Goal: Task Accomplishment & Management: Manage account settings

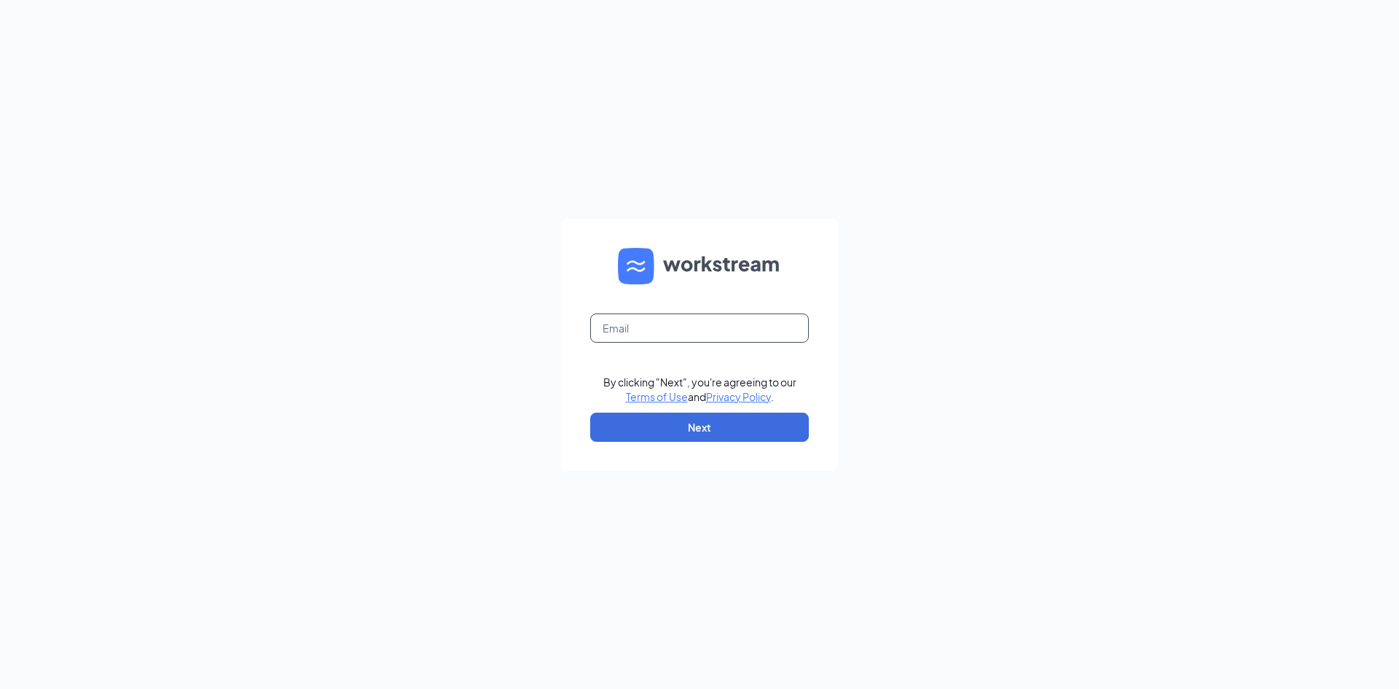
click at [652, 323] on input "text" at bounding box center [699, 327] width 219 height 29
click at [918, 285] on div "By clicking "Next", you're agreeing to our Terms of Use and Privacy Policy . Ne…" at bounding box center [699, 344] width 1399 height 689
drag, startPoint x: 758, startPoint y: 320, endPoint x: 759, endPoint y: 327, distance: 7.3
click at [758, 320] on input "text" at bounding box center [699, 327] width 219 height 29
type input "[EMAIL_ADDRESS][DOMAIN_NAME]"
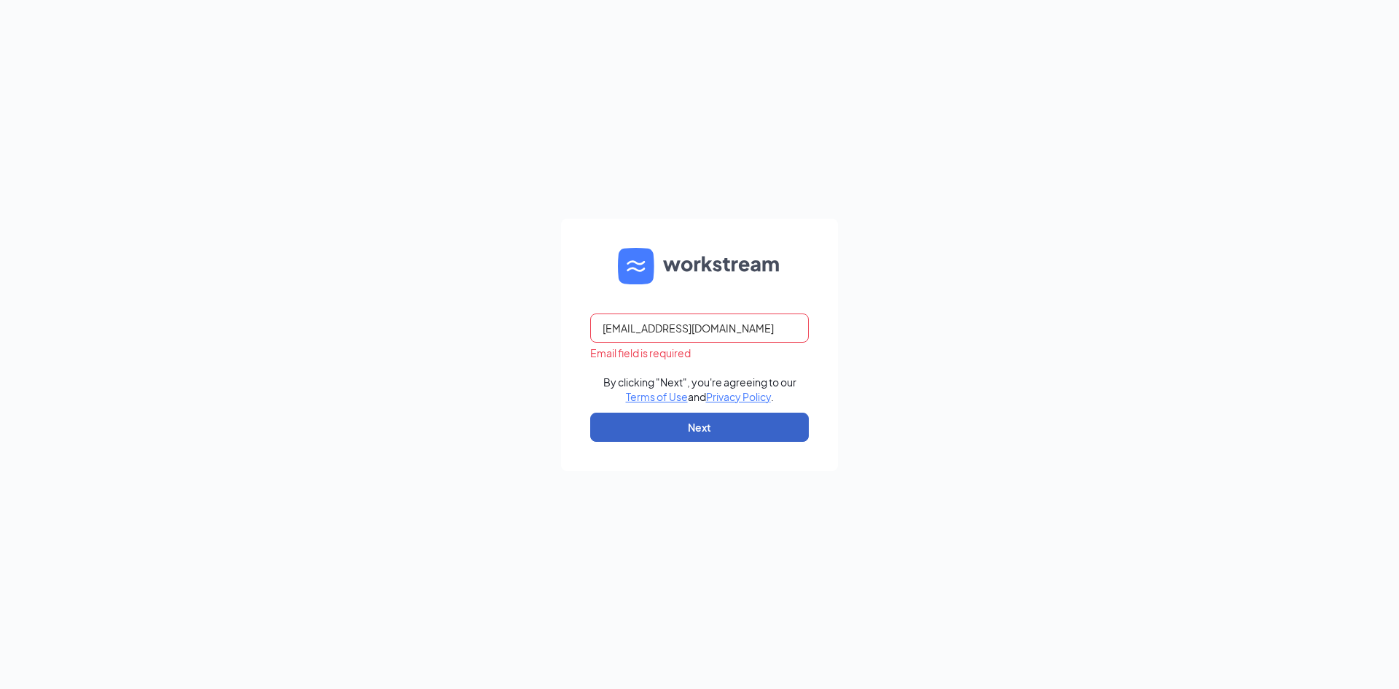
click at [737, 424] on button "Next" at bounding box center [699, 427] width 219 height 29
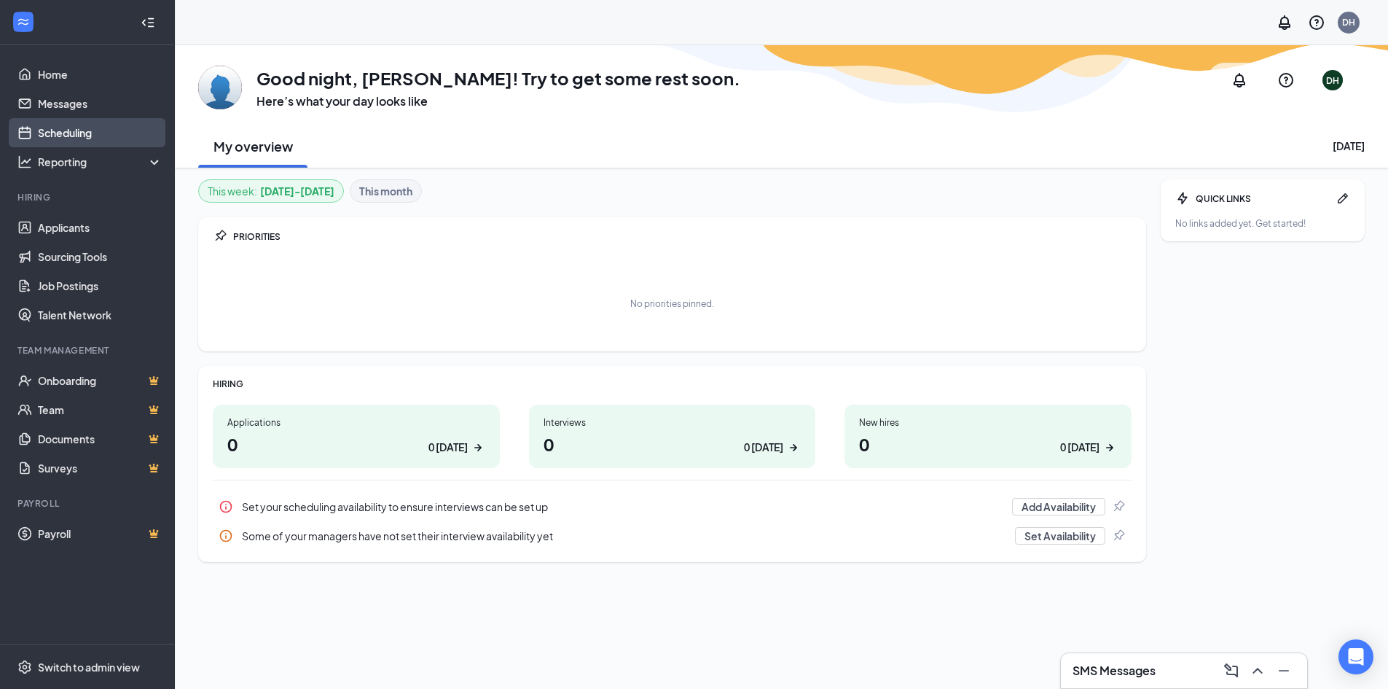
click at [63, 135] on link "Scheduling" at bounding box center [100, 132] width 125 height 29
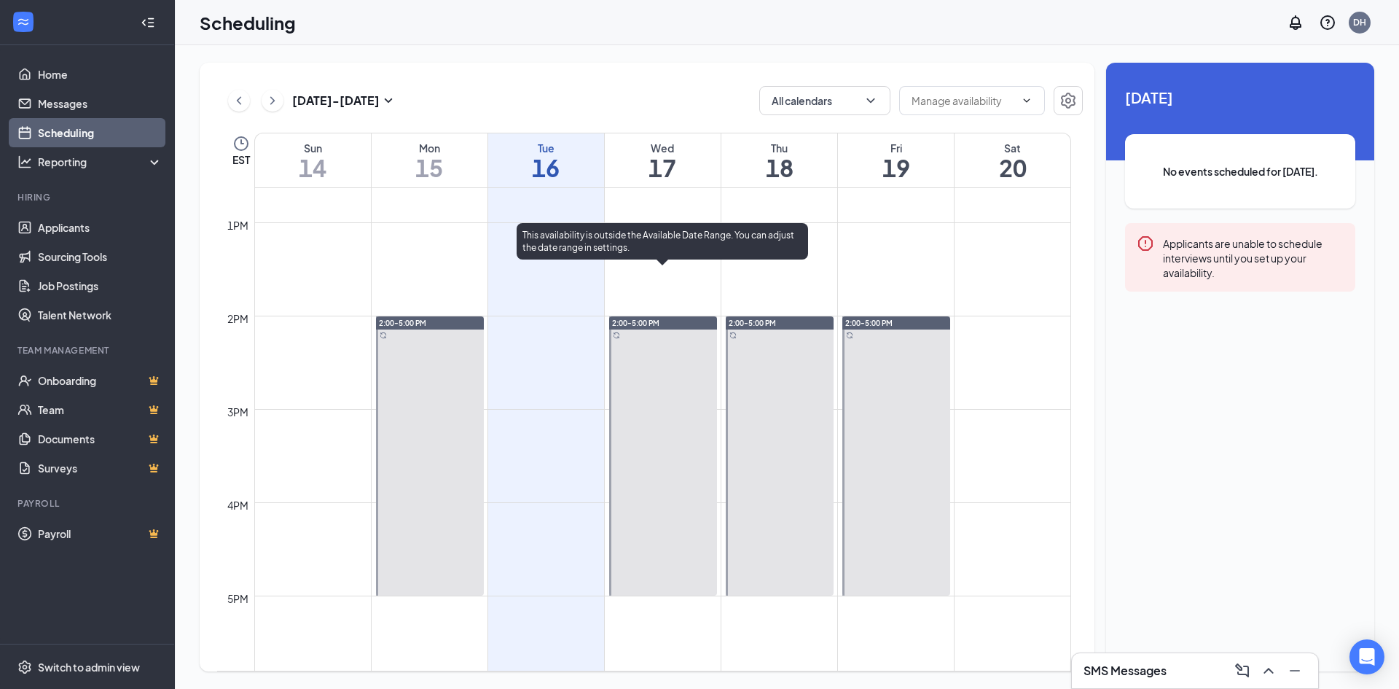
scroll to position [1154, 0]
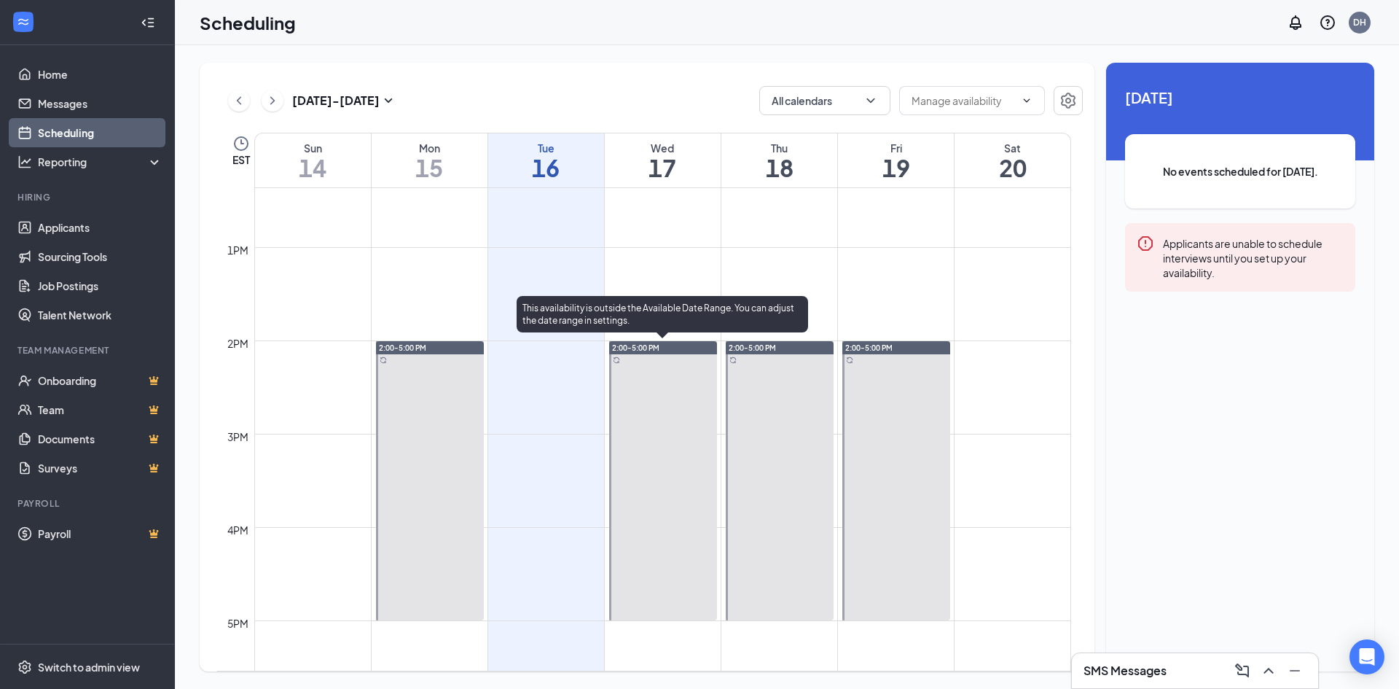
click at [698, 362] on div at bounding box center [663, 480] width 108 height 279
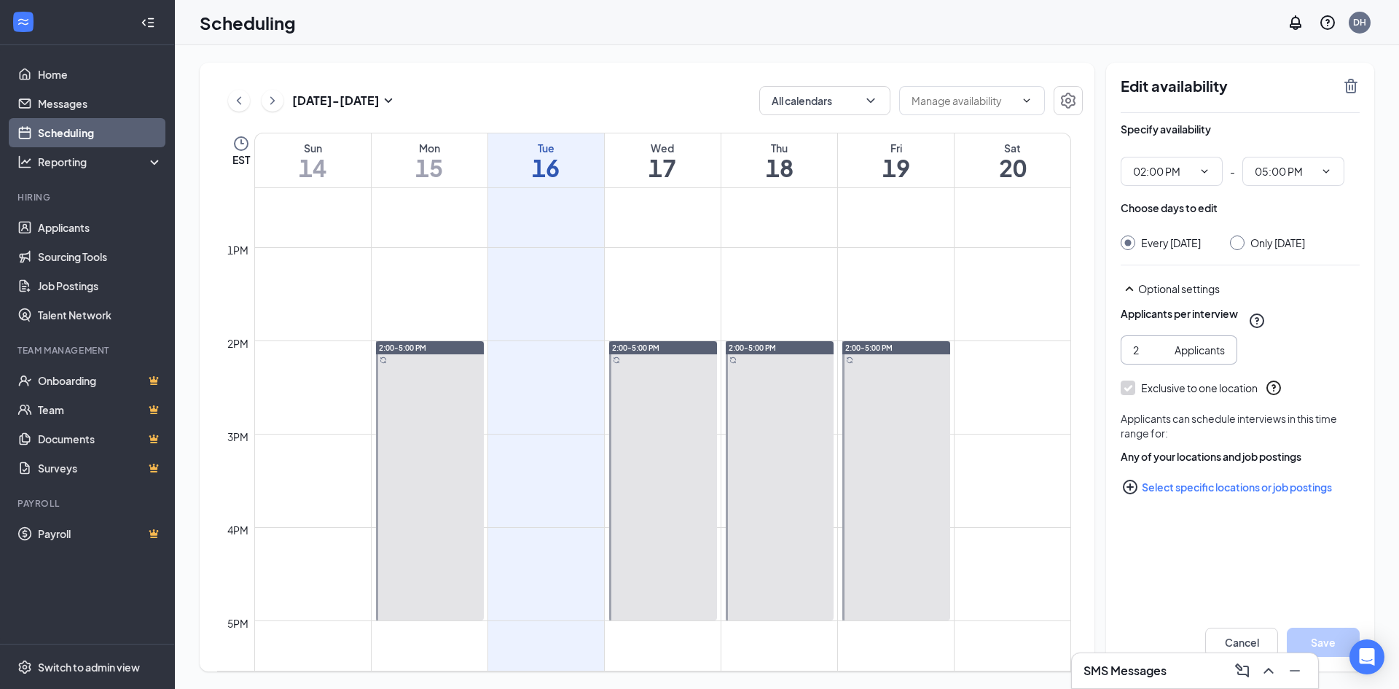
click at [1160, 358] on input "2" at bounding box center [1151, 350] width 36 height 16
click at [1160, 358] on input "3" at bounding box center [1151, 350] width 36 height 16
click at [1160, 358] on input "4" at bounding box center [1151, 350] width 36 height 16
click at [1160, 358] on input "5" at bounding box center [1151, 350] width 36 height 16
click at [1160, 358] on input "6" at bounding box center [1151, 350] width 36 height 16
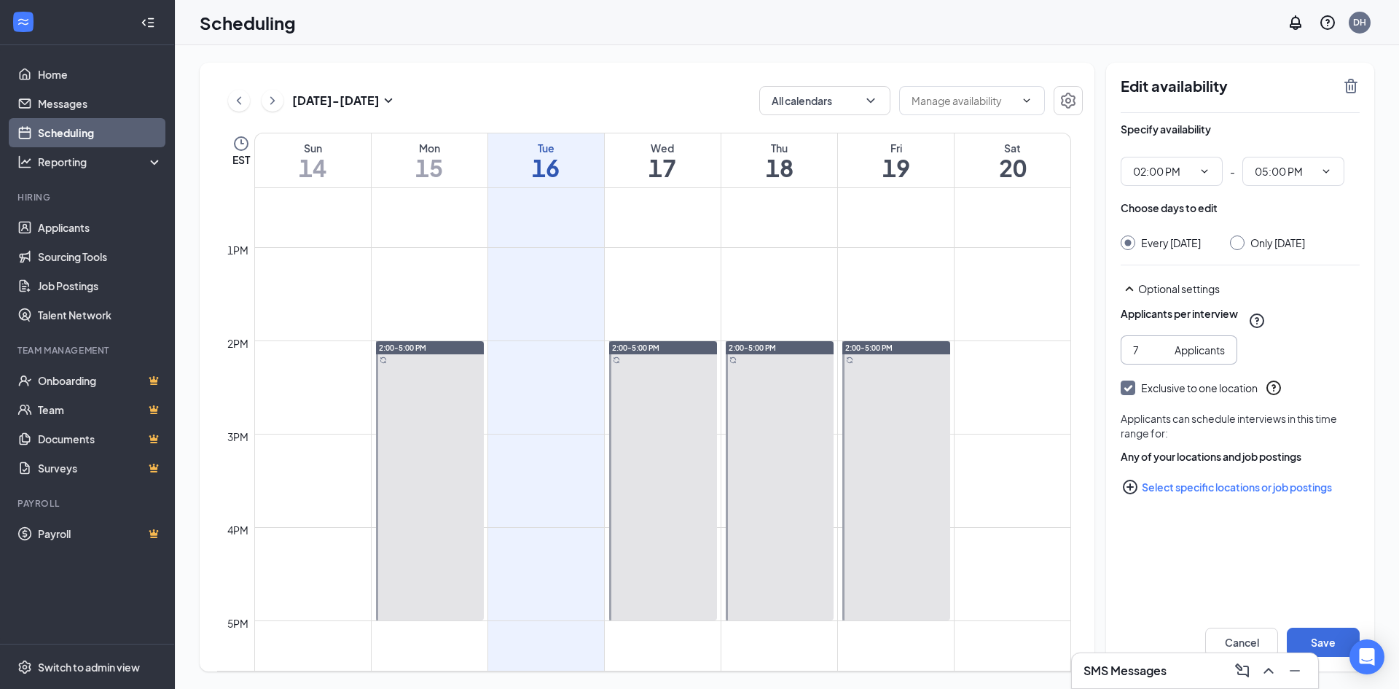
click at [1160, 358] on input "7" at bounding box center [1151, 350] width 36 height 16
click at [1160, 358] on input "8" at bounding box center [1151, 350] width 36 height 16
click at [1160, 358] on input "9" at bounding box center [1151, 350] width 36 height 16
click at [1160, 358] on input "10" at bounding box center [1151, 350] width 36 height 16
click at [1160, 358] on input "11" at bounding box center [1151, 350] width 36 height 16
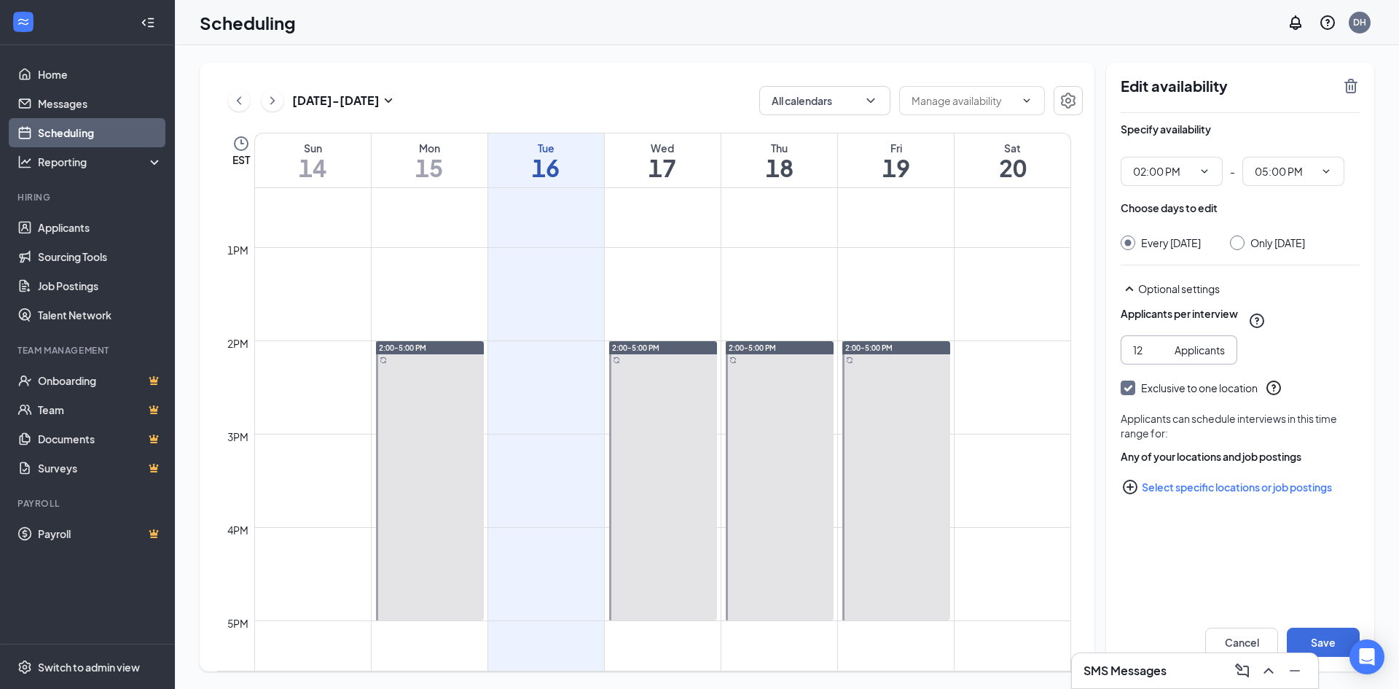
click at [1160, 358] on input "12" at bounding box center [1151, 350] width 36 height 16
click at [1157, 358] on input "11" at bounding box center [1151, 350] width 36 height 16
click at [1157, 358] on input "10" at bounding box center [1151, 350] width 36 height 16
click at [1157, 358] on input "9" at bounding box center [1151, 350] width 36 height 16
click at [1157, 358] on input "8" at bounding box center [1151, 350] width 36 height 16
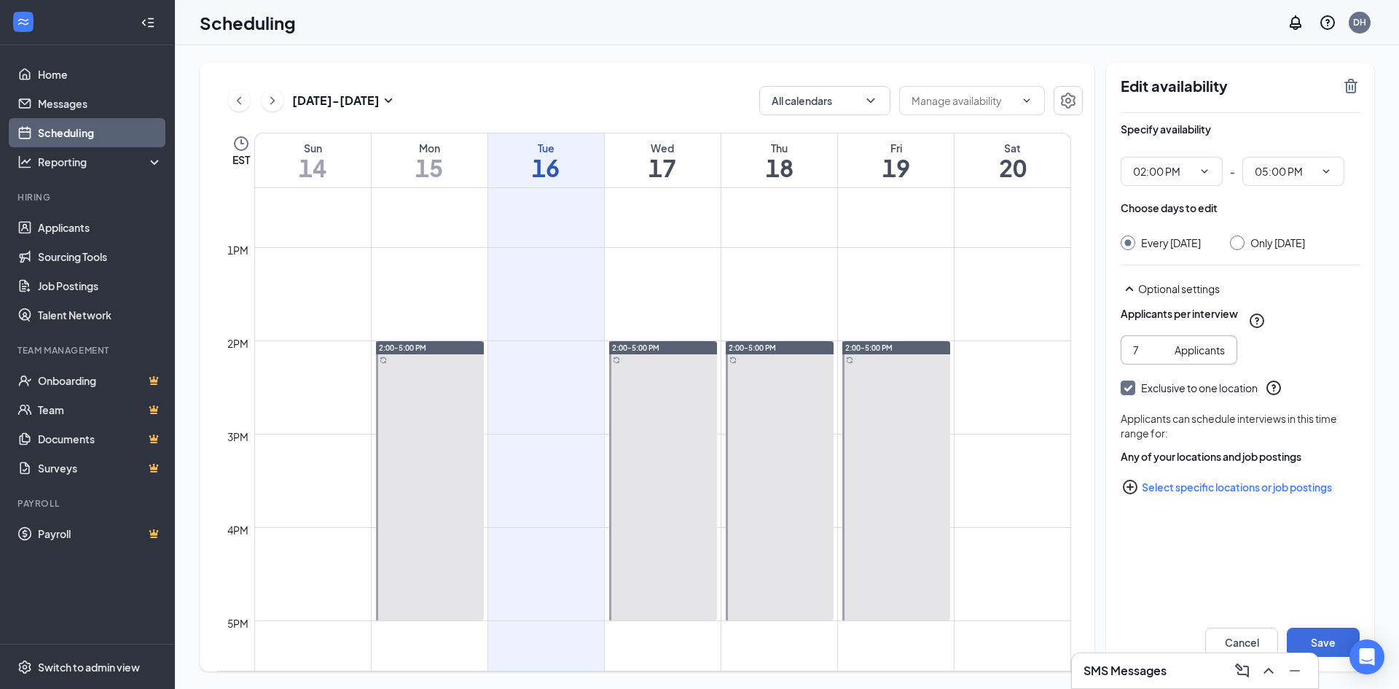
click at [1157, 358] on input "7" at bounding box center [1151, 350] width 36 height 16
click at [1157, 358] on input "6" at bounding box center [1151, 350] width 36 height 16
click at [1157, 358] on input "5" at bounding box center [1151, 350] width 36 height 16
click at [1157, 358] on input "4" at bounding box center [1151, 350] width 36 height 16
click at [1162, 358] on input "3" at bounding box center [1151, 350] width 36 height 16
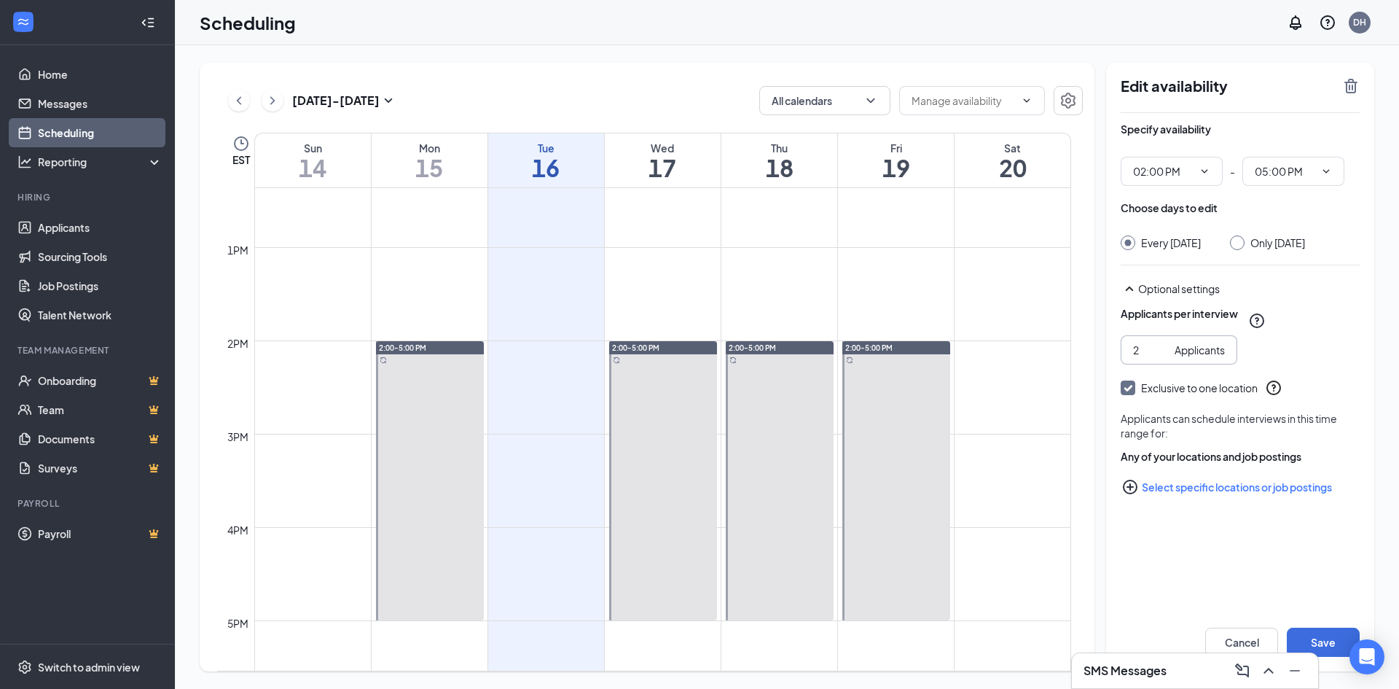
click at [1162, 358] on input "2" at bounding box center [1151, 350] width 36 height 16
type input "1"
click at [1162, 358] on input "1" at bounding box center [1151, 350] width 36 height 16
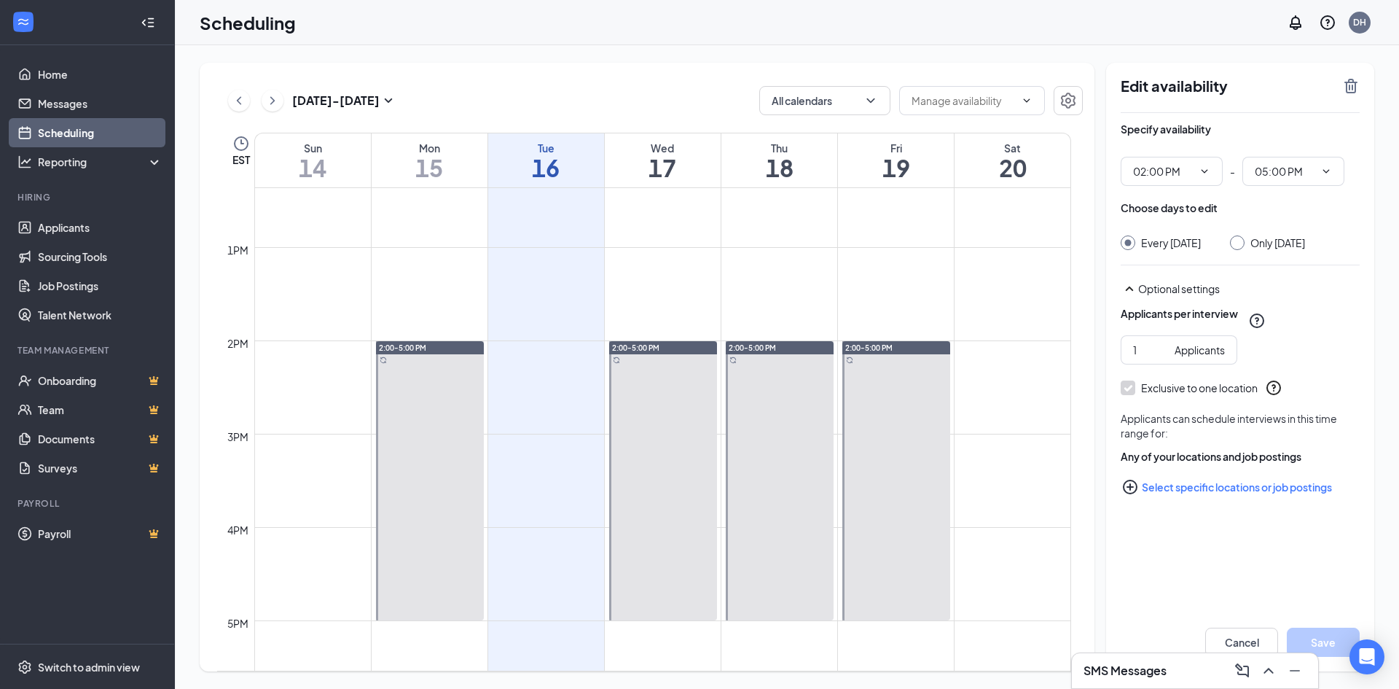
click at [1289, 349] on div "Applicants per interview 1 Applicants" at bounding box center [1240, 335] width 239 height 58
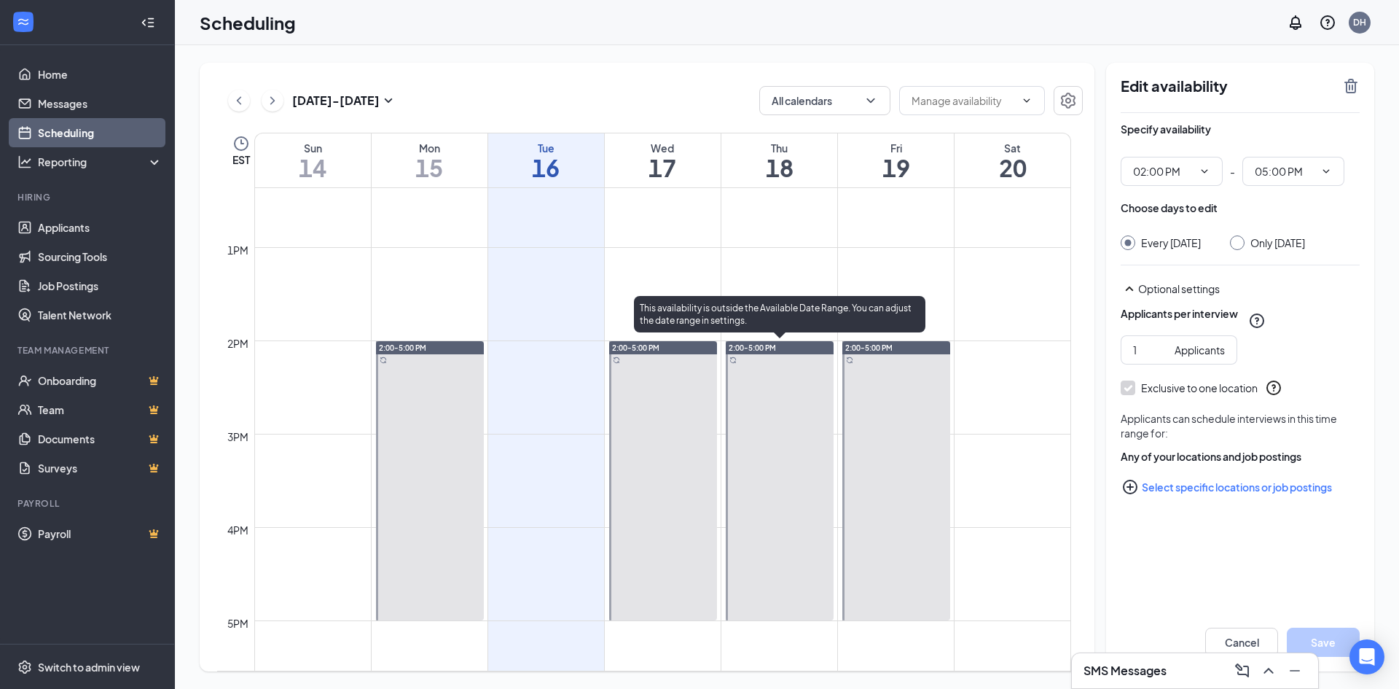
click at [764, 437] on div at bounding box center [780, 480] width 108 height 279
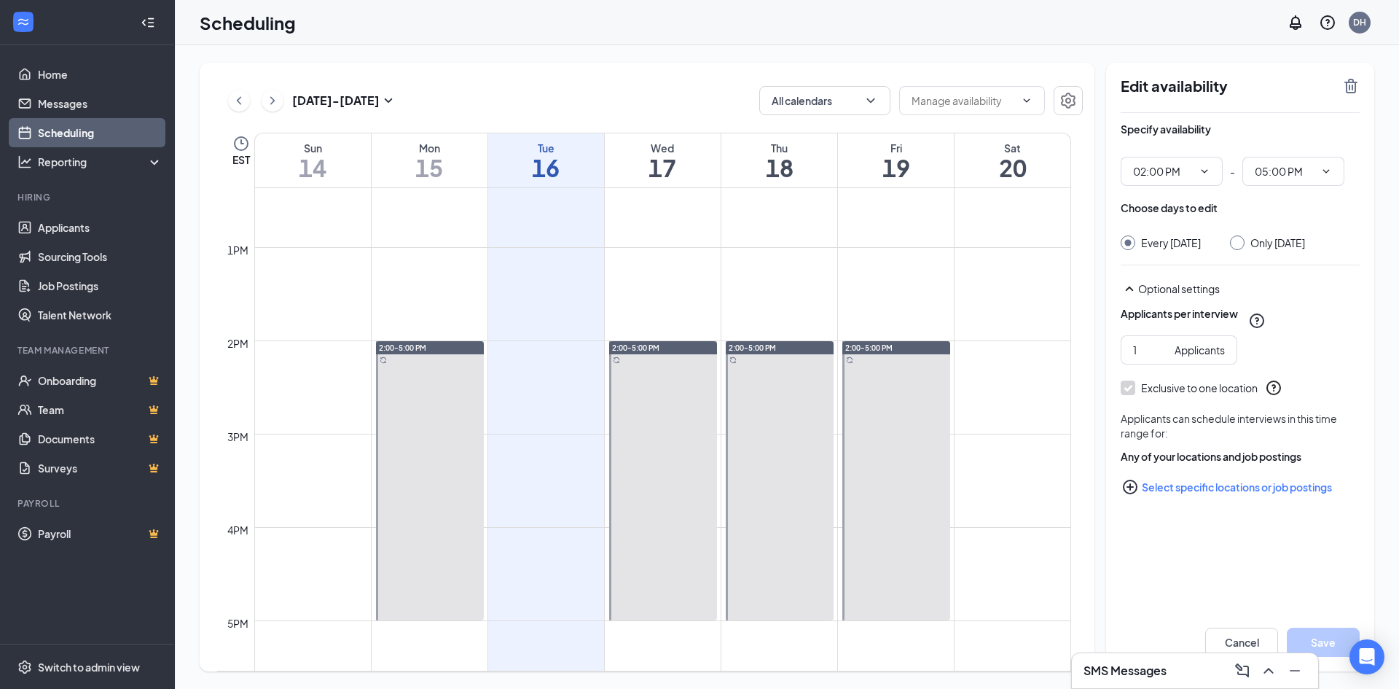
click at [30, 23] on icon "WorkstreamLogo" at bounding box center [23, 22] width 15 height 15
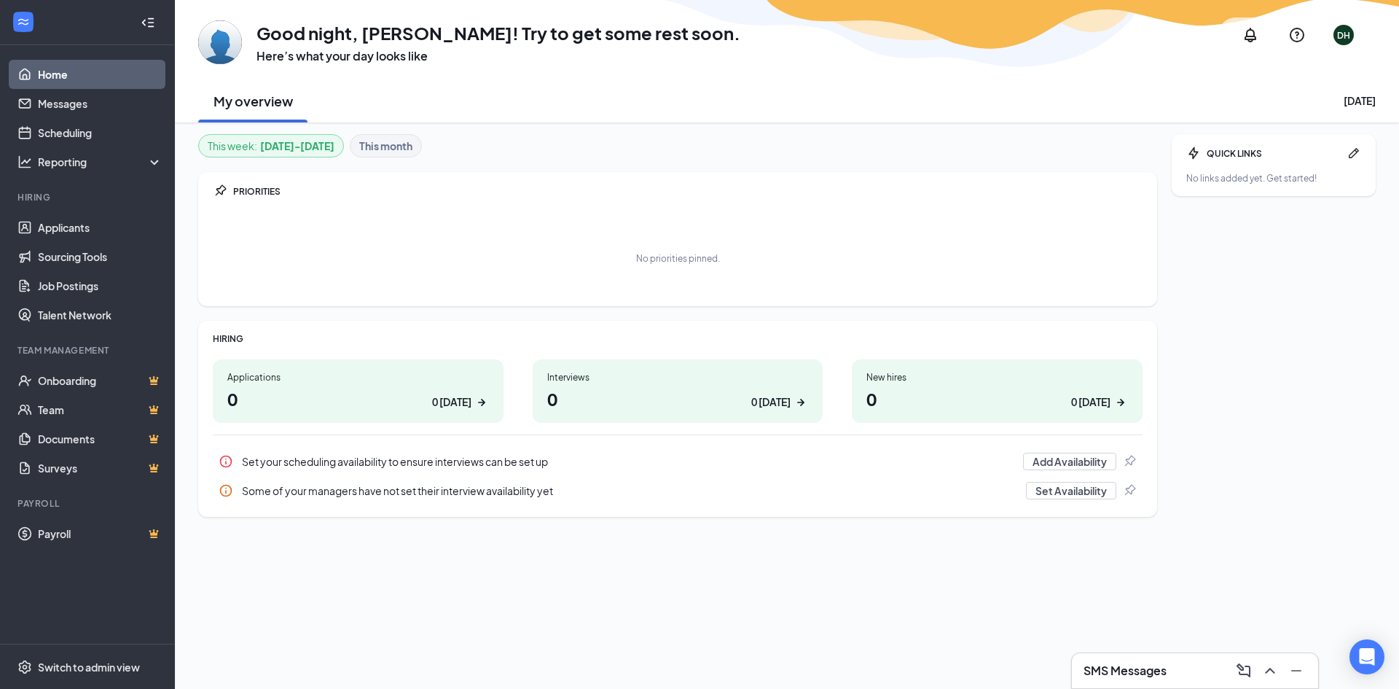
click at [1333, 36] on div "DH" at bounding box center [1344, 34] width 35 height 35
click at [1241, 141] on link "Account settings" at bounding box center [1273, 145] width 157 height 15
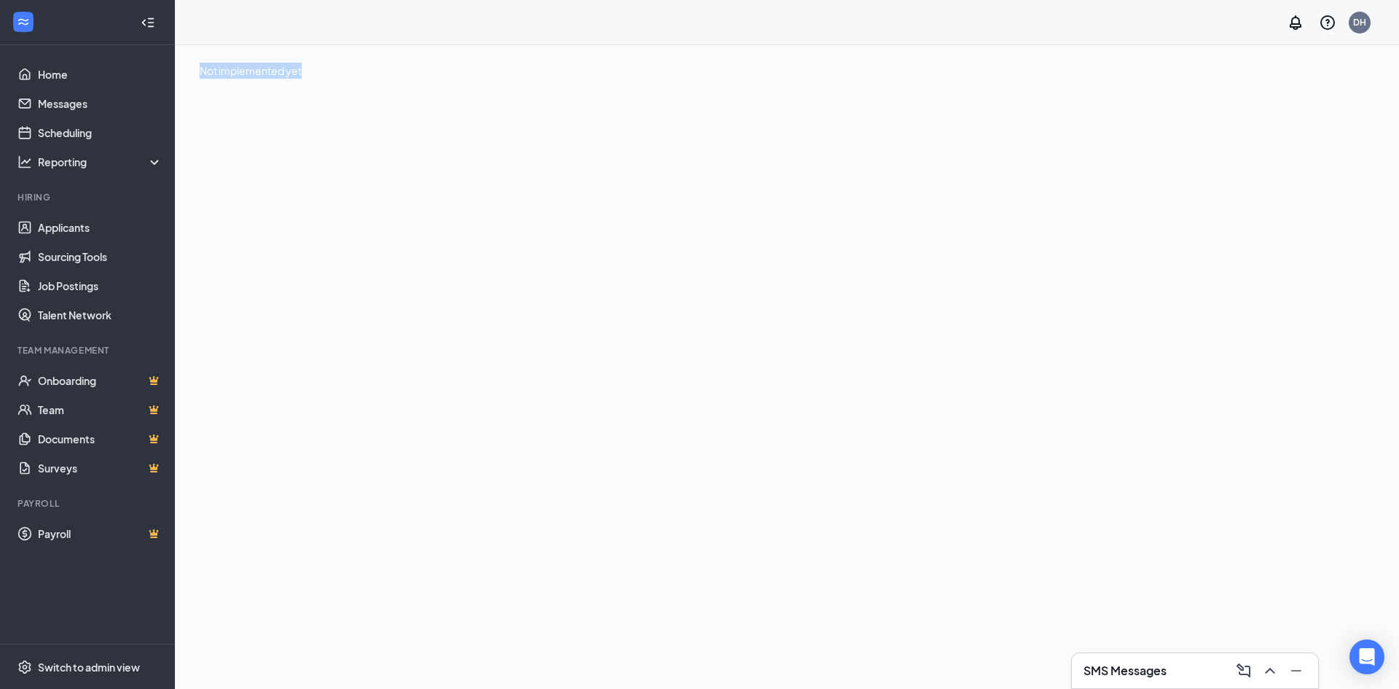
drag, startPoint x: 299, startPoint y: 71, endPoint x: 202, endPoint y: 74, distance: 97.0
click at [202, 72] on div "Not implemented yet" at bounding box center [787, 71] width 1175 height 16
click at [225, 75] on div "Not implemented yet" at bounding box center [787, 71] width 1175 height 16
click at [1352, 19] on div "DH" at bounding box center [1360, 23] width 22 height 22
click at [1305, 136] on link "Account settings" at bounding box center [1286, 129] width 157 height 15
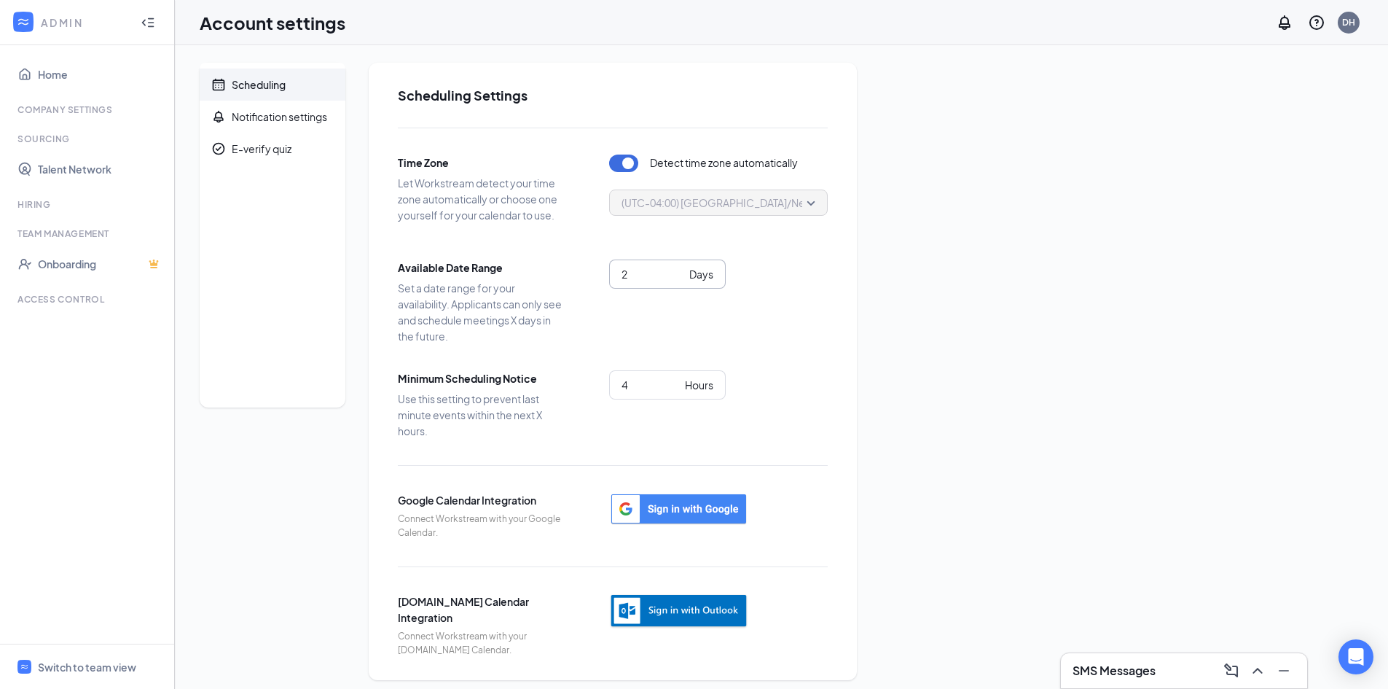
click at [673, 267] on input "2" at bounding box center [653, 274] width 62 height 16
click at [676, 269] on input "3" at bounding box center [653, 274] width 62 height 16
click at [676, 269] on input "4" at bounding box center [653, 274] width 62 height 16
click at [676, 269] on input "5" at bounding box center [653, 274] width 62 height 16
click at [676, 269] on input "6" at bounding box center [653, 274] width 62 height 16
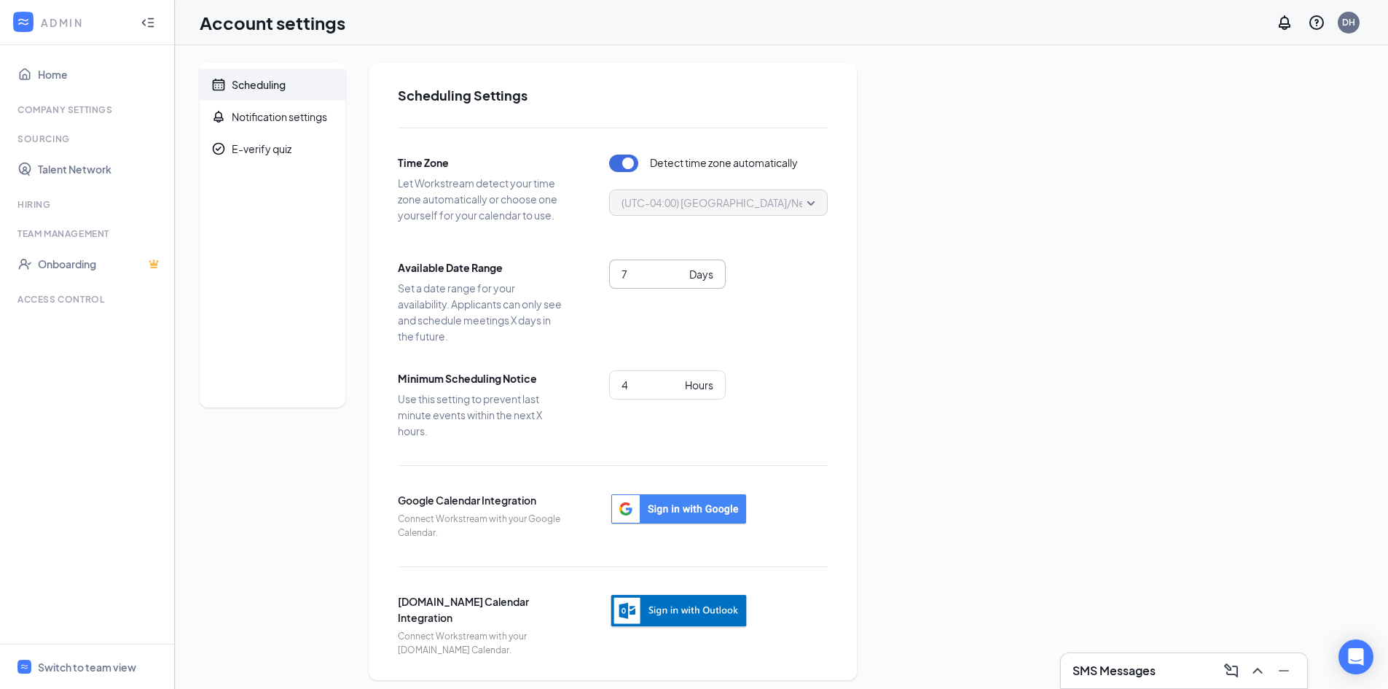
click at [678, 273] on input "7" at bounding box center [653, 274] width 62 height 16
type input "8"
click at [678, 273] on input "8" at bounding box center [653, 274] width 62 height 16
click at [676, 265] on span "8 Days" at bounding box center [667, 273] width 117 height 29
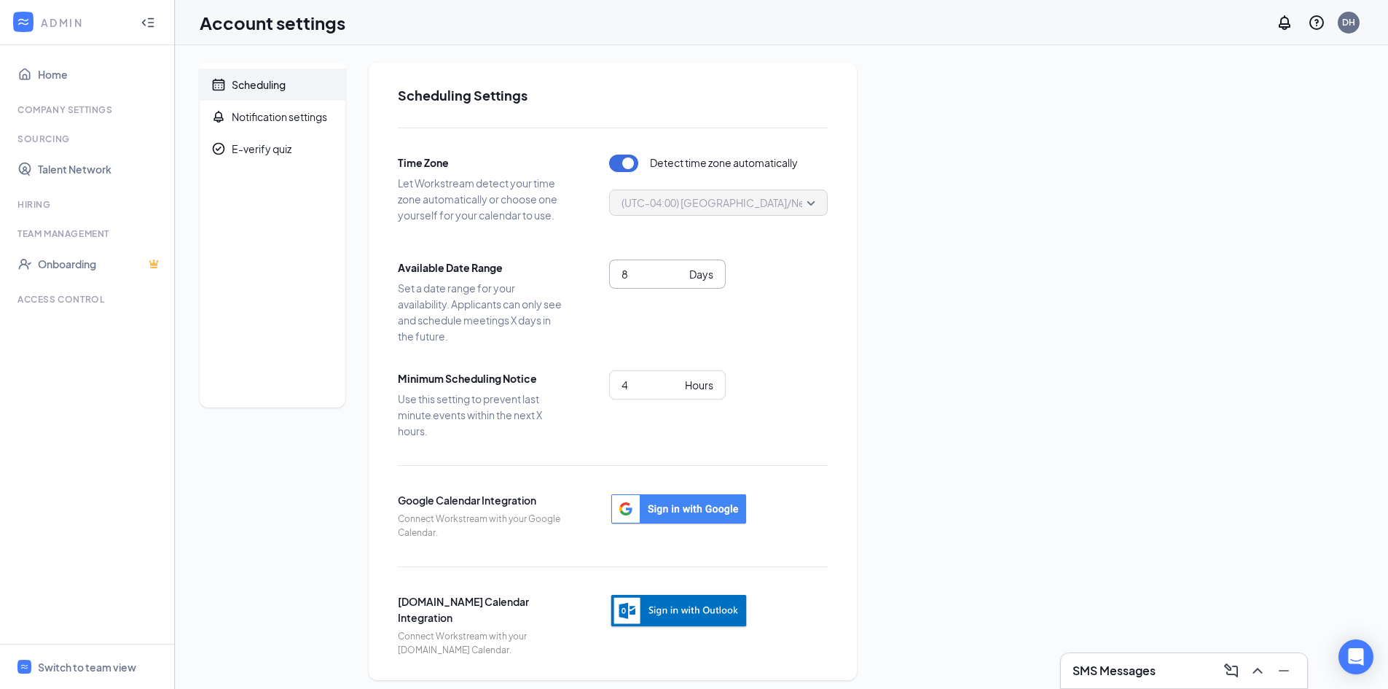
click at [648, 270] on input "8" at bounding box center [653, 274] width 62 height 16
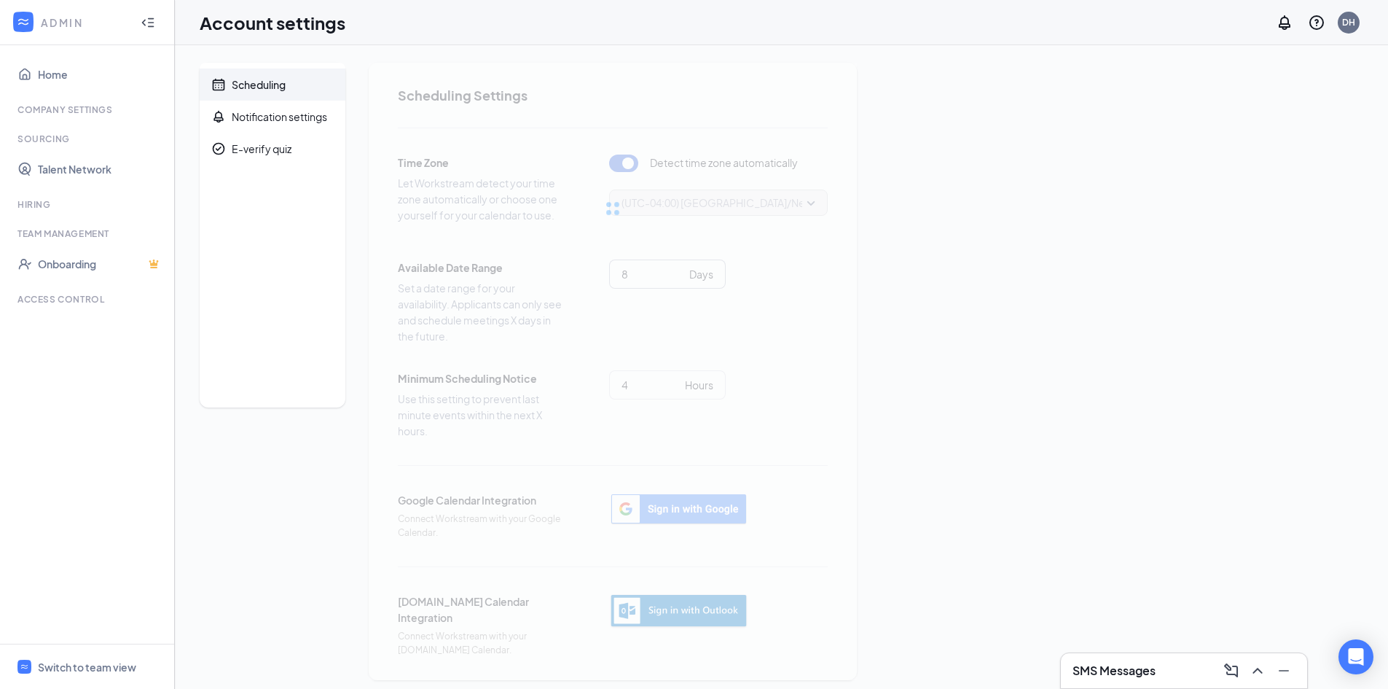
click at [648, 270] on div at bounding box center [613, 209] width 488 height 292
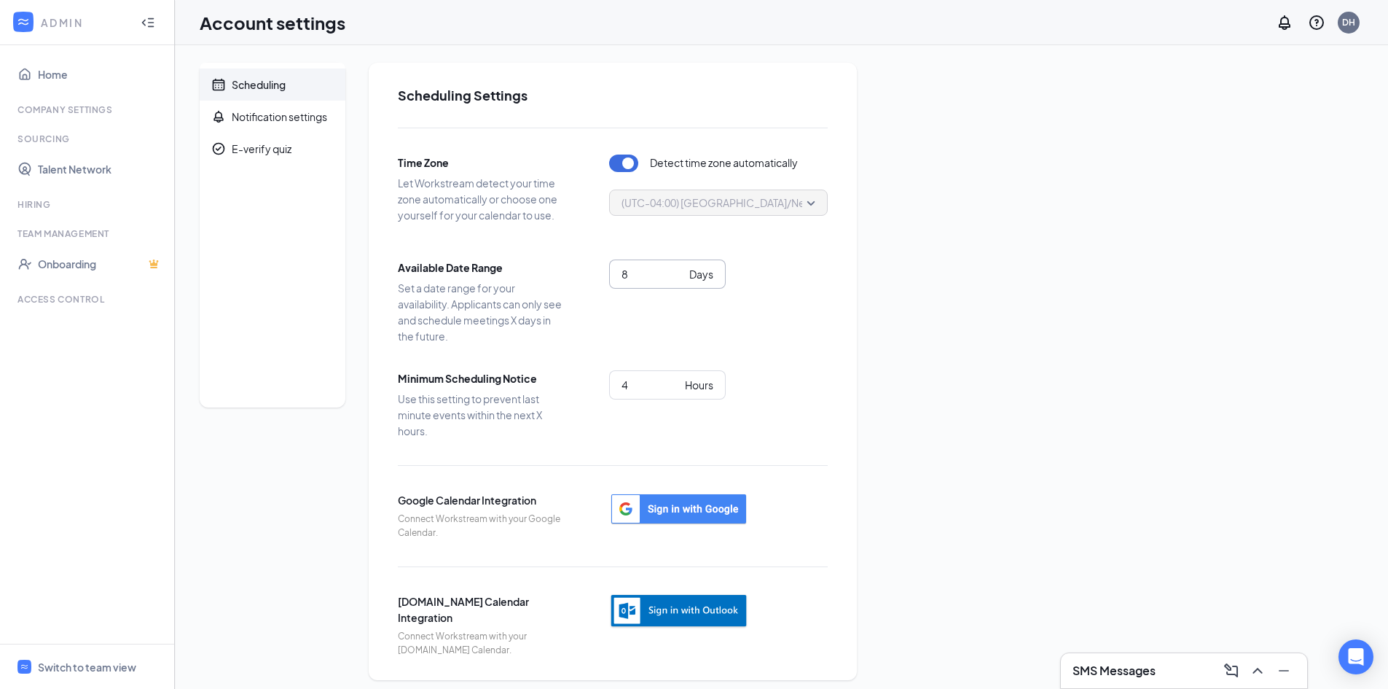
click at [630, 271] on input "8" at bounding box center [653, 274] width 62 height 16
type input "14"
click at [767, 284] on div "14 Days" at bounding box center [718, 292] width 219 height 67
click at [674, 388] on input "3" at bounding box center [651, 385] width 58 height 16
click at [676, 380] on input "4" at bounding box center [651, 385] width 58 height 16
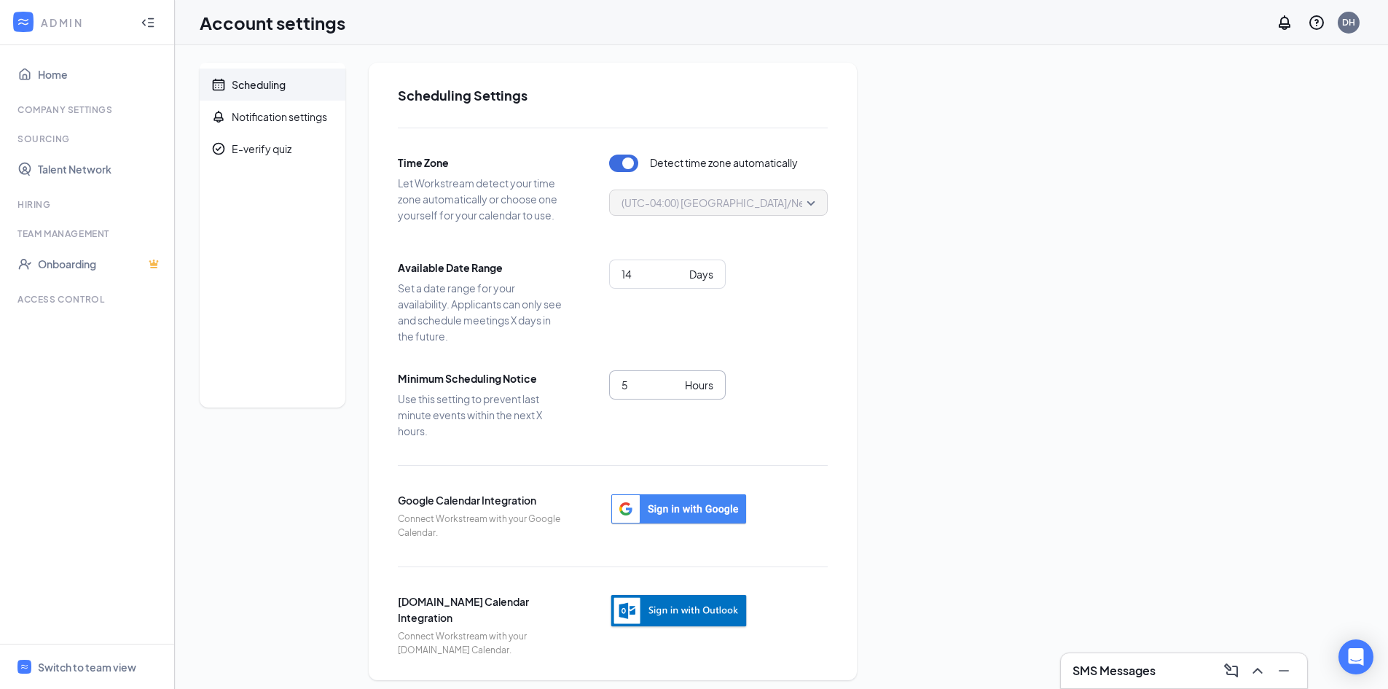
click at [676, 380] on input "5" at bounding box center [651, 385] width 58 height 16
click at [676, 380] on input "6" at bounding box center [651, 385] width 58 height 16
click at [676, 380] on input "7" at bounding box center [651, 385] width 58 height 16
click at [675, 380] on input "8" at bounding box center [651, 385] width 58 height 16
click at [675, 380] on input "9" at bounding box center [651, 385] width 58 height 16
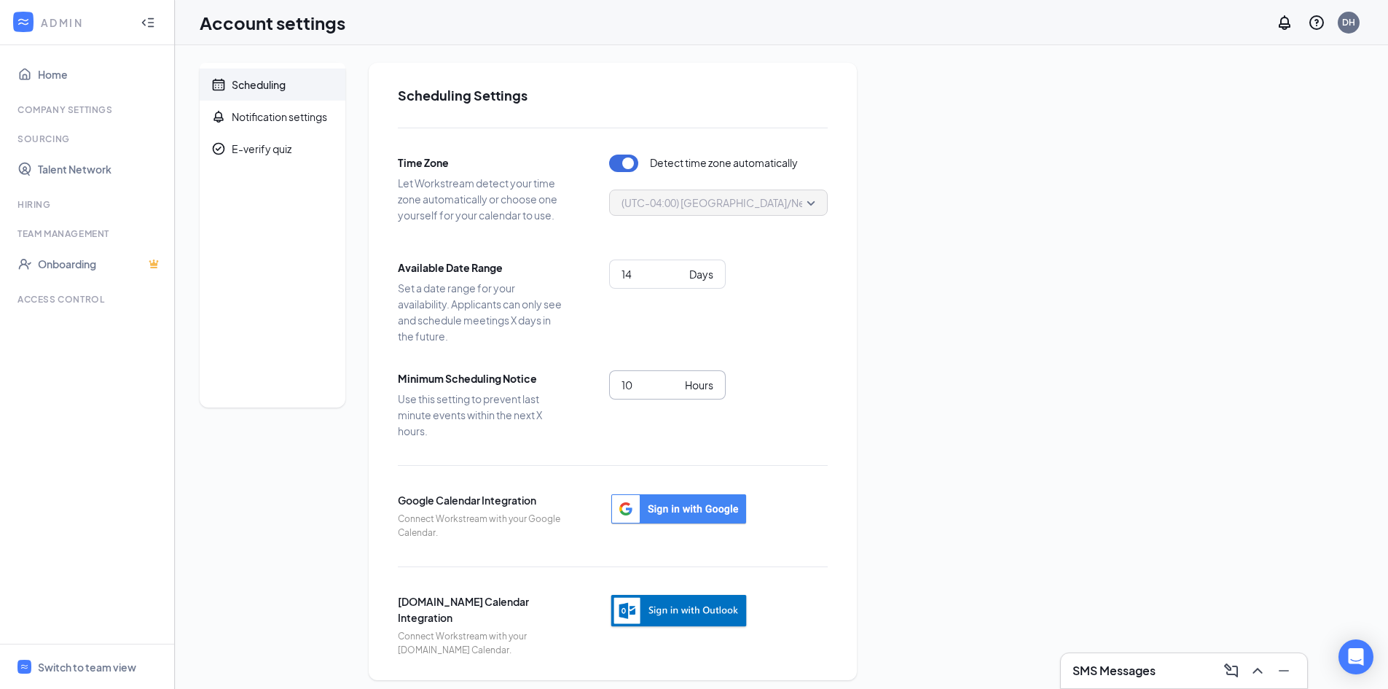
click at [675, 380] on input "10" at bounding box center [651, 385] width 58 height 16
click at [675, 380] on input "11" at bounding box center [651, 385] width 58 height 16
click at [675, 380] on input "12" at bounding box center [651, 385] width 58 height 16
click at [675, 380] on input "13" at bounding box center [651, 385] width 58 height 16
click at [675, 380] on input "14" at bounding box center [651, 385] width 58 height 16
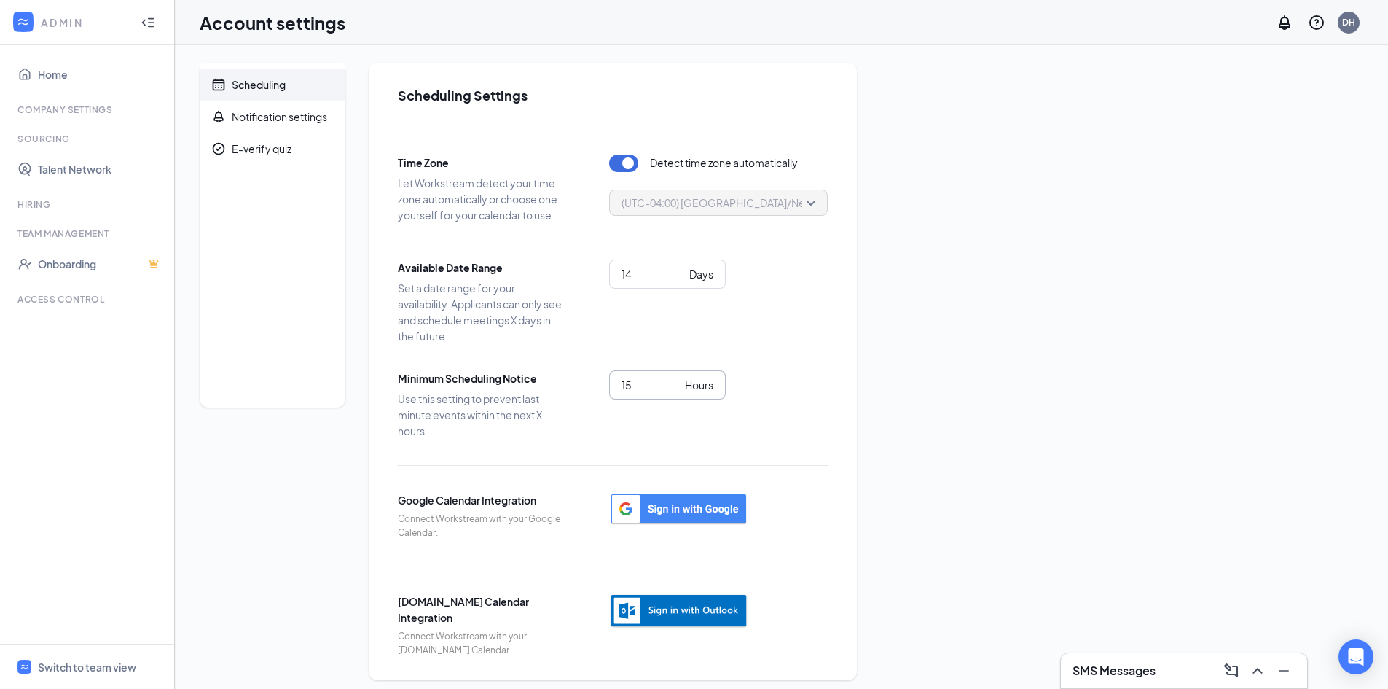
click at [675, 380] on input "15" at bounding box center [651, 385] width 58 height 16
click at [675, 380] on input "16" at bounding box center [651, 385] width 58 height 16
click at [675, 380] on input "17" at bounding box center [651, 385] width 58 height 16
click at [675, 380] on input "18" at bounding box center [651, 385] width 58 height 16
click at [675, 380] on input "19" at bounding box center [651, 385] width 58 height 16
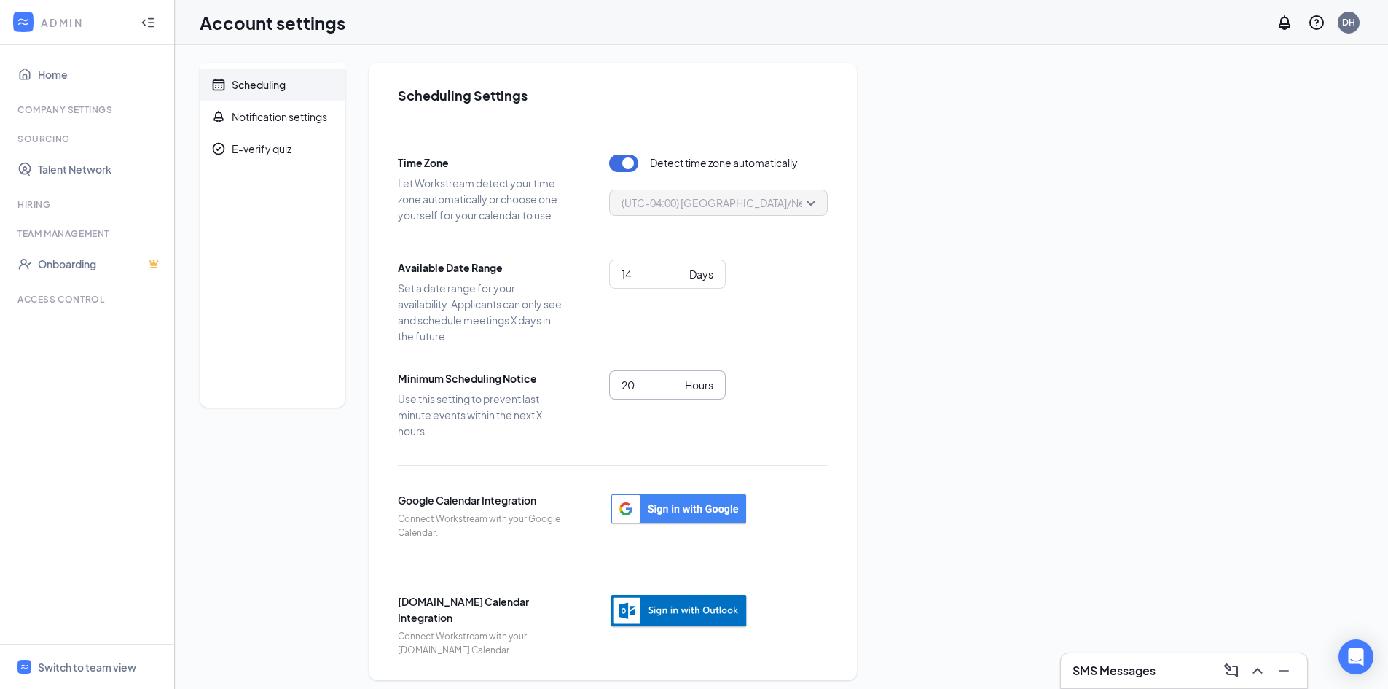
click at [675, 380] on input "20" at bounding box center [651, 385] width 58 height 16
click at [675, 380] on input "21" at bounding box center [651, 385] width 58 height 16
click at [675, 380] on input "22" at bounding box center [651, 385] width 58 height 16
click at [675, 380] on input "23" at bounding box center [651, 385] width 58 height 16
type input "24"
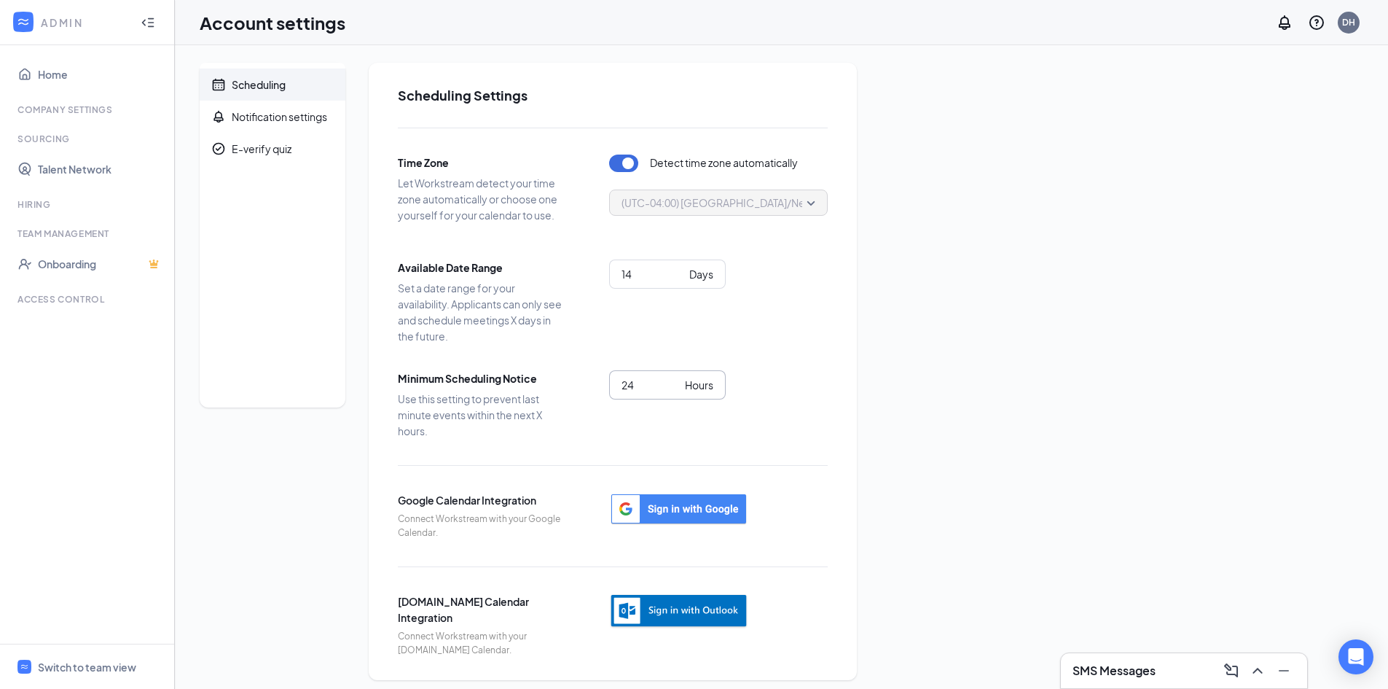
click at [673, 378] on input "24" at bounding box center [651, 385] width 58 height 16
click at [751, 356] on div "Time Zone Let Workstream detect your time zone automatically or choose one your…" at bounding box center [613, 392] width 430 height 529
click at [262, 119] on div "Notification settings" at bounding box center [279, 116] width 95 height 15
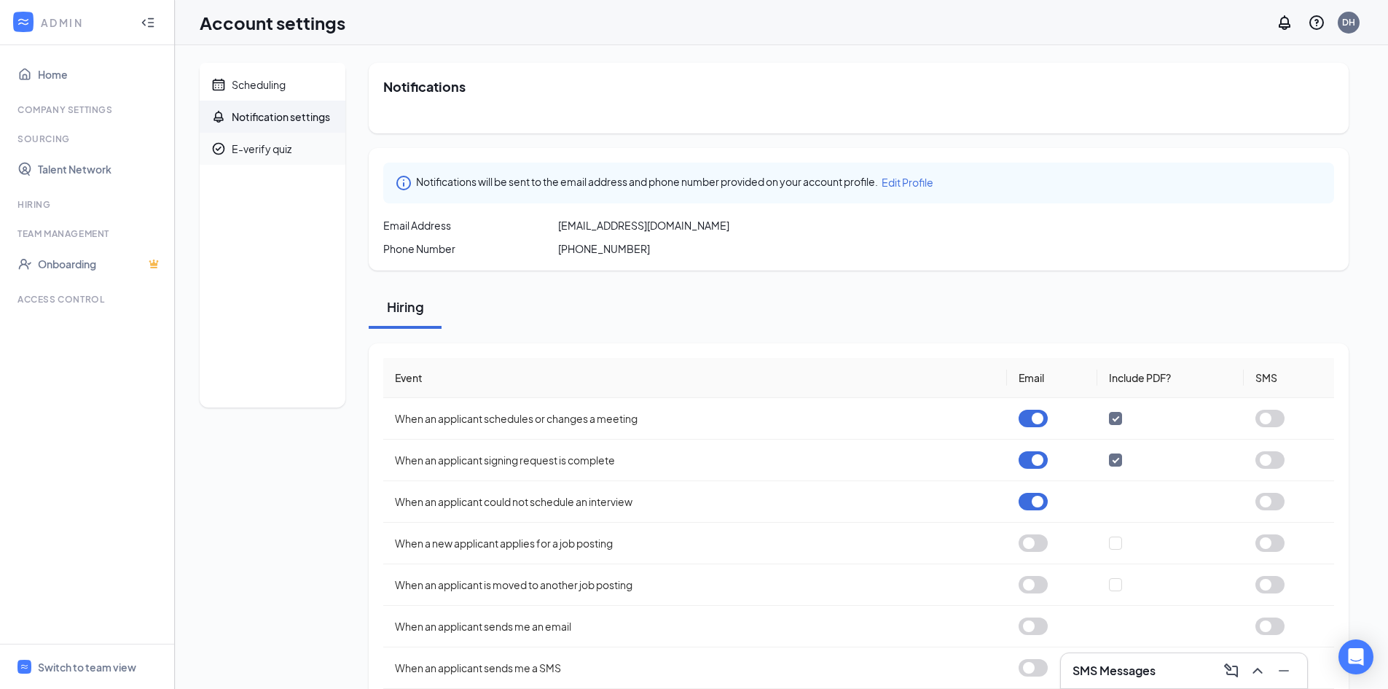
click at [273, 146] on div "E-verify quiz" at bounding box center [262, 148] width 60 height 15
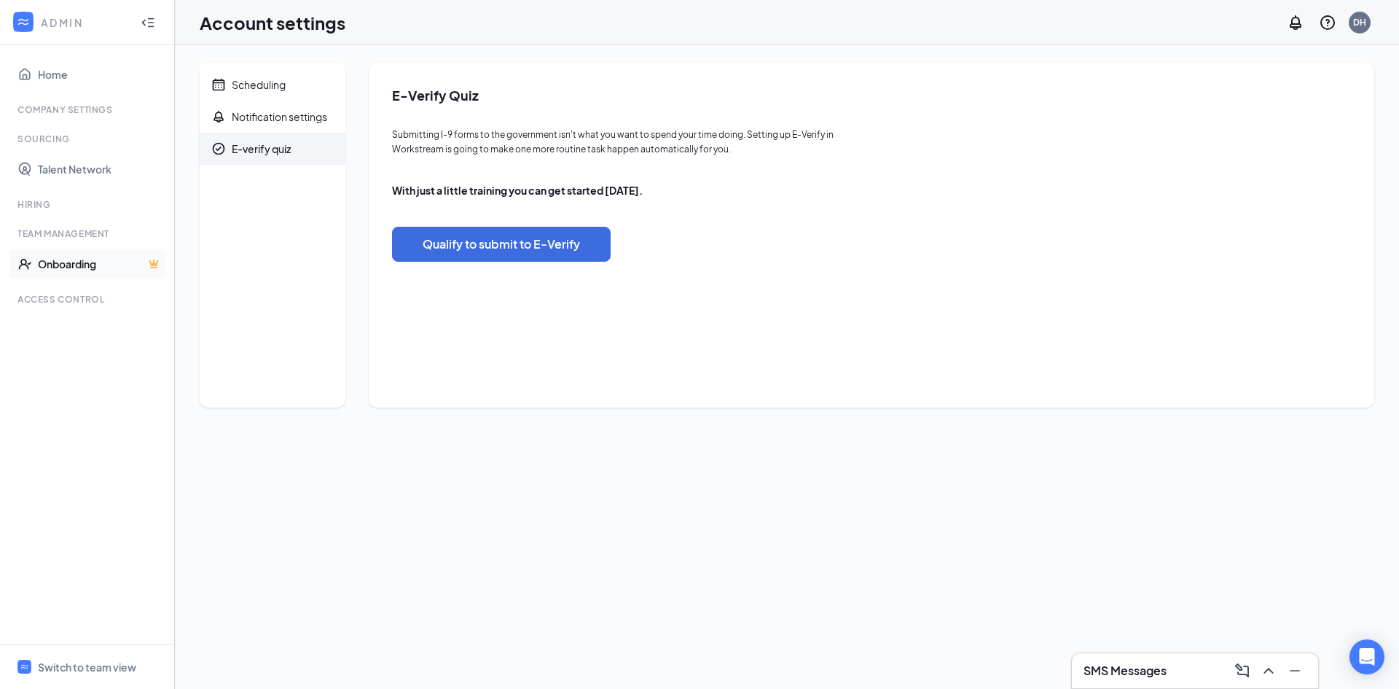
click at [95, 262] on link "Onboarding" at bounding box center [100, 263] width 125 height 29
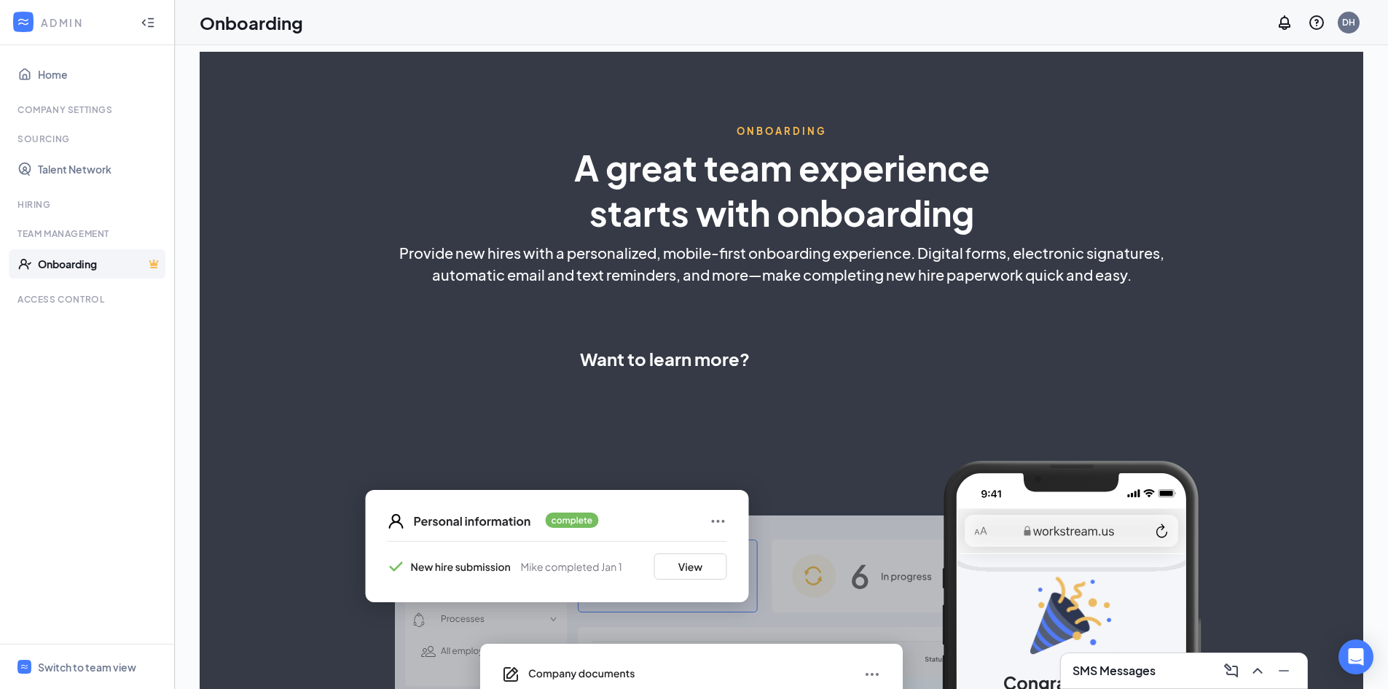
select select "US"
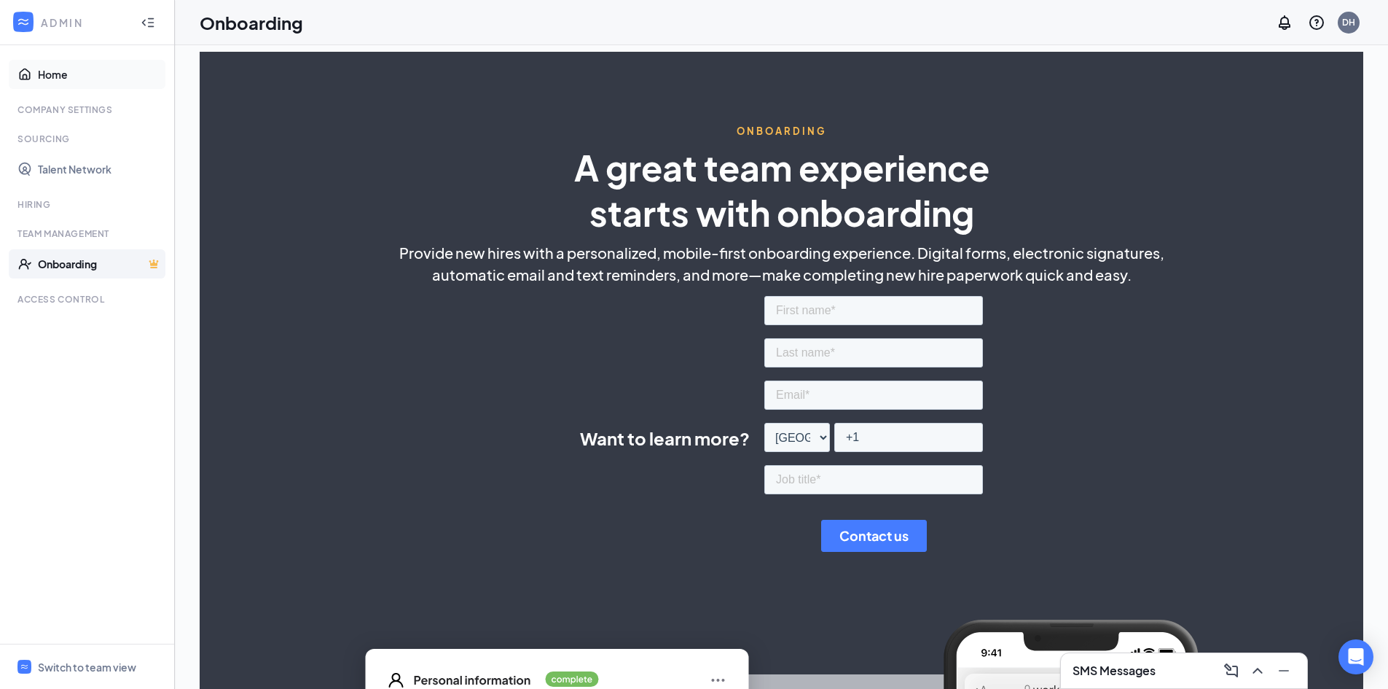
click at [74, 77] on link "Home" at bounding box center [100, 74] width 125 height 29
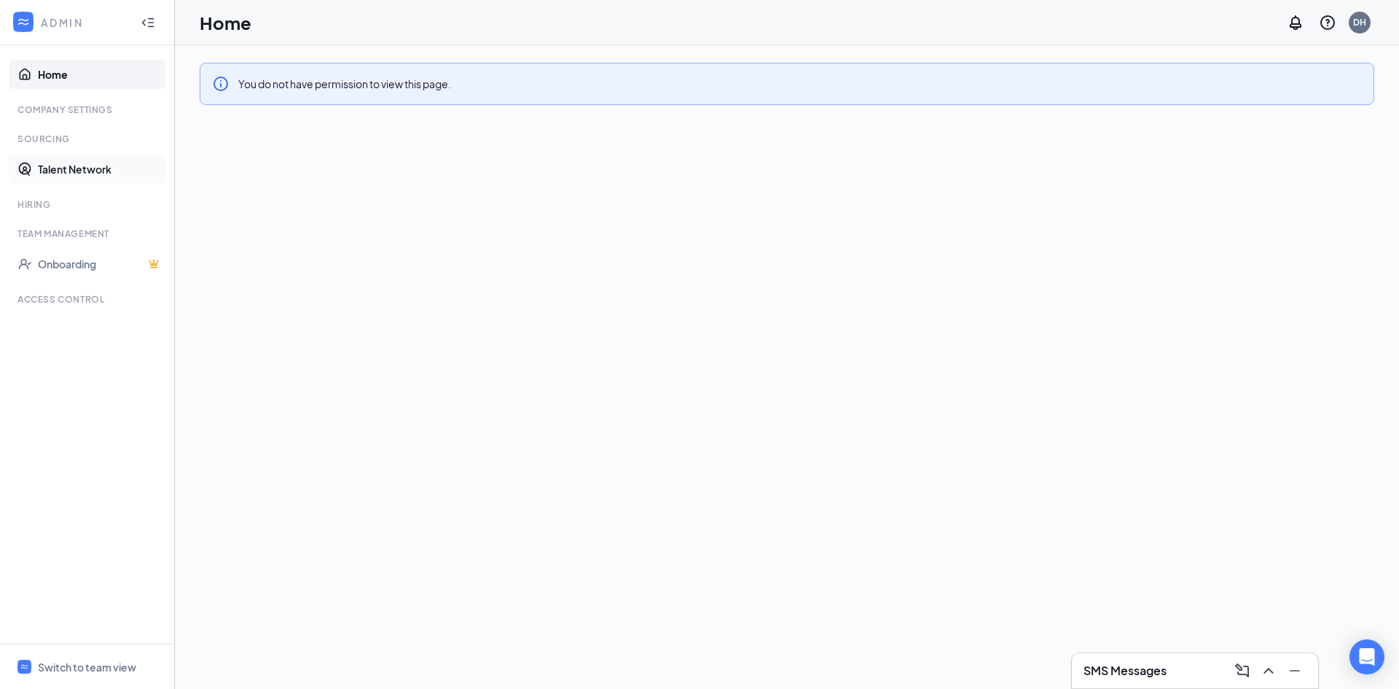
click at [86, 163] on link "Talent Network" at bounding box center [100, 169] width 125 height 29
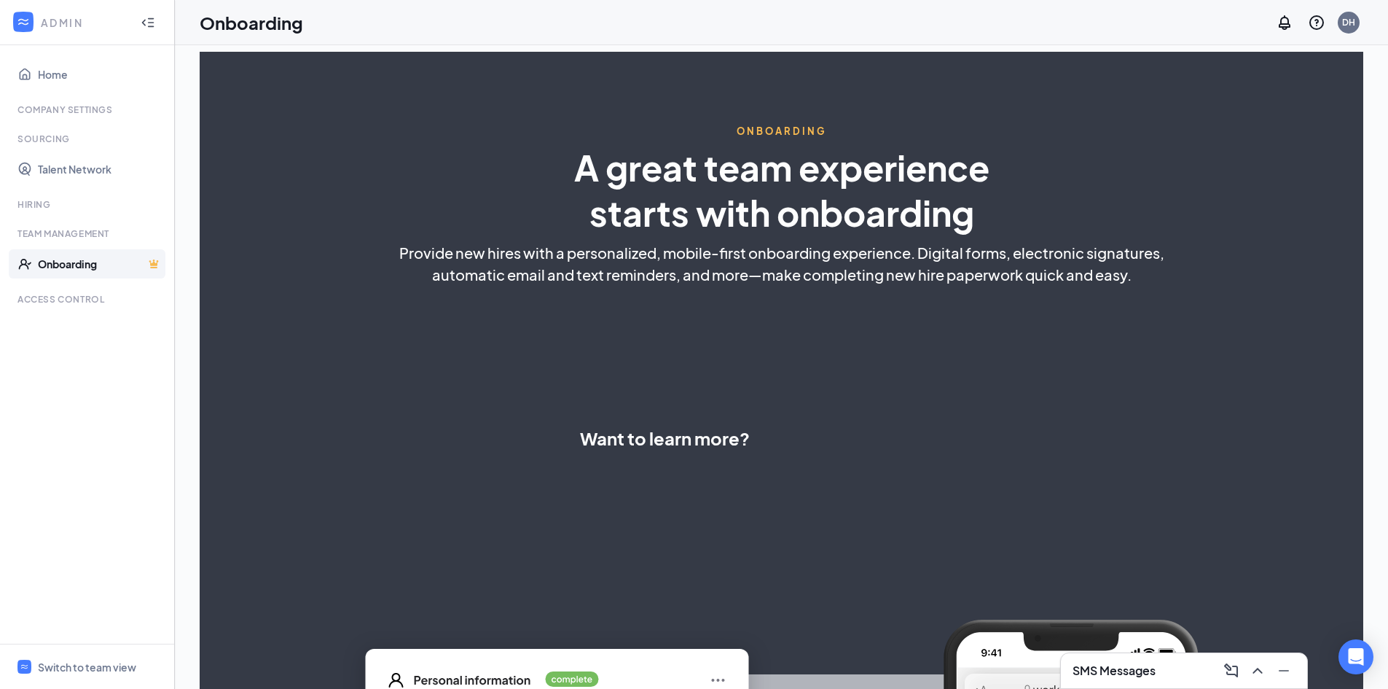
select select "US"
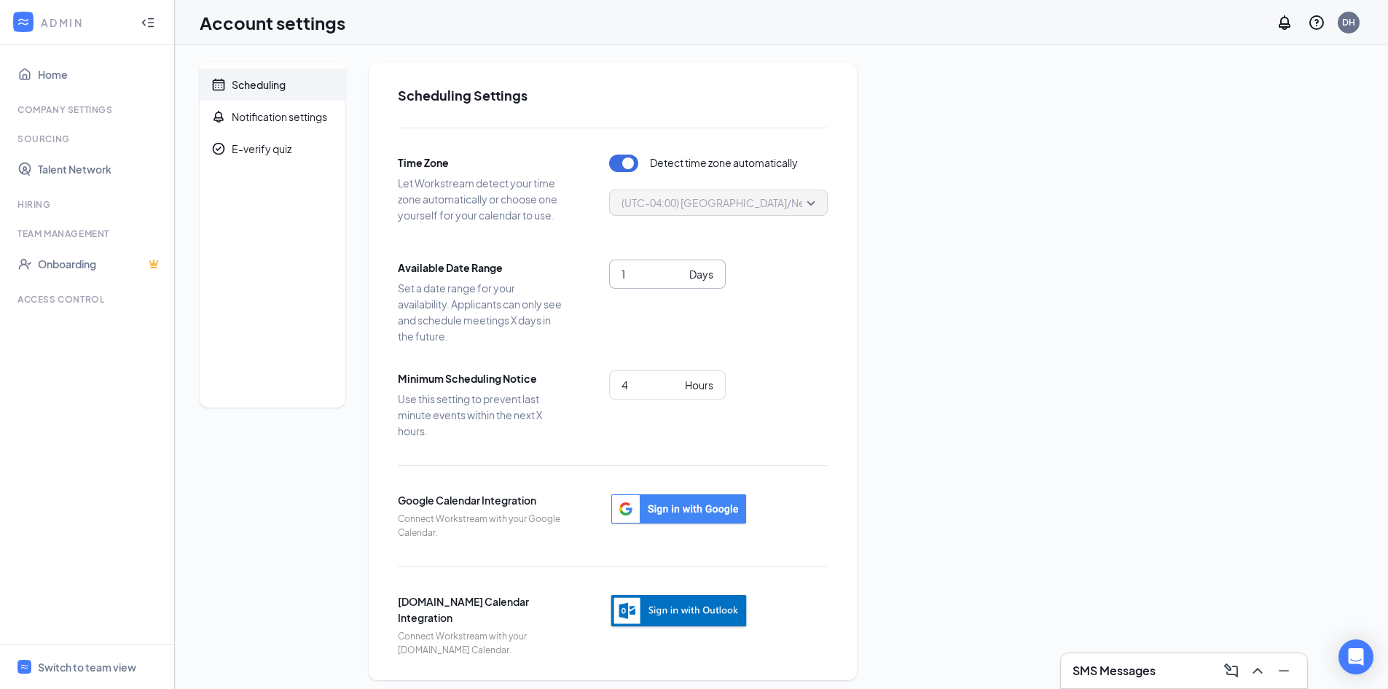
click at [642, 270] on input "1" at bounding box center [653, 274] width 62 height 16
drag, startPoint x: 638, startPoint y: 270, endPoint x: 612, endPoint y: 271, distance: 26.3
click at [613, 271] on span "1 Days" at bounding box center [667, 273] width 117 height 29
type input "14"
drag, startPoint x: 601, startPoint y: 382, endPoint x: 564, endPoint y: 365, distance: 40.8
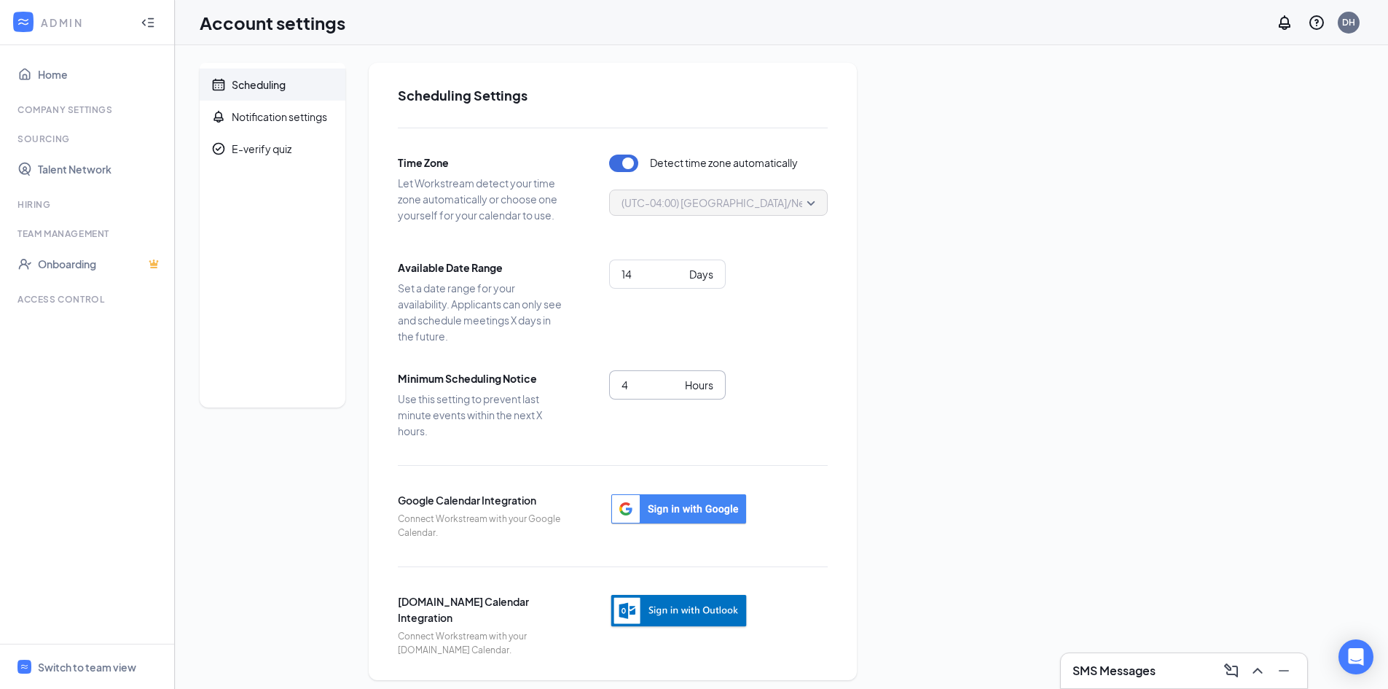
click at [569, 368] on div "Time Zone Let Workstream detect your time zone automatically or choose one your…" at bounding box center [613, 392] width 430 height 529
type input "24"
click at [816, 295] on div "14 Days" at bounding box center [718, 292] width 219 height 67
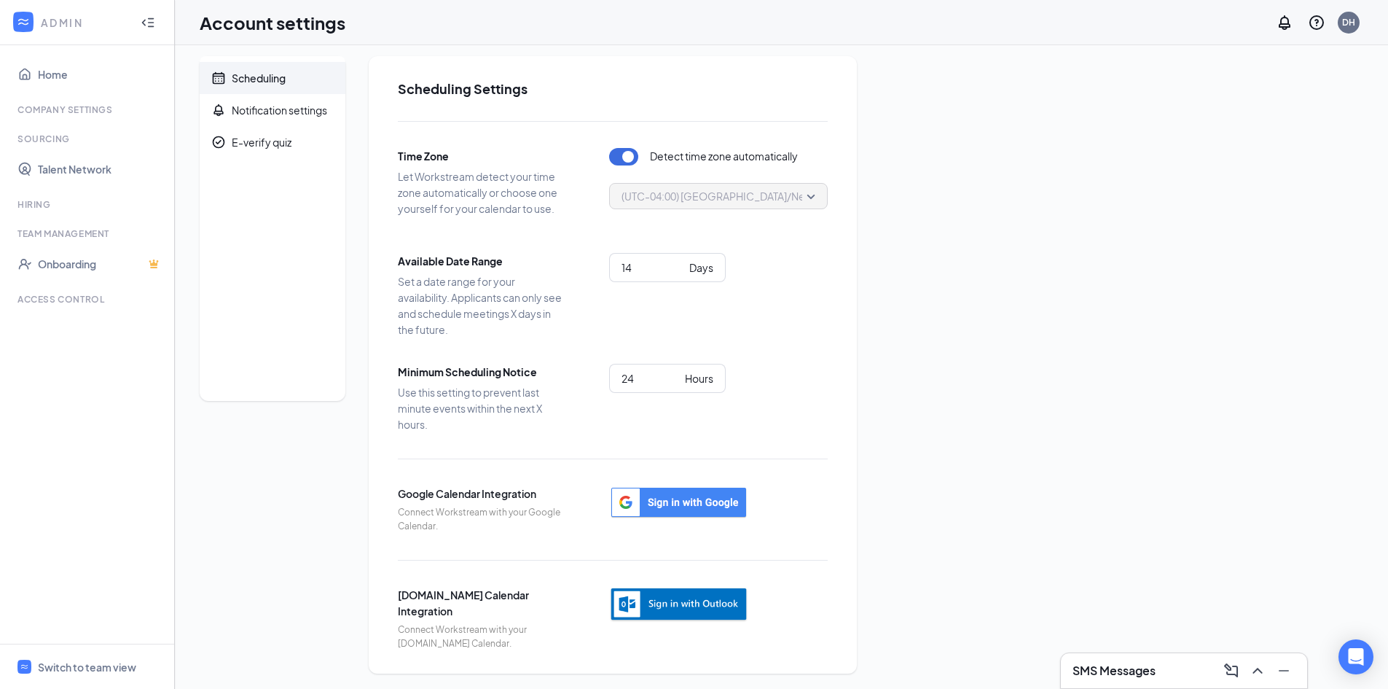
scroll to position [9, 0]
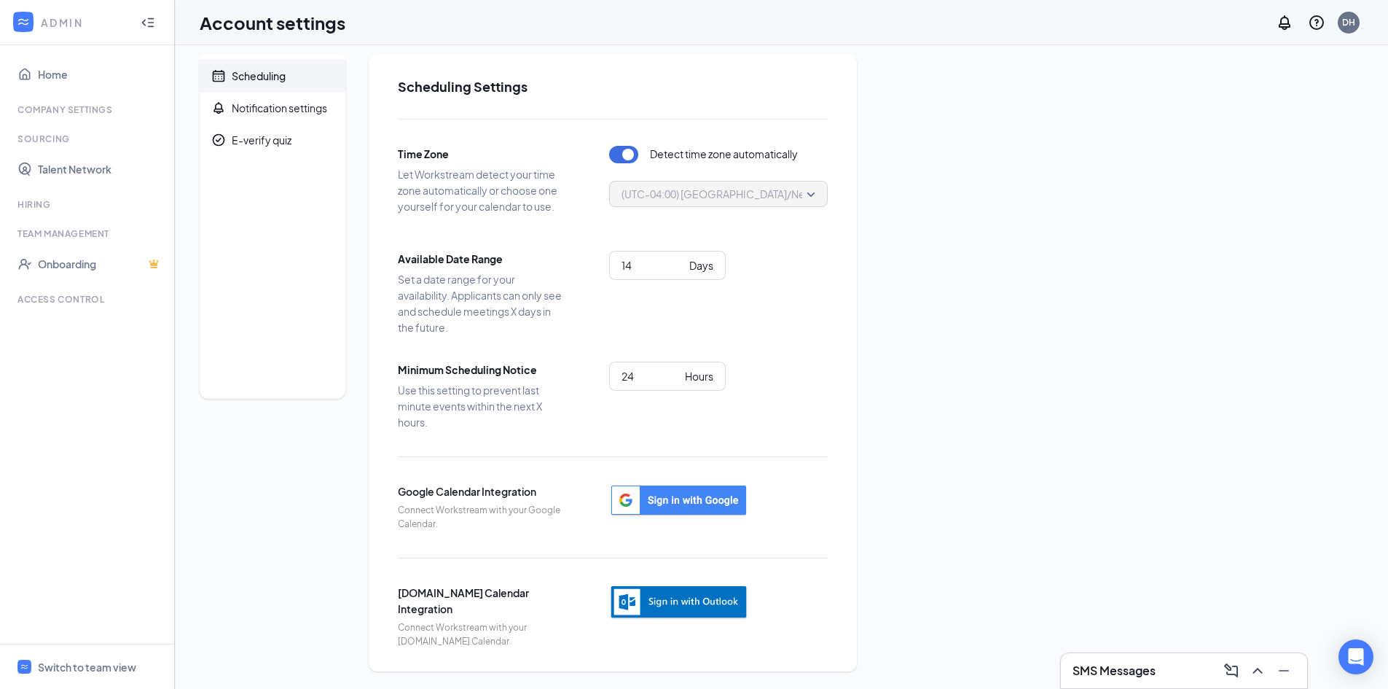
click at [1166, 670] on div "SMS Messages" at bounding box center [1184, 670] width 223 height 23
click at [1095, 298] on span "Applicants" at bounding box center [1113, 303] width 52 height 13
click at [1149, 225] on h3 "SMS Messages" at bounding box center [1114, 222] width 83 height 16
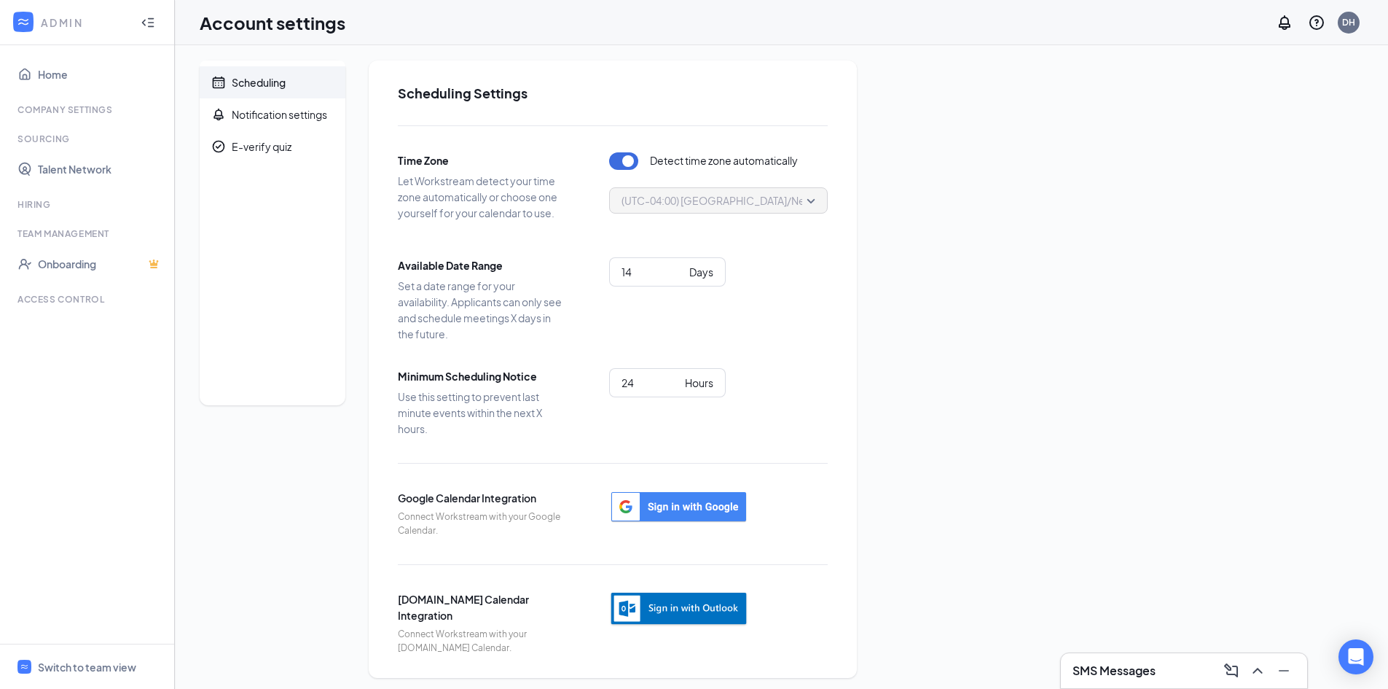
scroll to position [0, 0]
click at [775, 203] on span "(UTC-04:00) America/New_York - Eastern Time" at bounding box center [766, 203] width 289 height 22
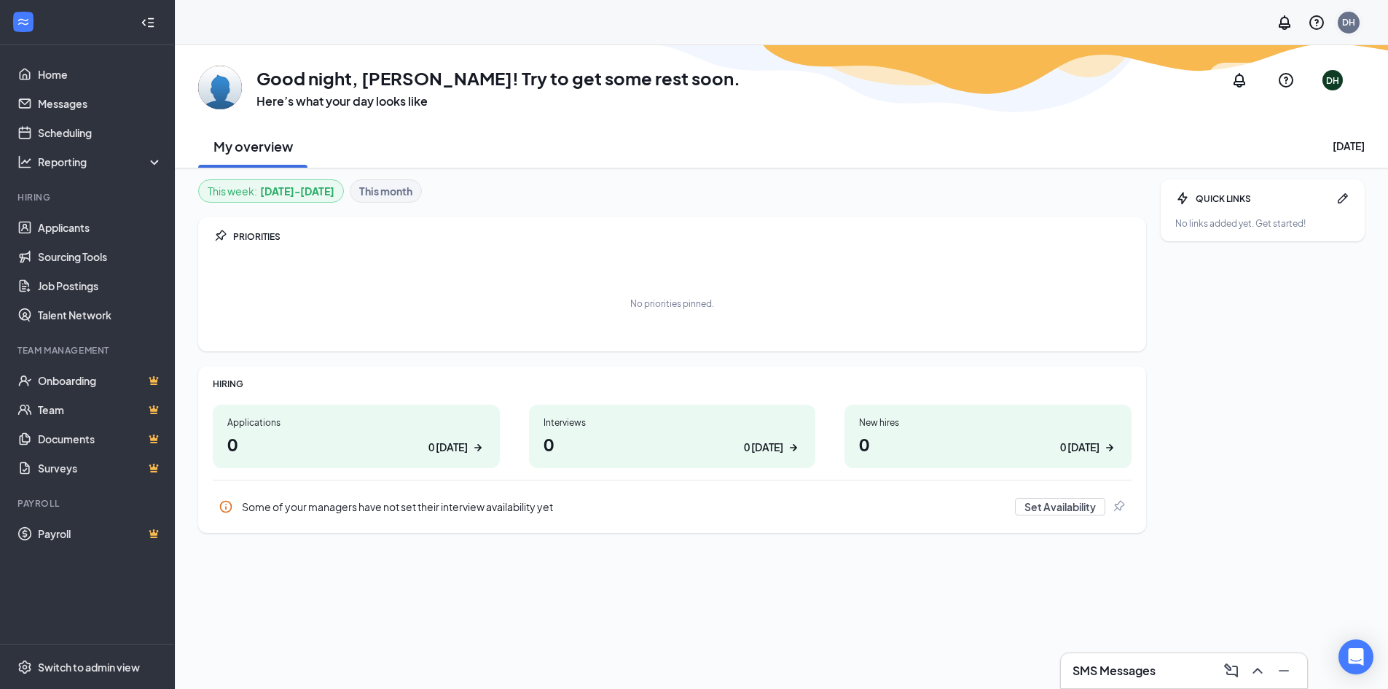
click at [1344, 15] on div "DH" at bounding box center [1349, 23] width 22 height 22
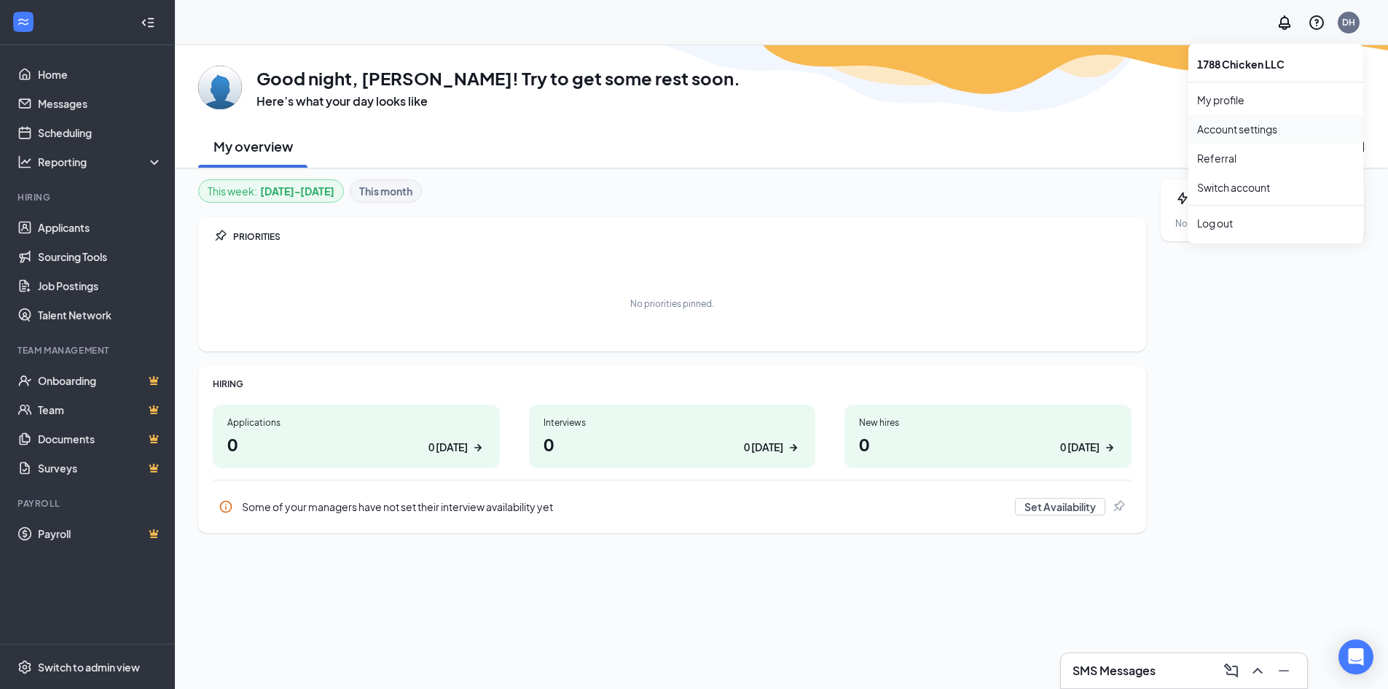
click at [1273, 128] on link "Account settings" at bounding box center [1276, 129] width 157 height 15
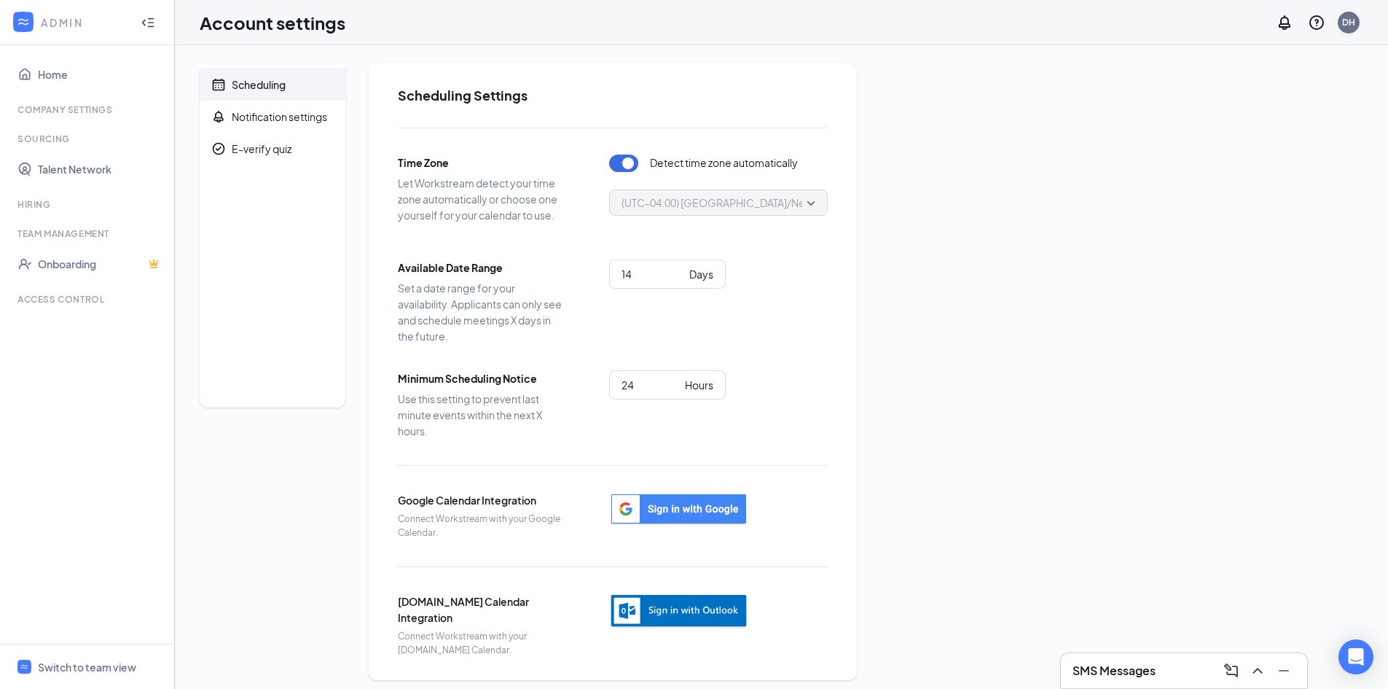
click at [1348, 21] on div "DH" at bounding box center [1349, 22] width 13 height 12
click at [1247, 102] on link "My profile" at bounding box center [1276, 100] width 157 height 15
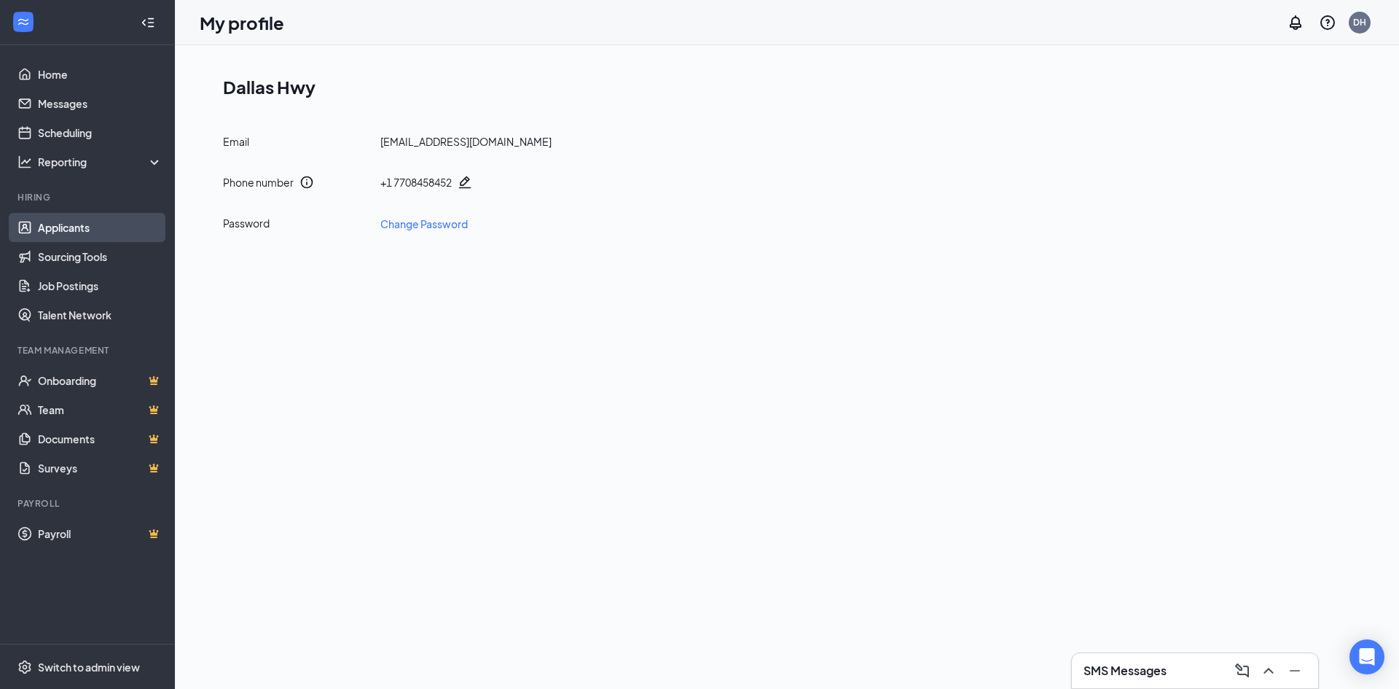
click at [141, 232] on link "Applicants" at bounding box center [100, 227] width 125 height 29
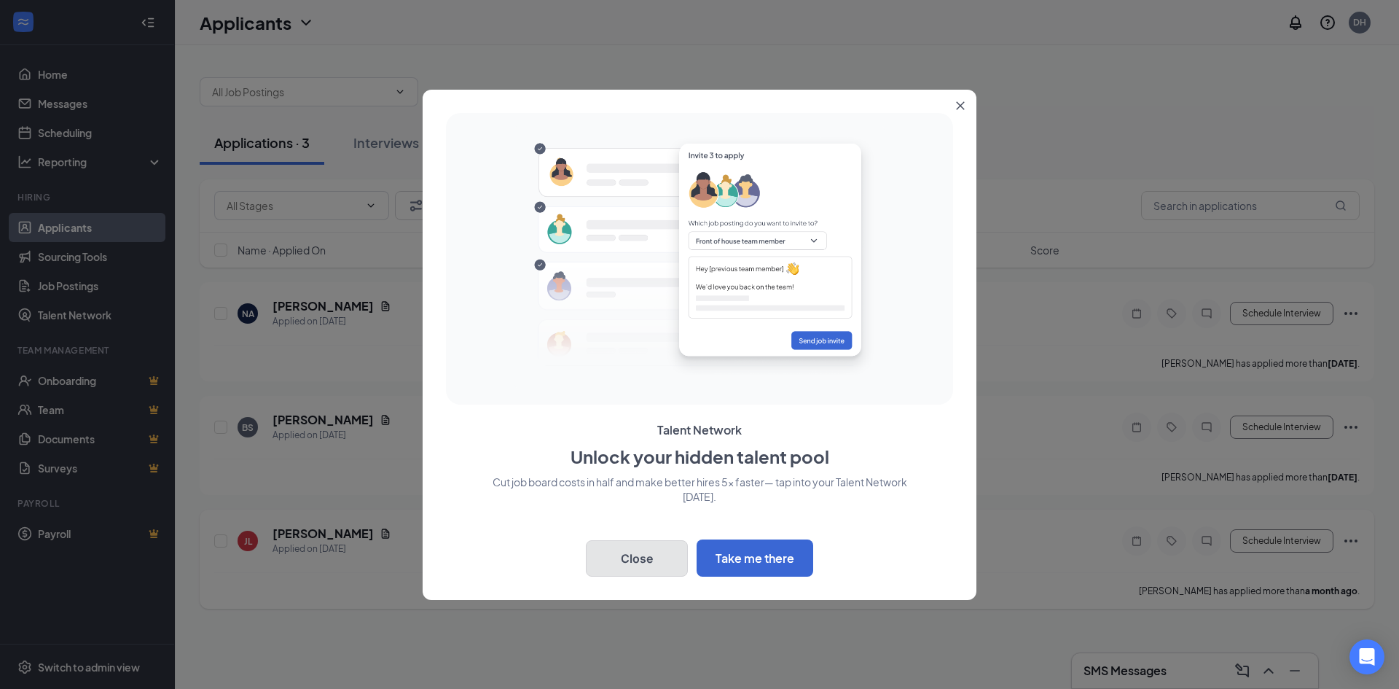
click at [668, 556] on button "Close" at bounding box center [637, 558] width 102 height 36
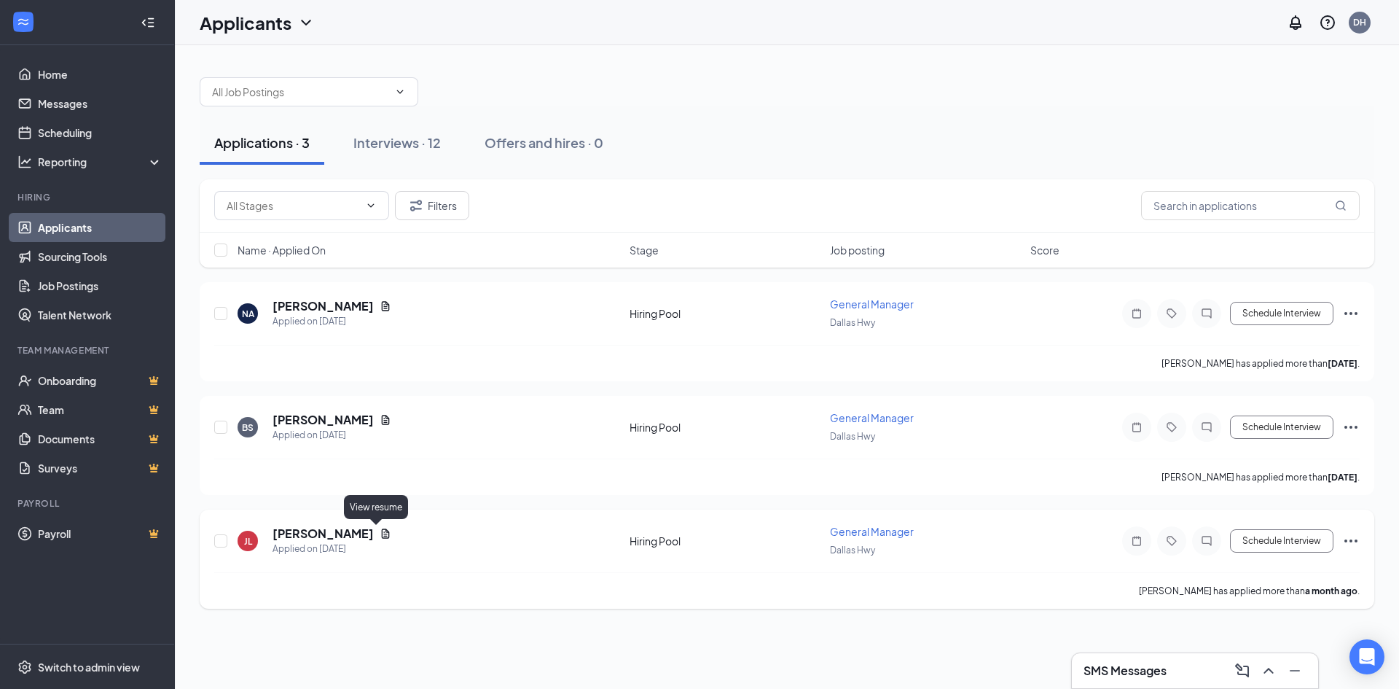
click at [382, 534] on icon "Document" at bounding box center [386, 532] width 8 height 9
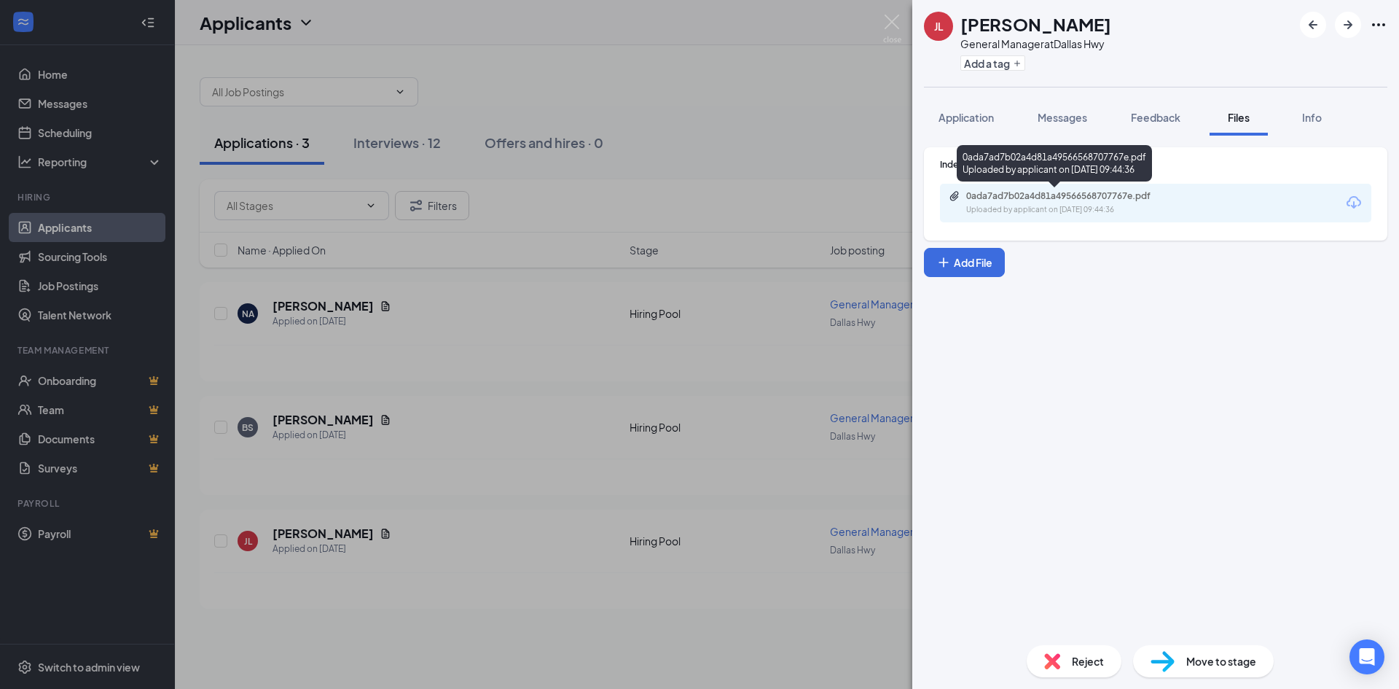
click at [1051, 203] on div "0ada7ad7b02a4d81a49566568707767e.pdf Uploaded by applicant on Aug 15, 2025 at 0…" at bounding box center [1067, 203] width 236 height 26
click at [754, 109] on div "JL Jameg Littlejohn General Manager at Dallas Hwy Add a tag Application Message…" at bounding box center [699, 344] width 1399 height 689
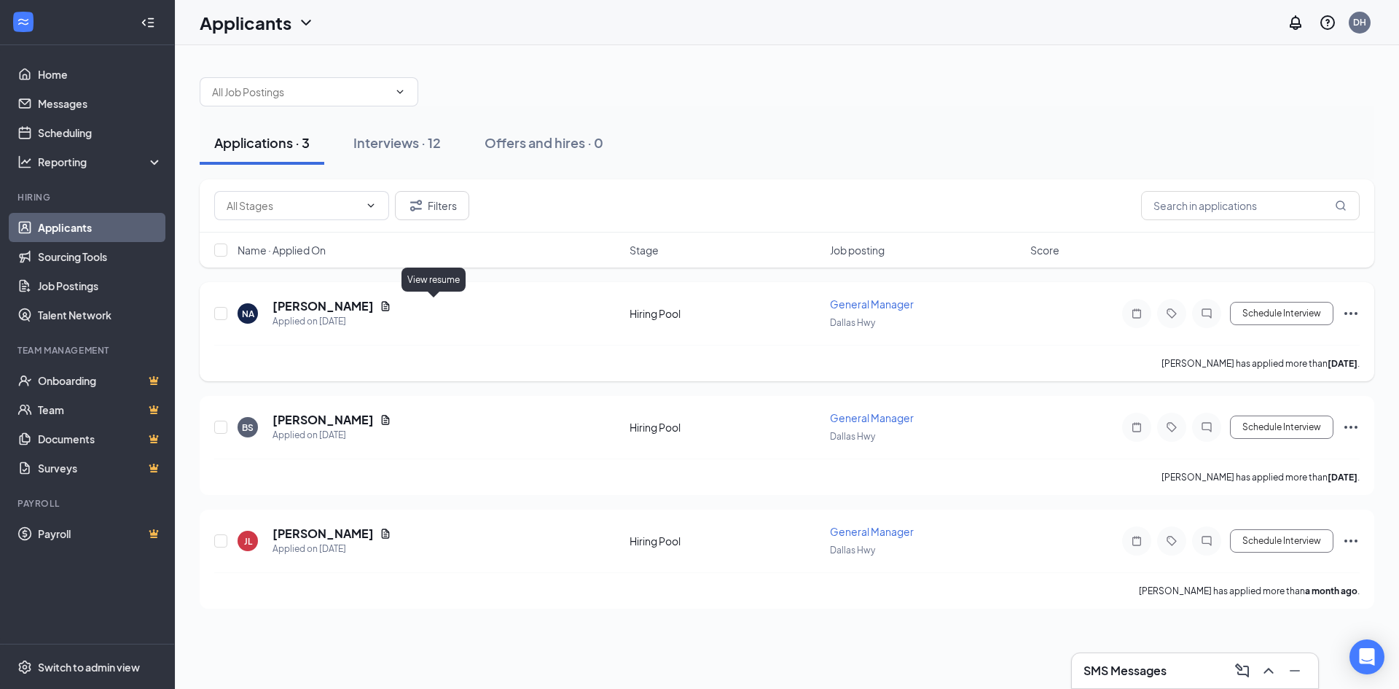
click at [391, 304] on icon "Document" at bounding box center [386, 306] width 12 height 12
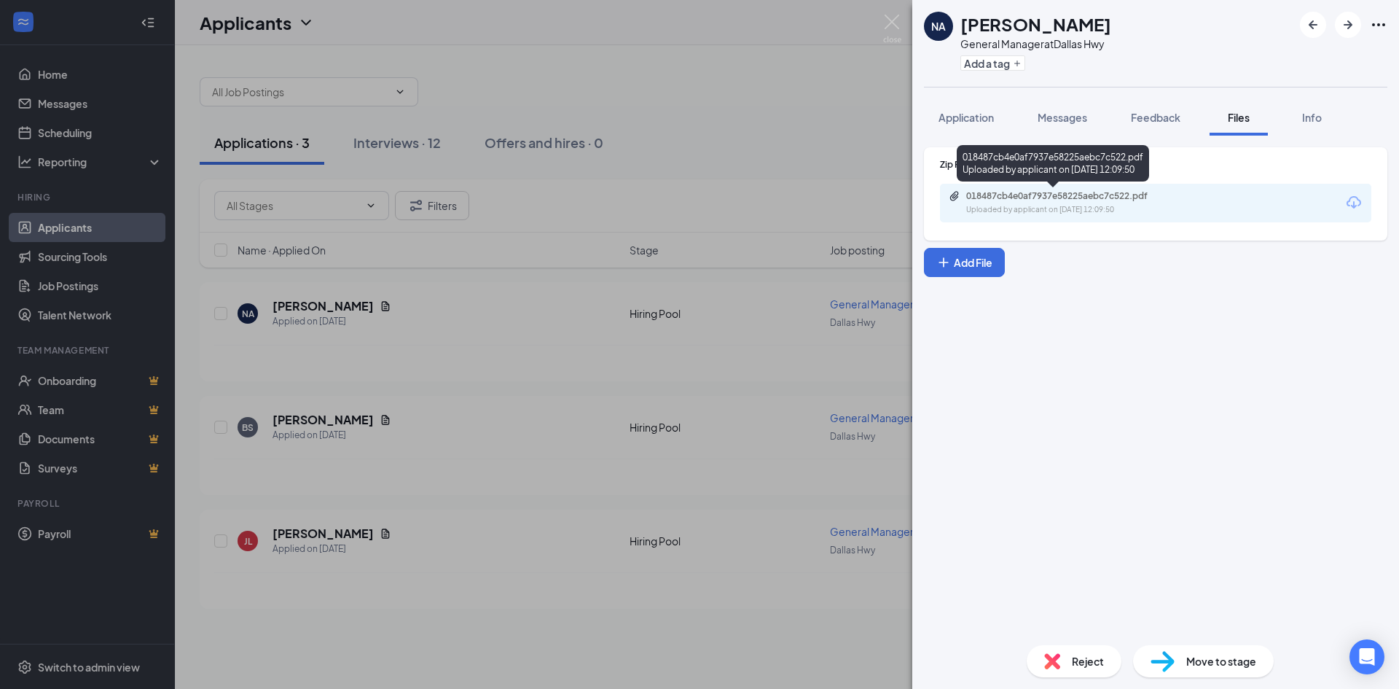
click at [1124, 201] on div "018487cb4e0af7937e58225aebc7c522.pdf" at bounding box center [1068, 196] width 204 height 12
click at [882, 135] on div "NA Nzingha Ahad Montenegro General Manager at Dallas Hwy Add a tag Application …" at bounding box center [699, 344] width 1399 height 689
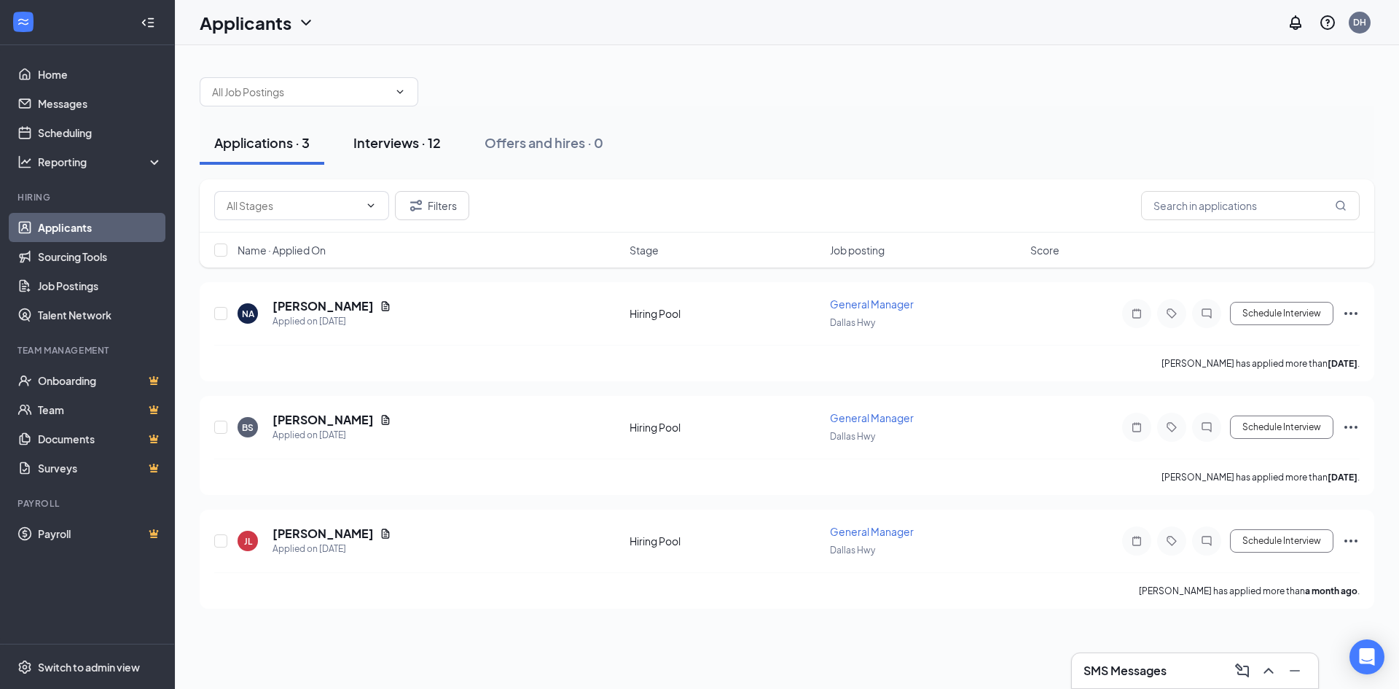
click at [407, 146] on div "Interviews · 12" at bounding box center [396, 142] width 87 height 18
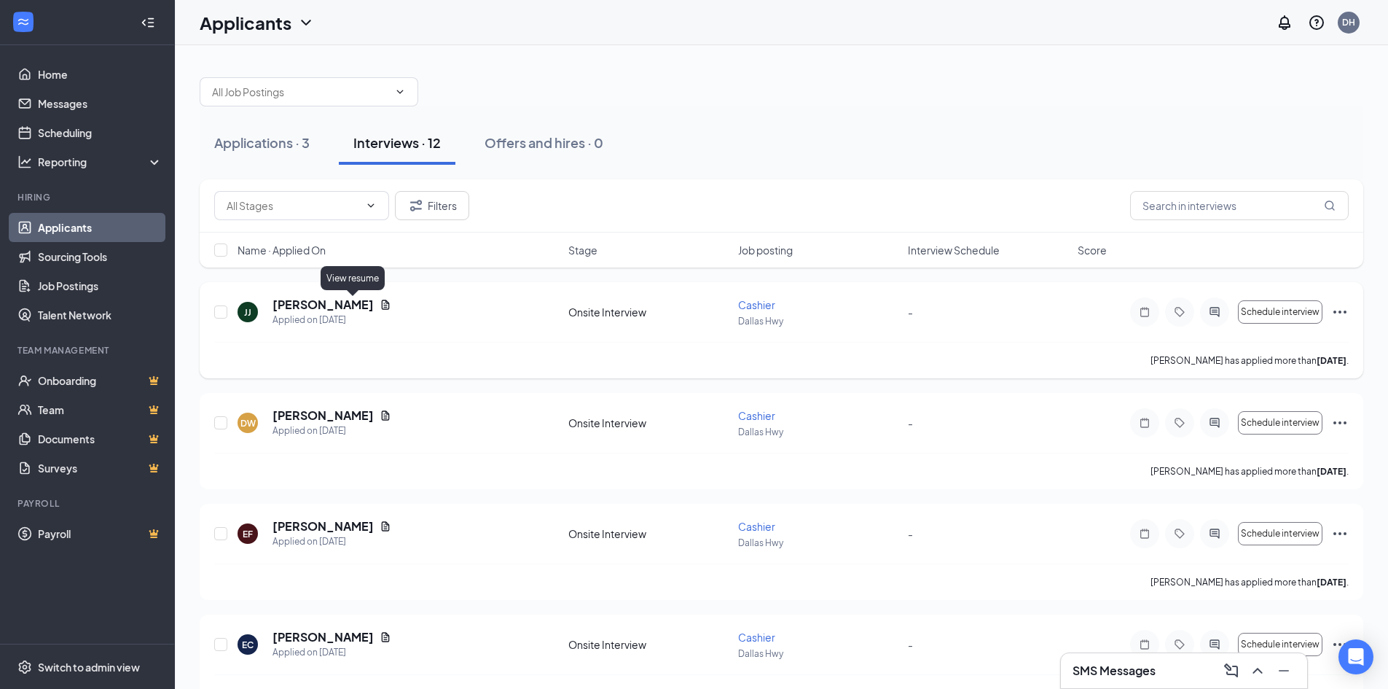
click at [382, 309] on icon "Document" at bounding box center [386, 304] width 8 height 9
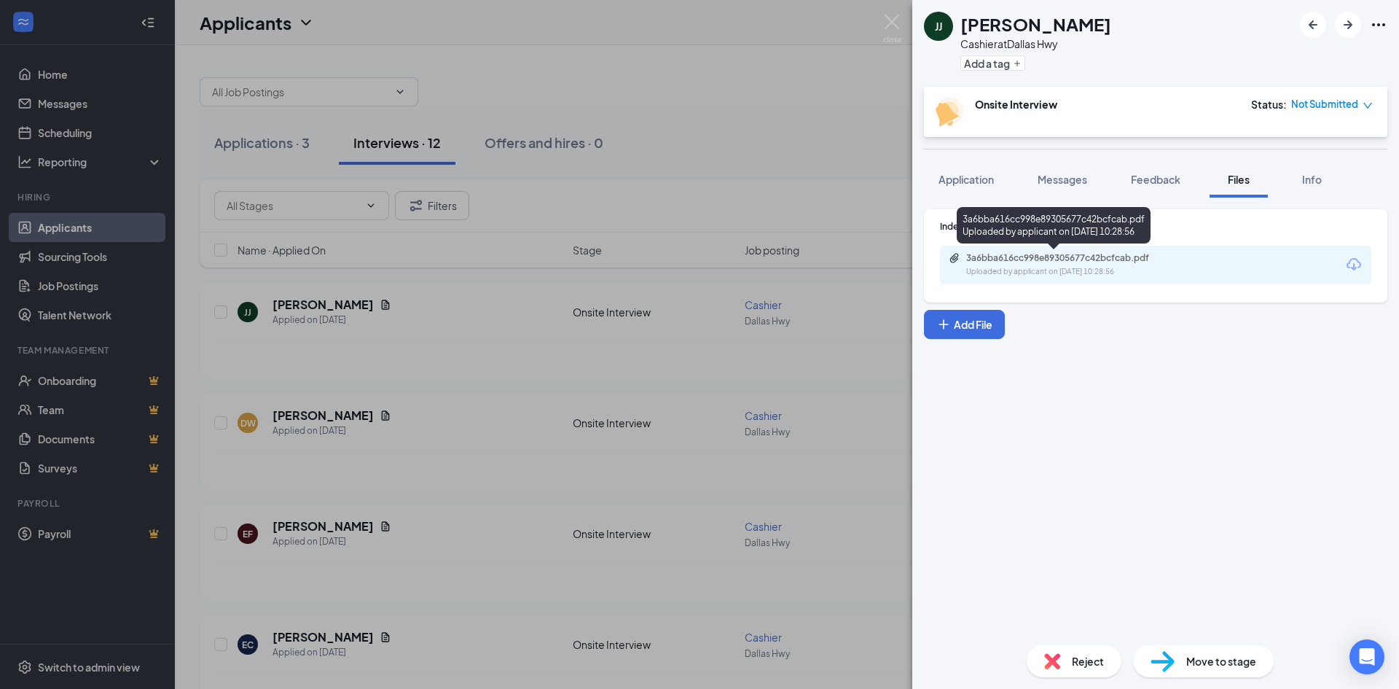
click at [1093, 272] on div "Uploaded by applicant on Sep 13, 2025 at 10:28:56" at bounding box center [1075, 272] width 219 height 12
click at [690, 131] on div "JJ Jaelyn Julien Cashier at Dallas Hwy Add a tag Onsite Interview Status : Not …" at bounding box center [699, 344] width 1399 height 689
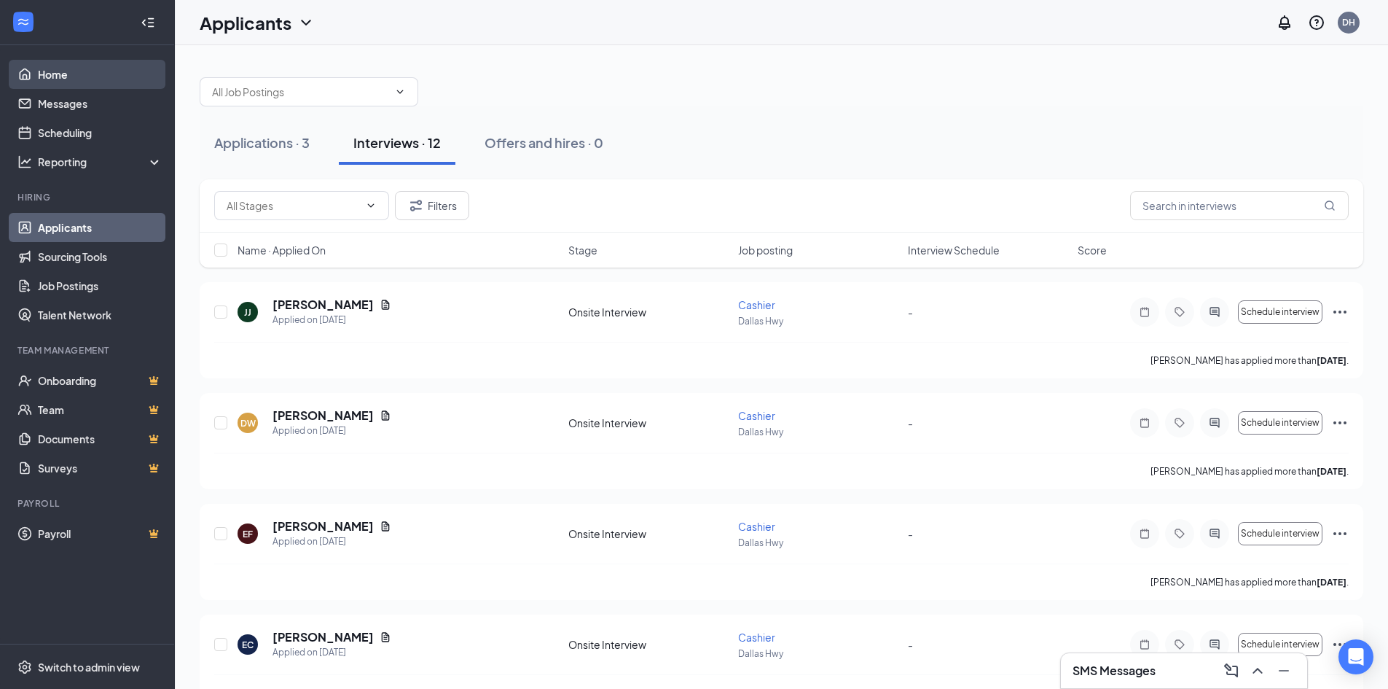
click at [52, 81] on link "Home" at bounding box center [100, 74] width 125 height 29
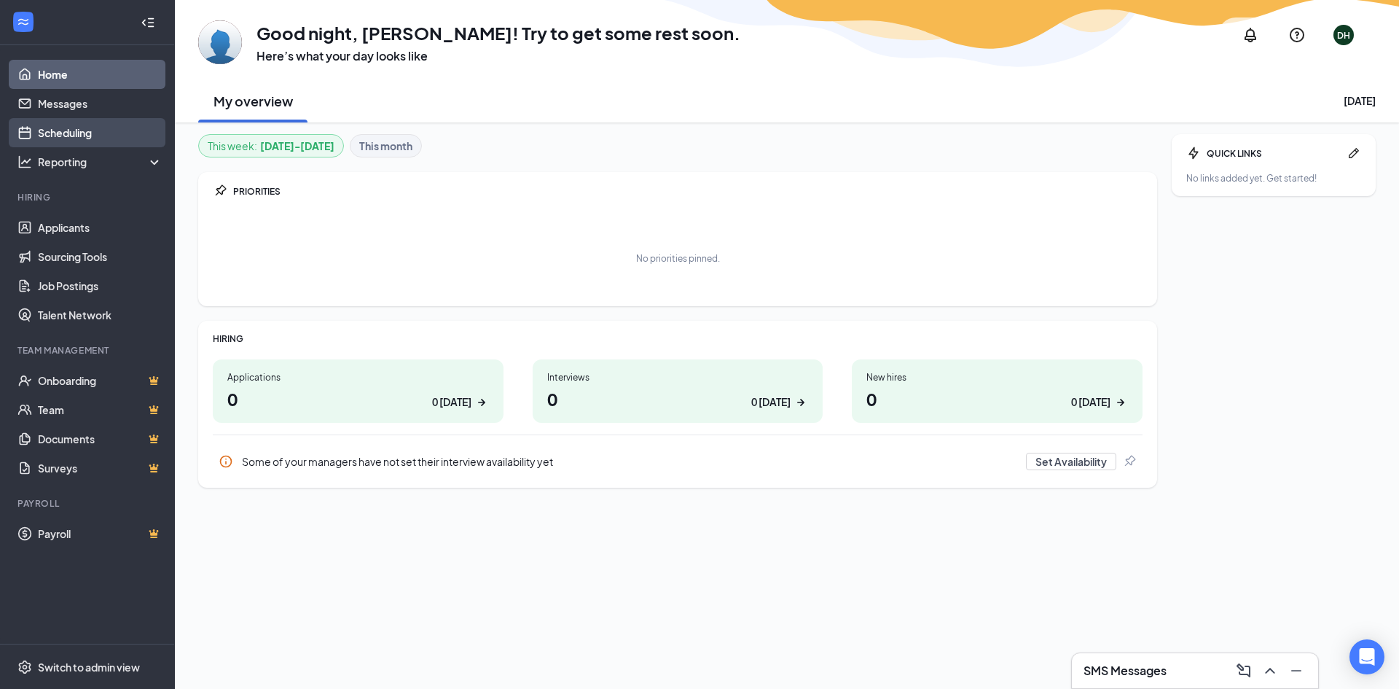
click at [82, 124] on link "Scheduling" at bounding box center [100, 132] width 125 height 29
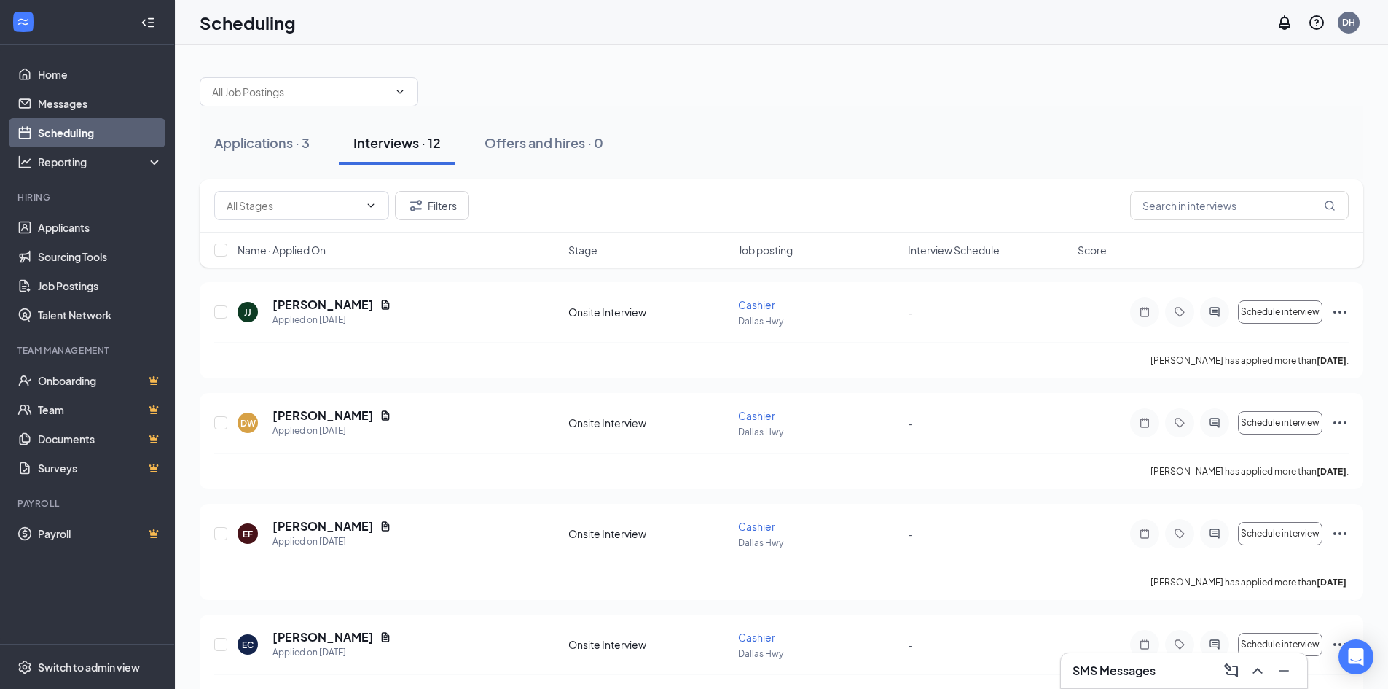
click at [66, 138] on link "Scheduling" at bounding box center [100, 132] width 125 height 29
click at [255, 125] on button "Applications · 3" at bounding box center [262, 143] width 125 height 44
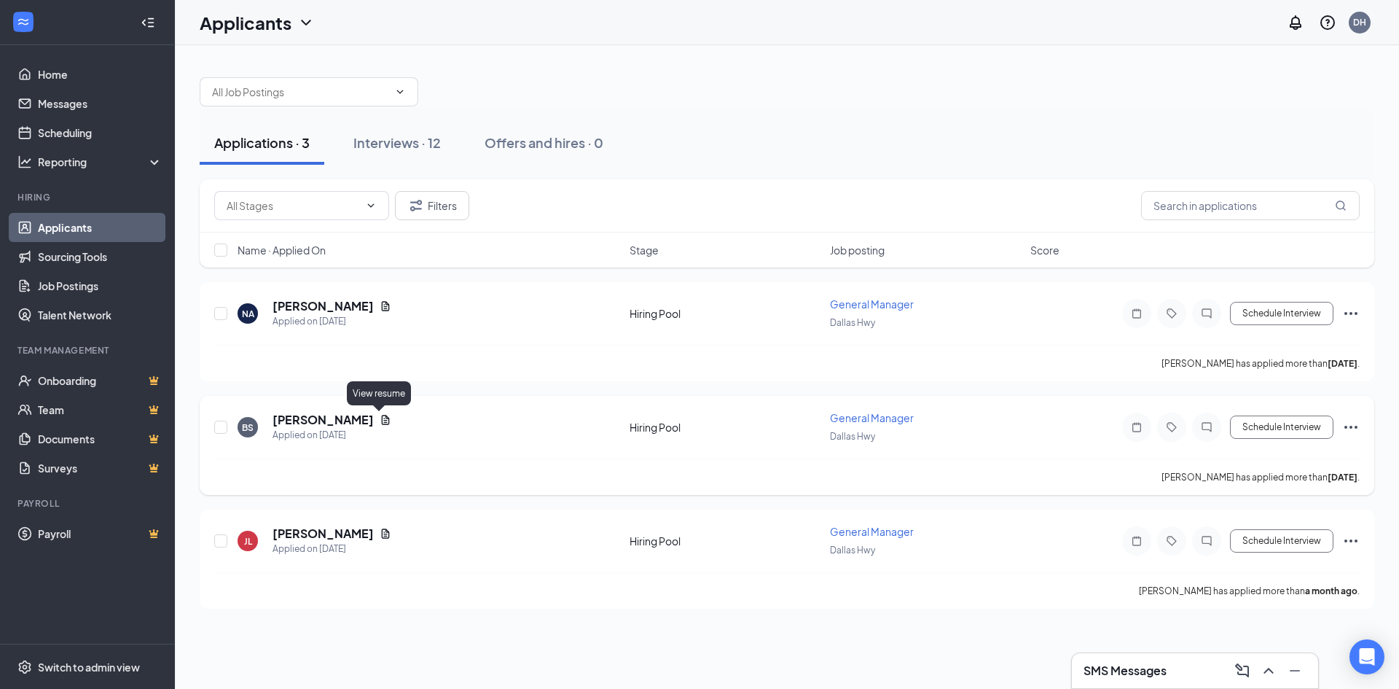
click at [380, 418] on icon "Document" at bounding box center [386, 420] width 12 height 12
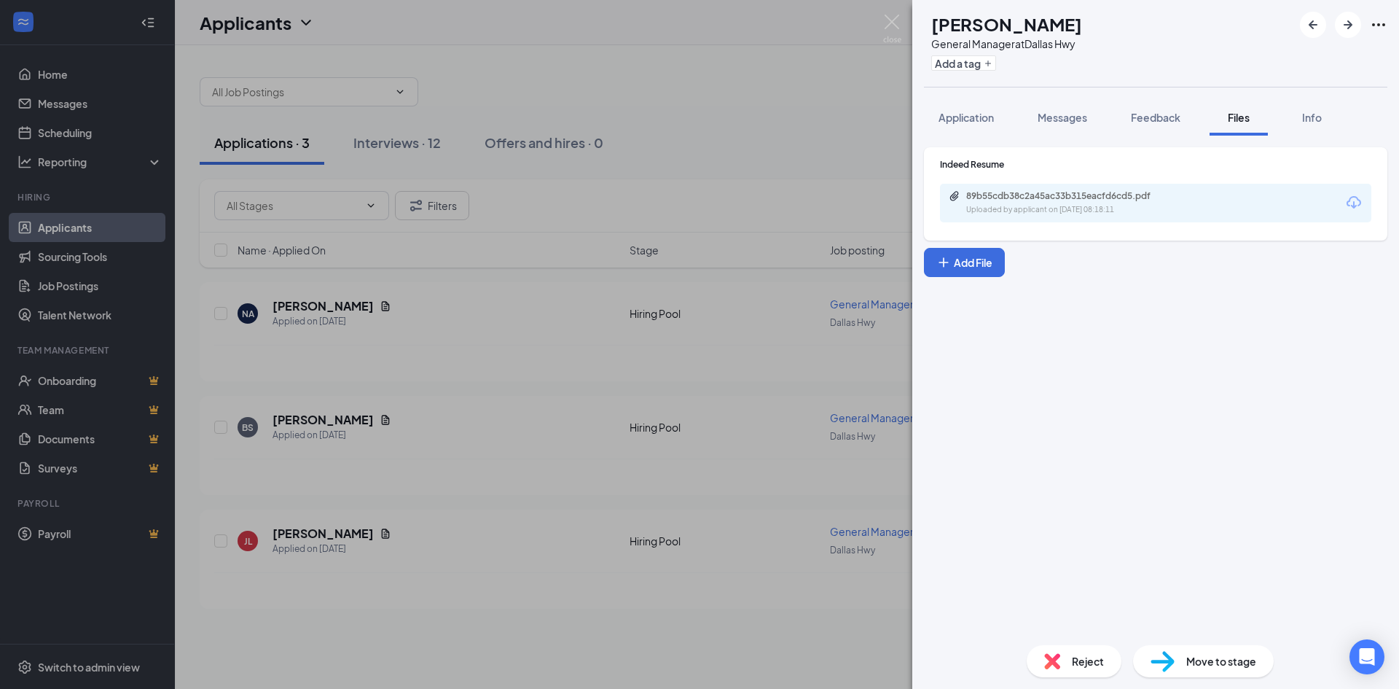
click at [1052, 221] on div "89b55cdb38c2a45ac33b315eacfd6cd5.pdf Uploaded by applicant on Sep 02, 2025 at 0…" at bounding box center [1155, 203] width 431 height 39
click at [1052, 218] on div "89b55cdb38c2a45ac33b315eacfd6cd5.pdf Uploaded by applicant on Sep 02, 2025 at 0…" at bounding box center [1155, 203] width 431 height 39
click at [1052, 212] on div "Uploaded by applicant on Sep 02, 2025 at 08:18:11" at bounding box center [1075, 210] width 219 height 12
click at [789, 126] on div "BS Brennen Stewart General Manager at Dallas Hwy Add a tag Application Messages…" at bounding box center [699, 344] width 1399 height 689
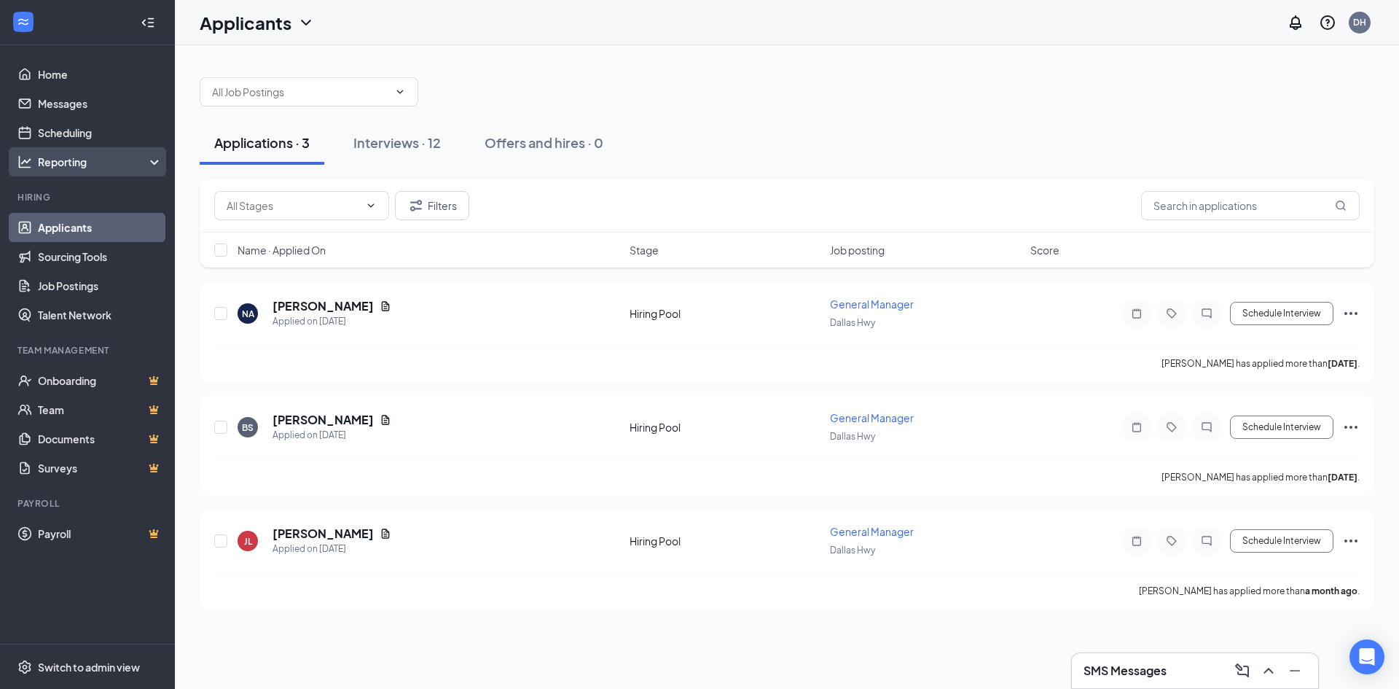
click at [50, 159] on div "Reporting" at bounding box center [100, 162] width 125 height 15
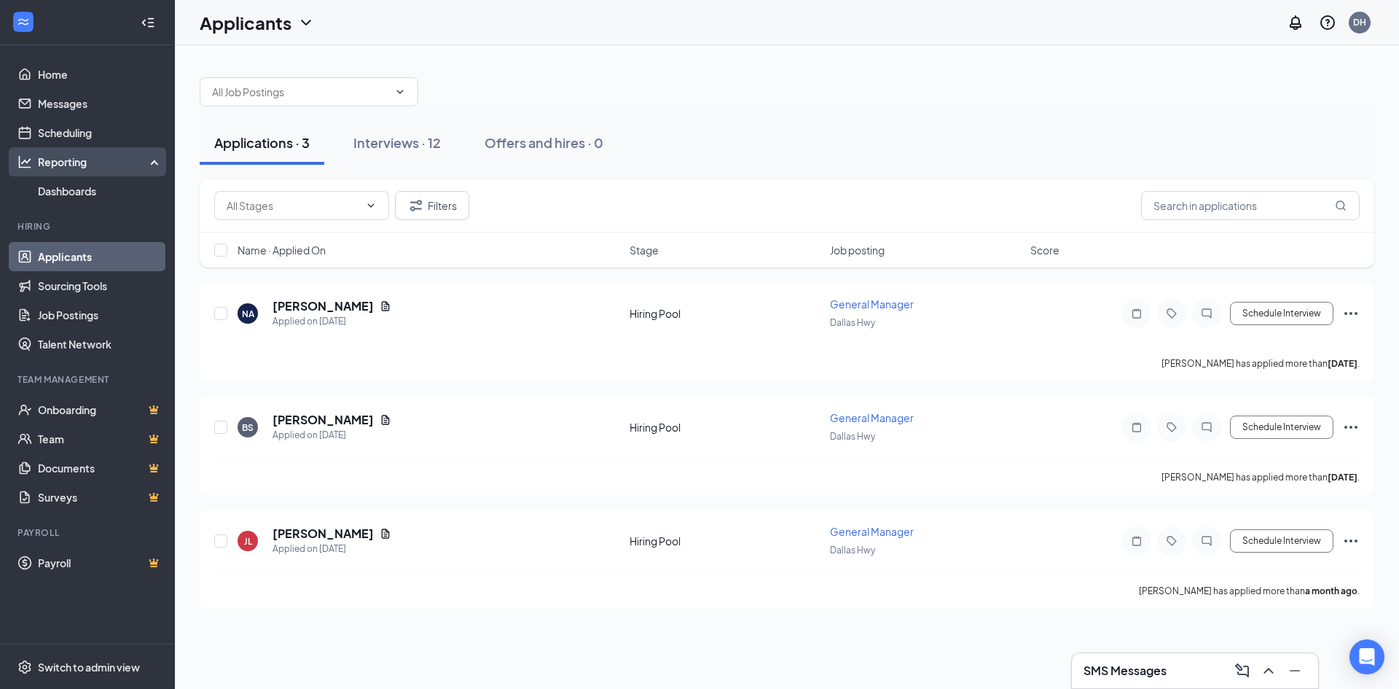
click at [50, 159] on div "Reporting" at bounding box center [100, 162] width 125 height 15
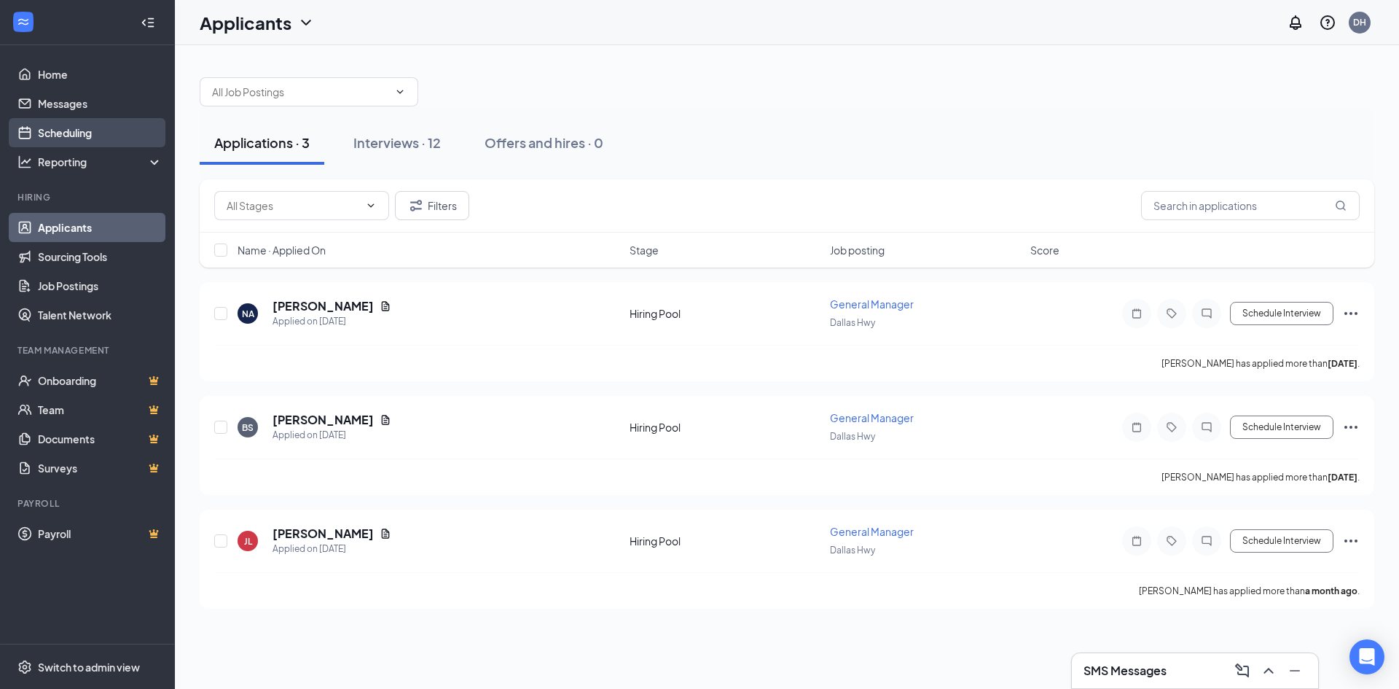
click at [74, 135] on link "Scheduling" at bounding box center [100, 132] width 125 height 29
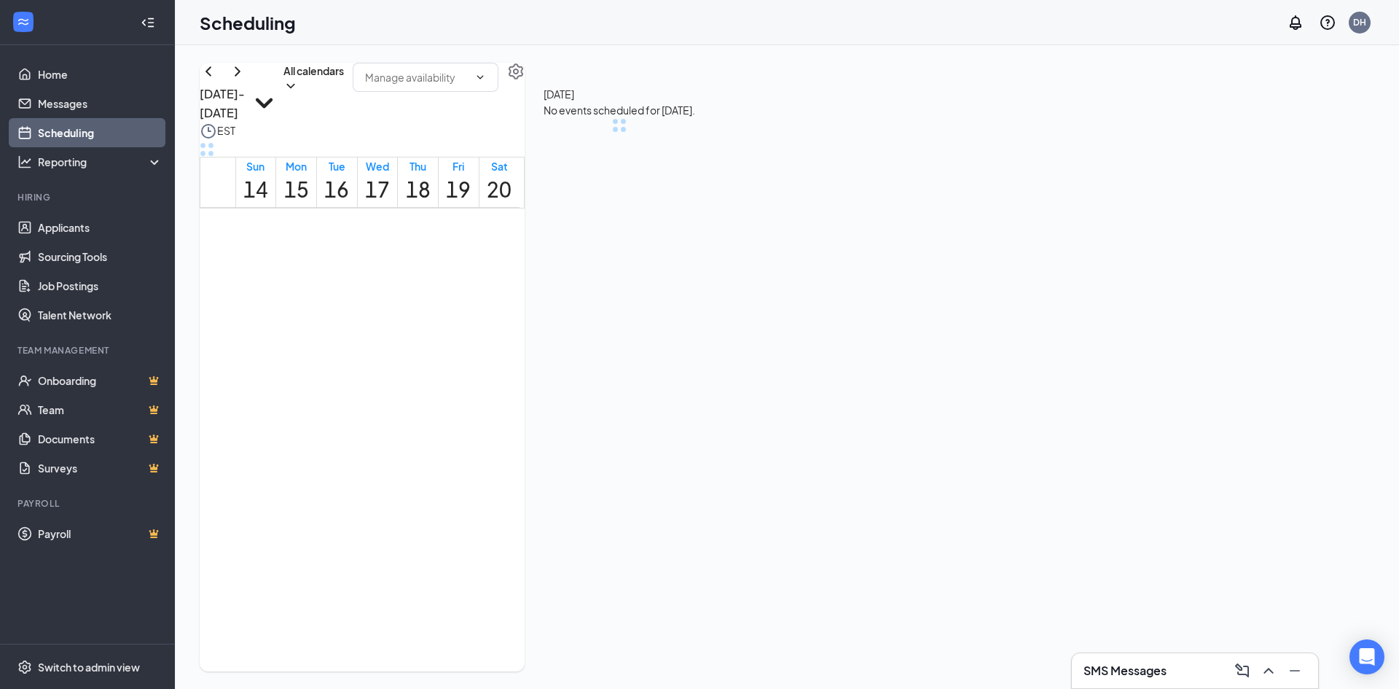
scroll to position [515, 0]
click at [74, 135] on link "Scheduling" at bounding box center [100, 132] width 125 height 29
click at [71, 80] on link "Home" at bounding box center [100, 74] width 125 height 29
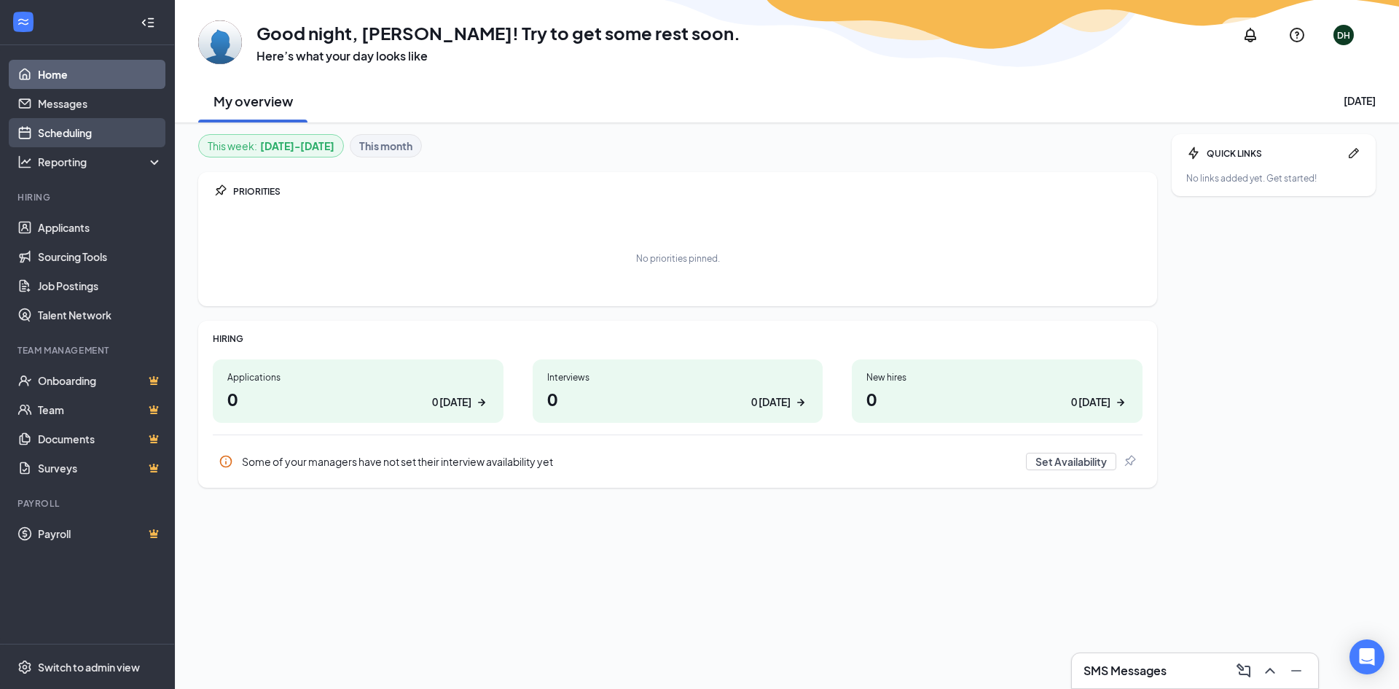
click at [80, 122] on link "Scheduling" at bounding box center [100, 132] width 125 height 29
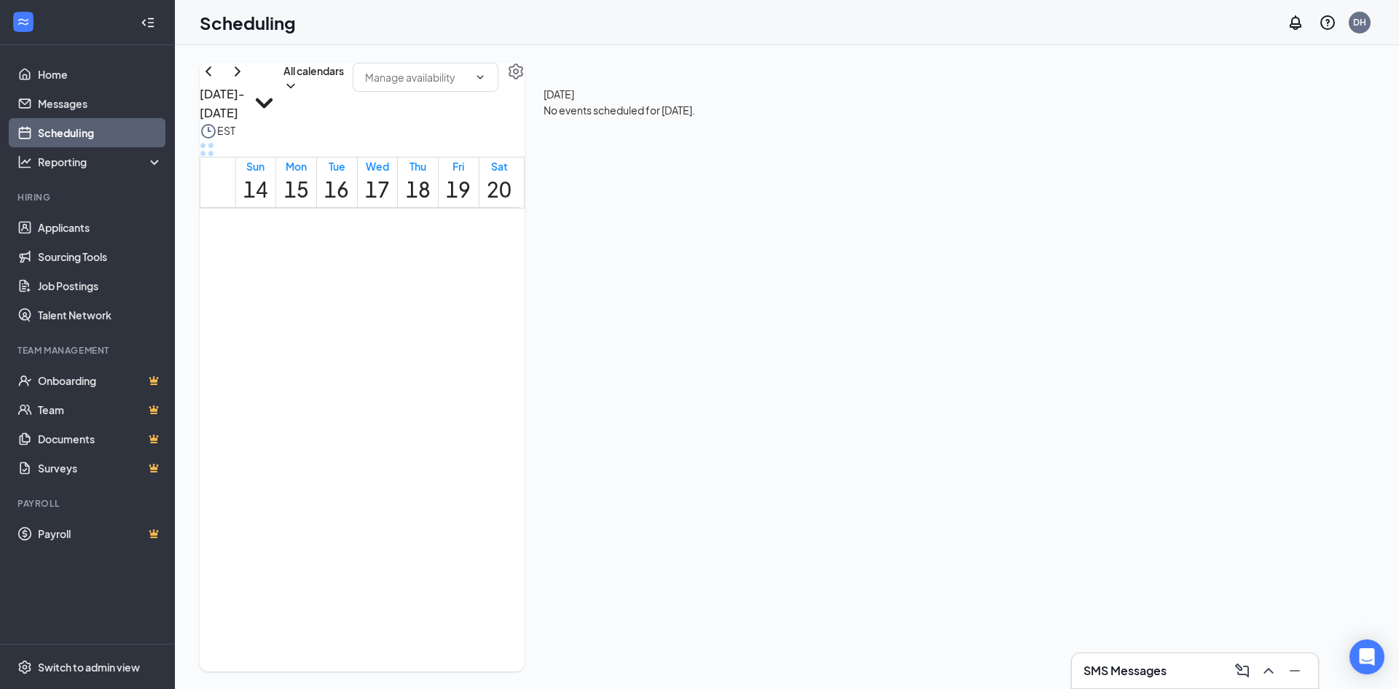
scroll to position [515, 0]
click at [403, 88] on span at bounding box center [426, 77] width 146 height 29
drag, startPoint x: 534, startPoint y: 203, endPoint x: 830, endPoint y: 275, distance: 304.4
click at [545, 204] on div "Unavailable in basic plan Today No events scheduled for today." at bounding box center [620, 367] width 190 height 609
click at [843, 278] on div "Sep 14 - Sep 20 All calendars EST Sun 14 Mon 15 Tue 16 Wed 17 Thu 18 Fri 19 Sat…" at bounding box center [787, 367] width 1175 height 609
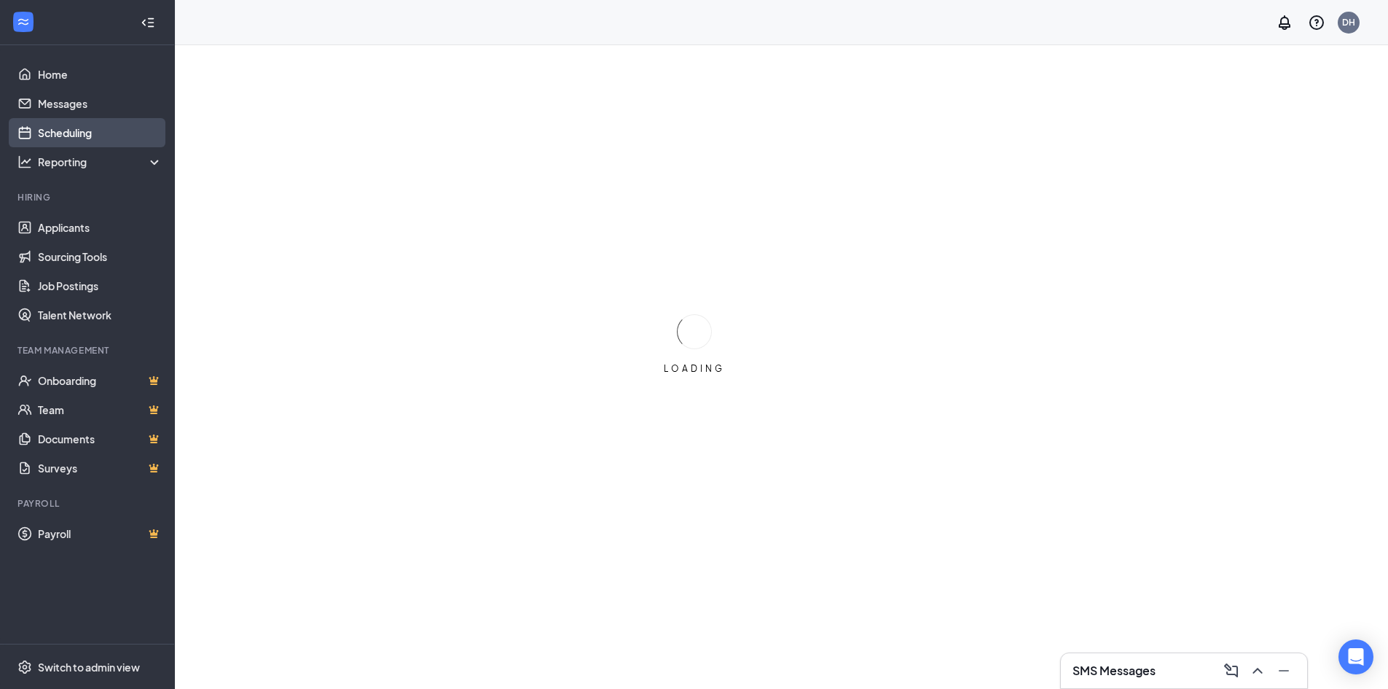
click at [95, 134] on link "Scheduling" at bounding box center [100, 132] width 125 height 29
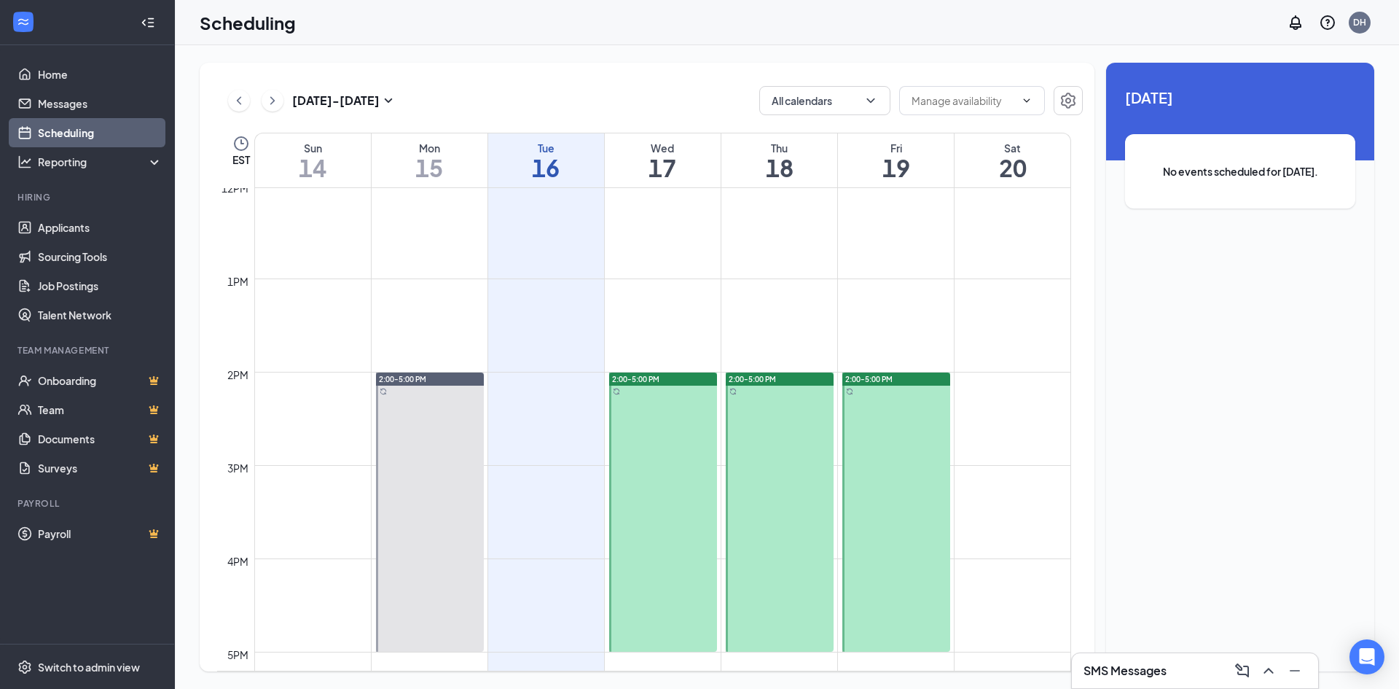
scroll to position [1300, 0]
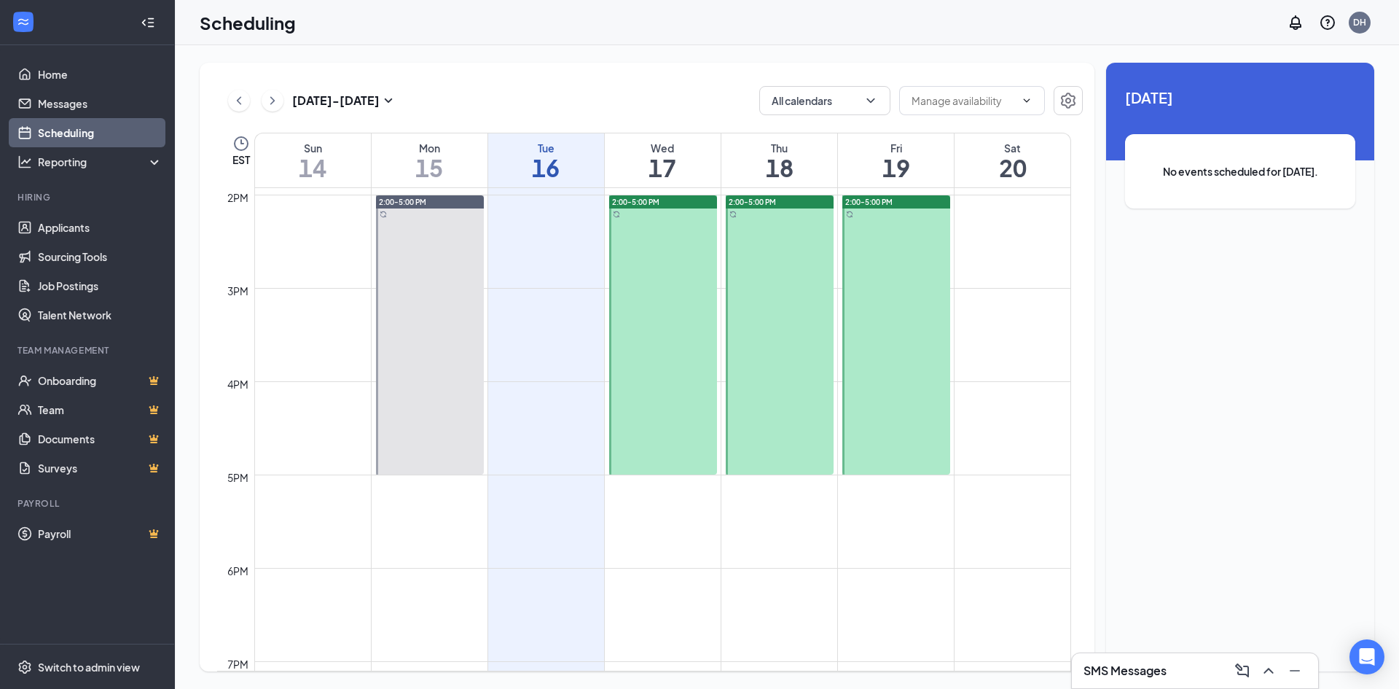
click at [665, 292] on div at bounding box center [663, 334] width 108 height 279
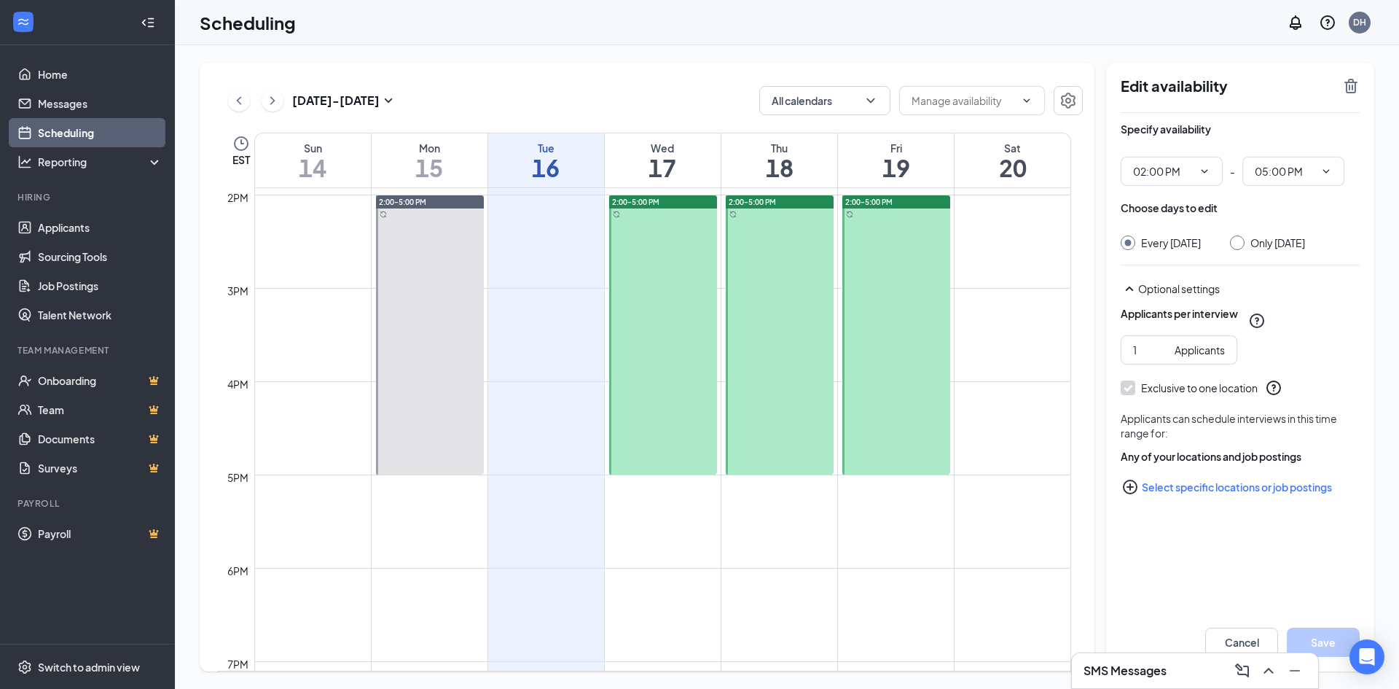
click at [798, 276] on div at bounding box center [780, 334] width 108 height 279
click at [864, 255] on div at bounding box center [897, 334] width 108 height 279
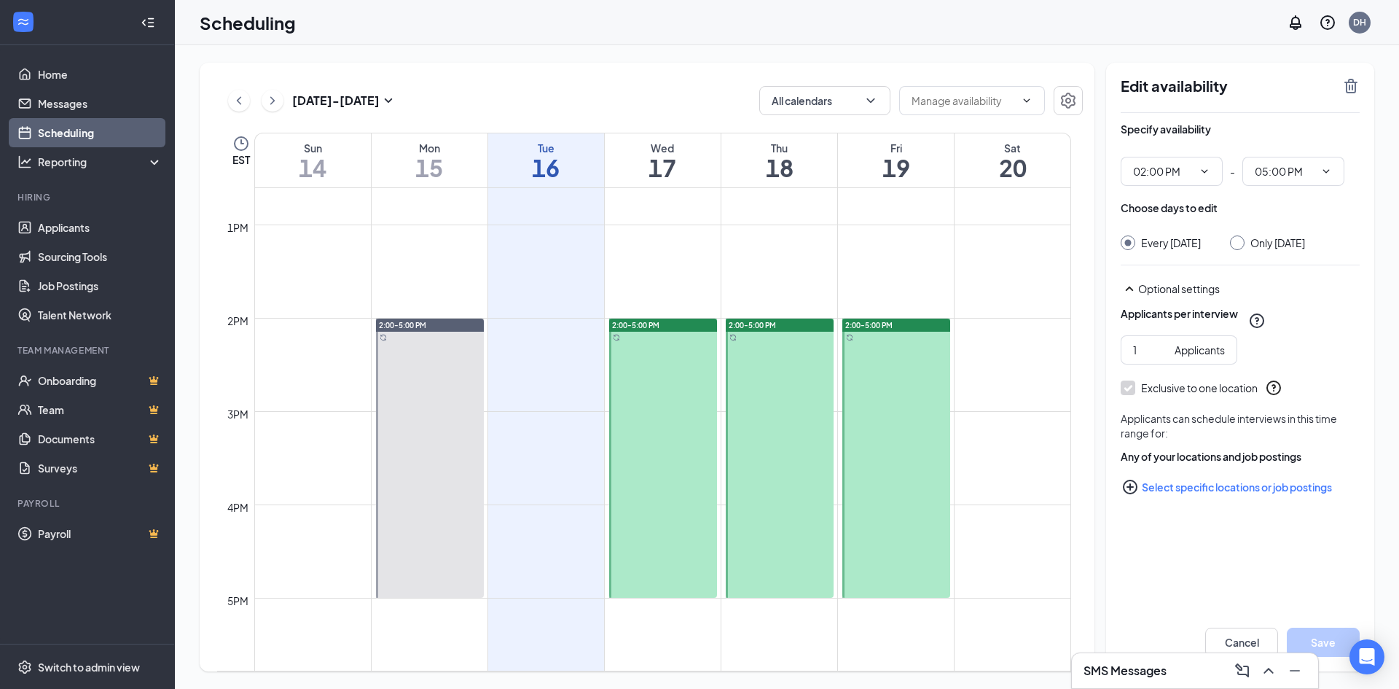
scroll to position [1173, 0]
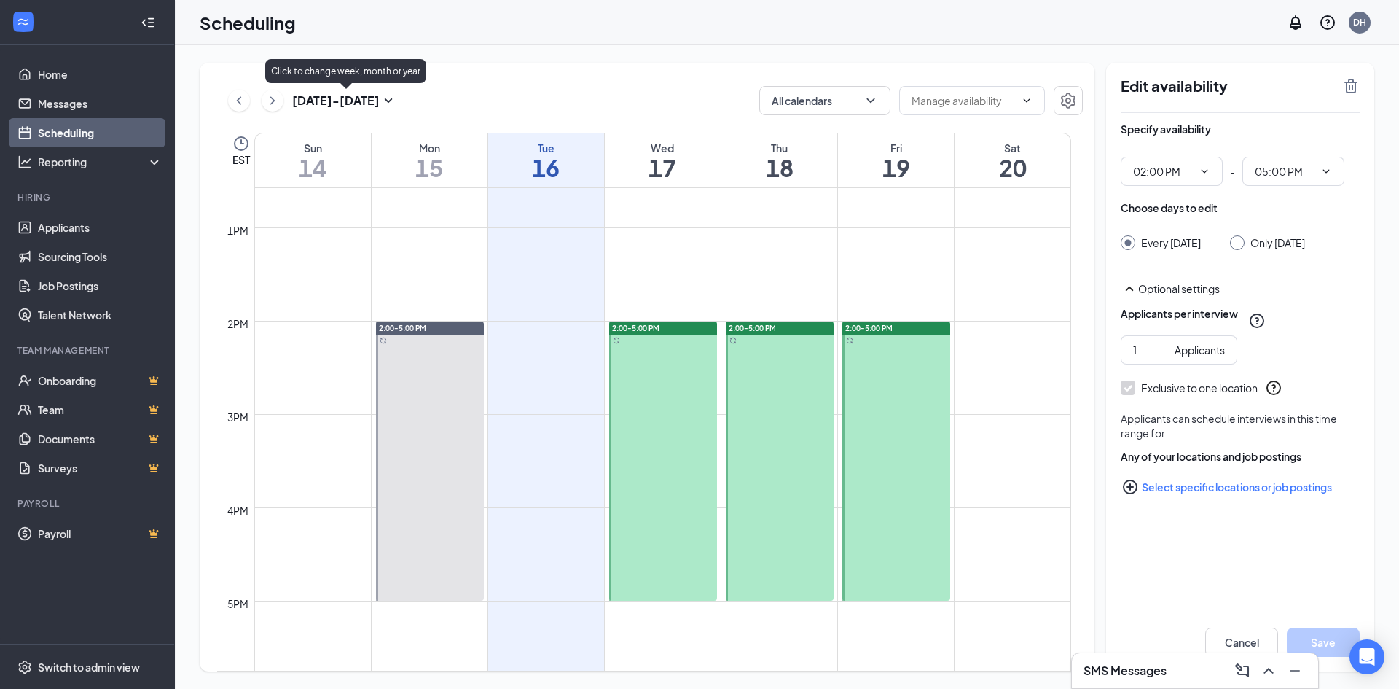
click at [391, 95] on icon "SmallChevronDown" at bounding box center [388, 100] width 17 height 17
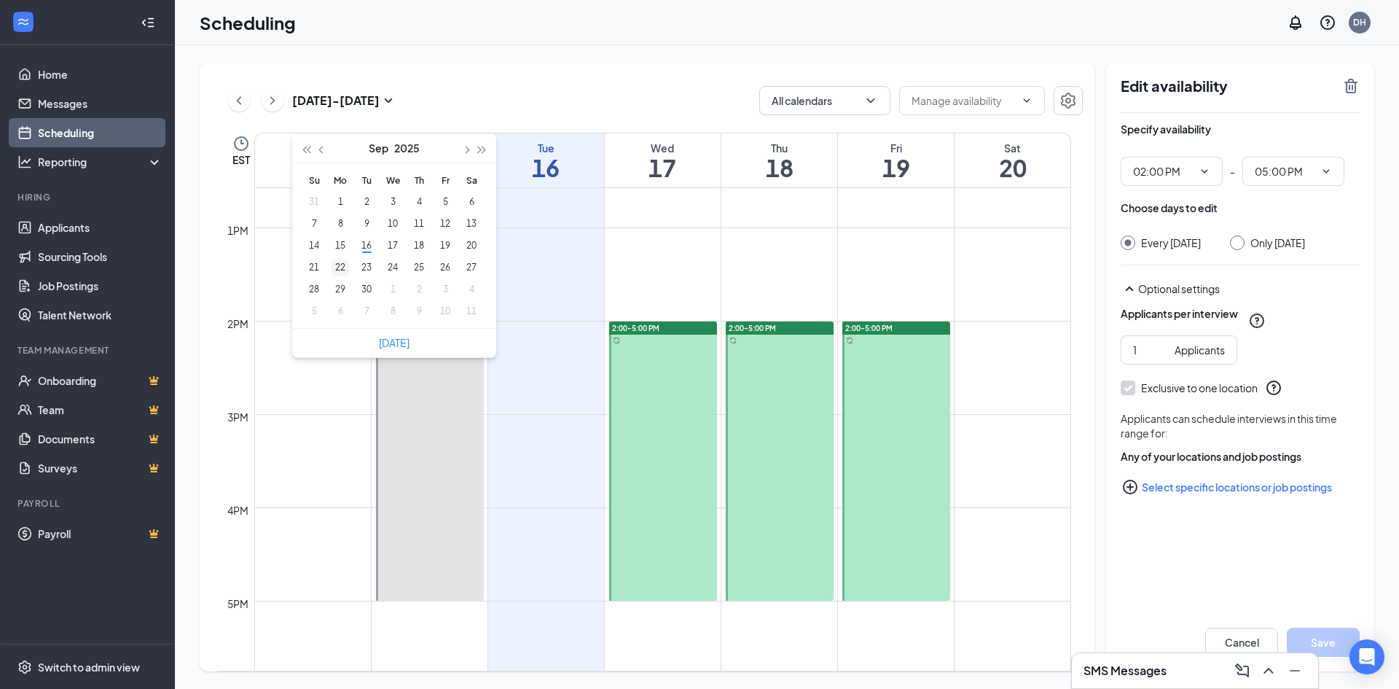
type input "[DATE]"
click at [342, 268] on div "22" at bounding box center [340, 267] width 17 height 17
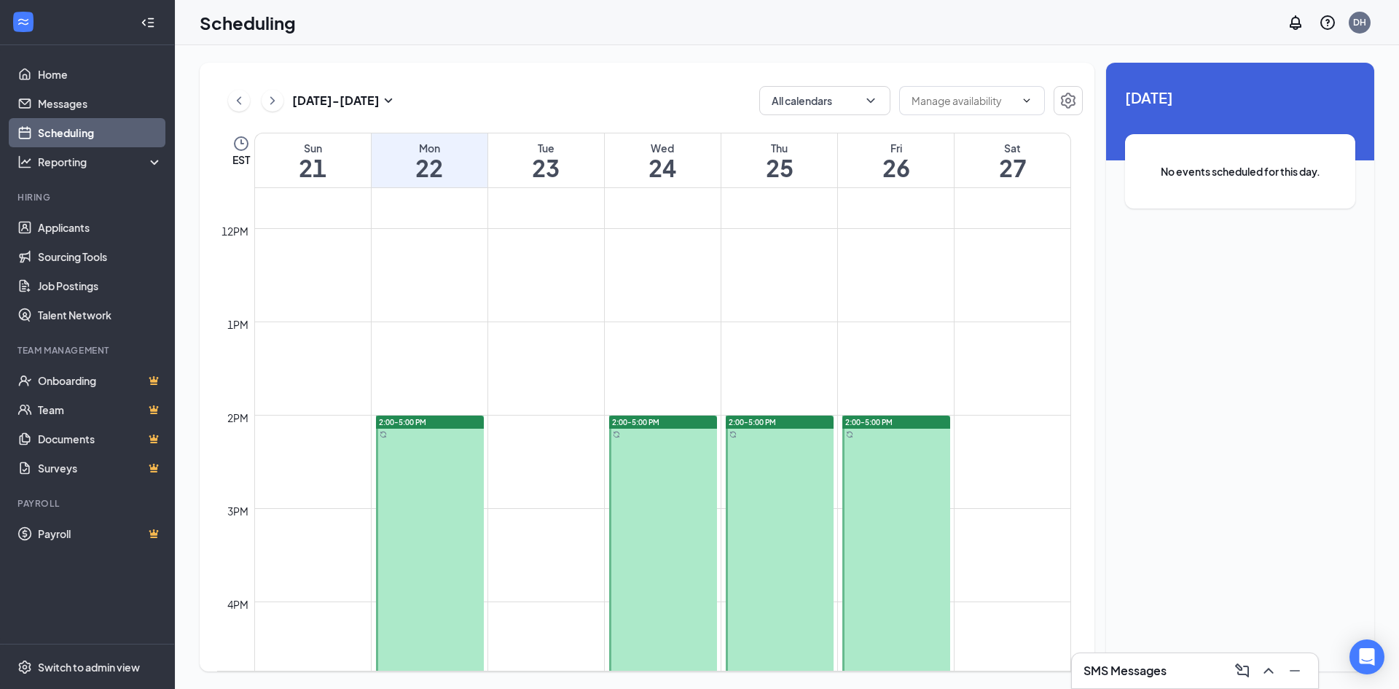
scroll to position [1081, 0]
click at [407, 432] on div at bounding box center [430, 553] width 108 height 279
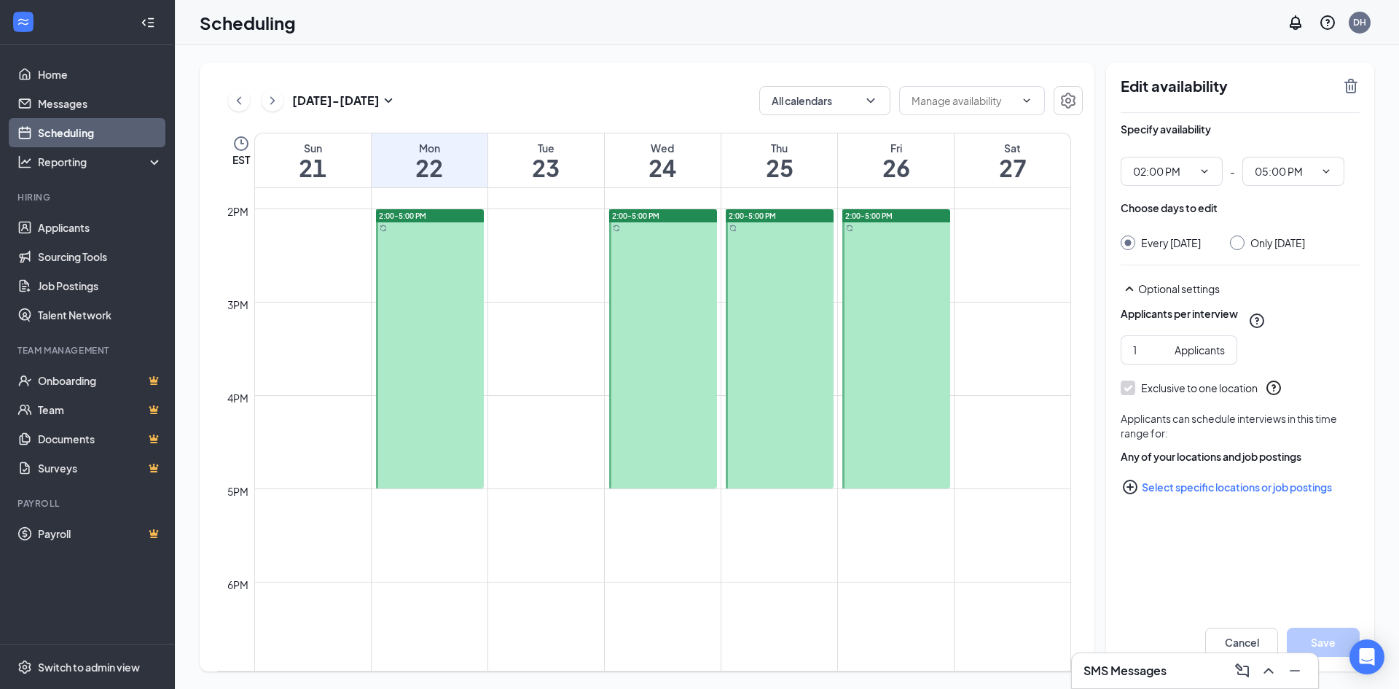
scroll to position [1300, 0]
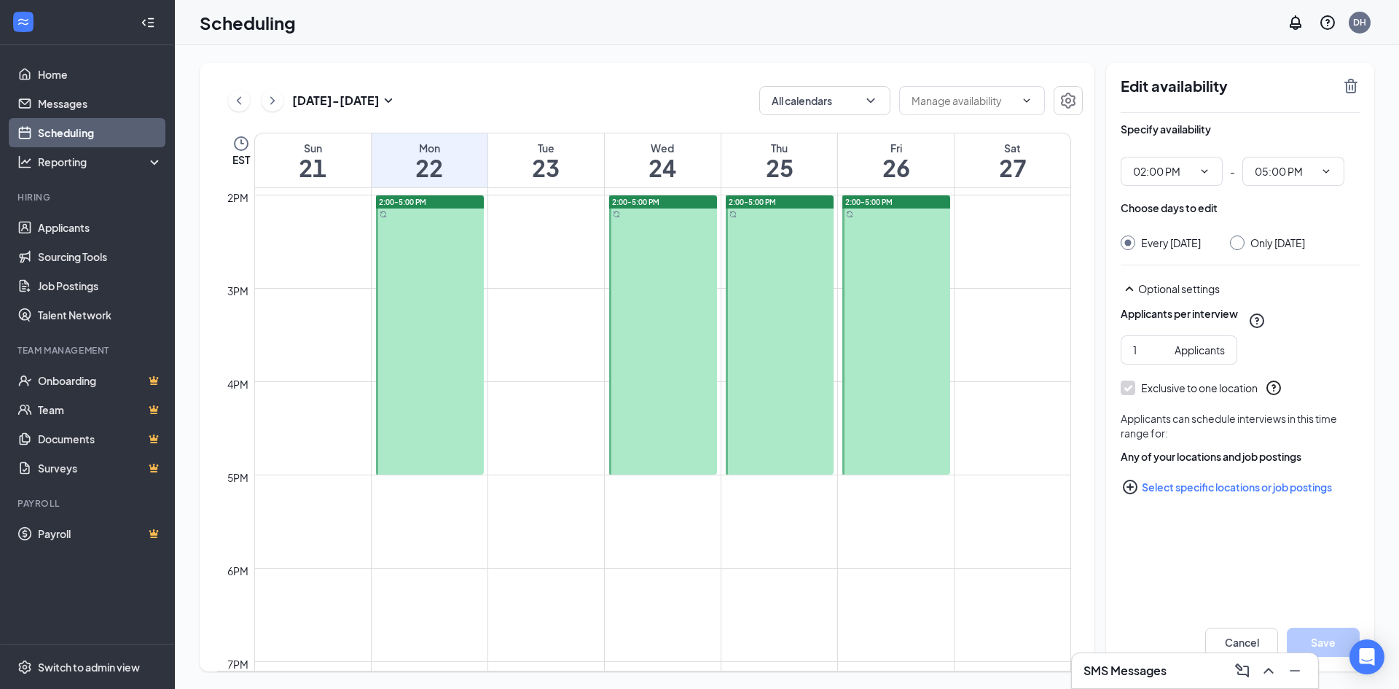
click at [678, 346] on div at bounding box center [663, 334] width 108 height 279
click at [780, 325] on div at bounding box center [780, 334] width 108 height 279
click at [880, 349] on div at bounding box center [897, 334] width 108 height 279
click at [1183, 660] on div "SMS Messages" at bounding box center [1195, 670] width 223 height 23
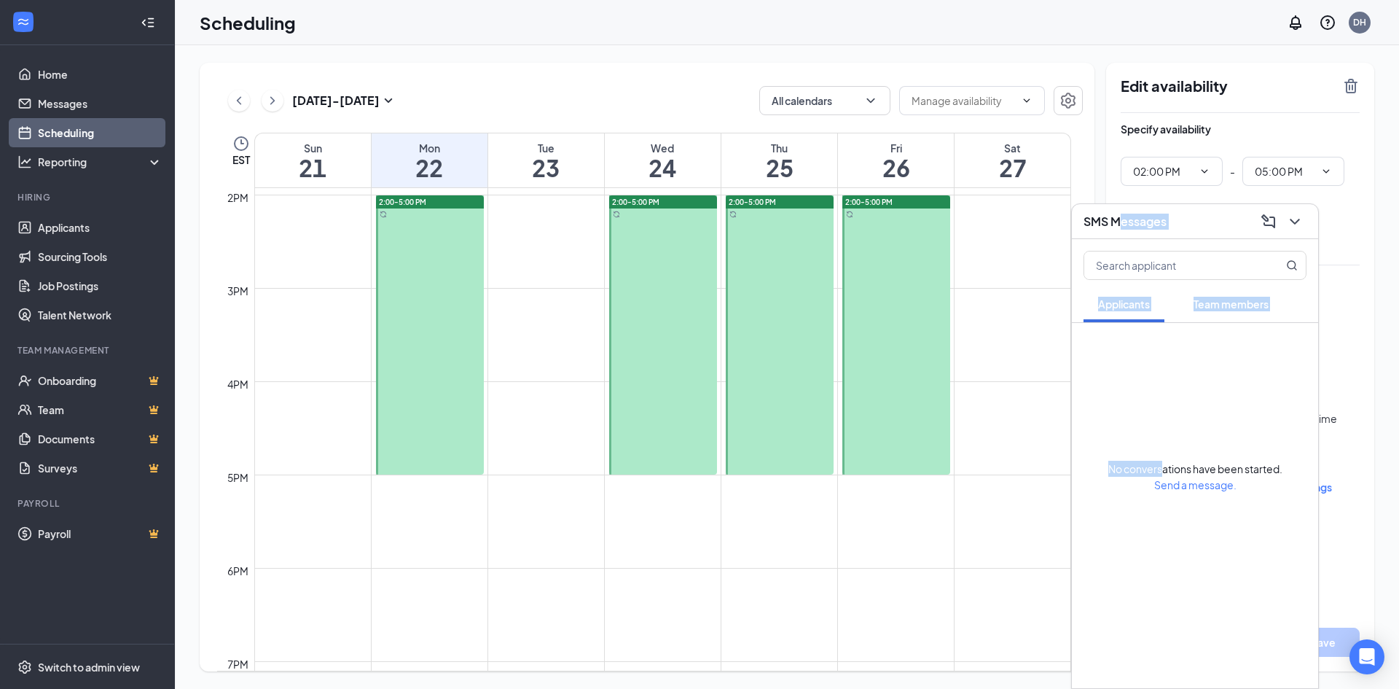
drag, startPoint x: 1130, startPoint y: 287, endPoint x: 1158, endPoint y: 460, distance: 174.9
click at [1160, 458] on div "SMS Messages Applicants Team members No conversations have been started. Send a…" at bounding box center [1195, 445] width 248 height 485
click at [1173, 230] on div "SMS Messages" at bounding box center [1195, 221] width 223 height 23
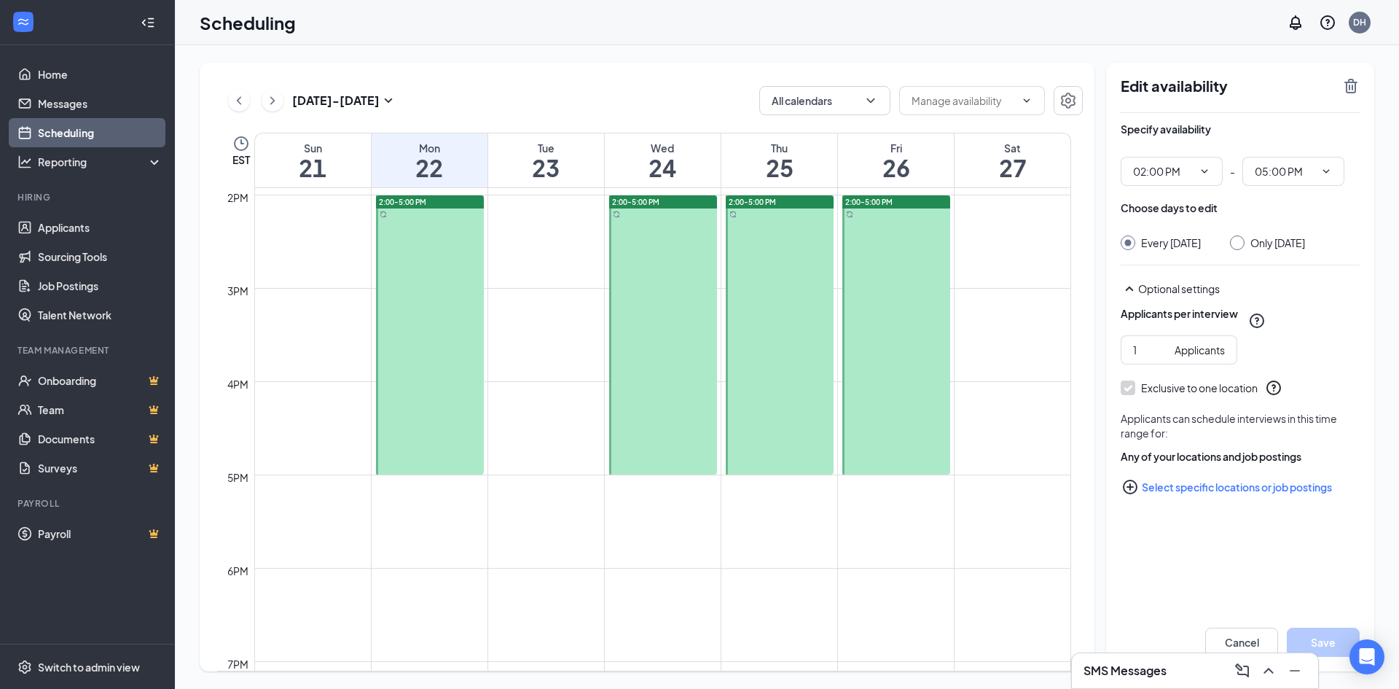
click at [1160, 569] on div "Edit availability Specify availability 02:00 PM - 05:00 PM Choose days to edit …" at bounding box center [1240, 367] width 268 height 609
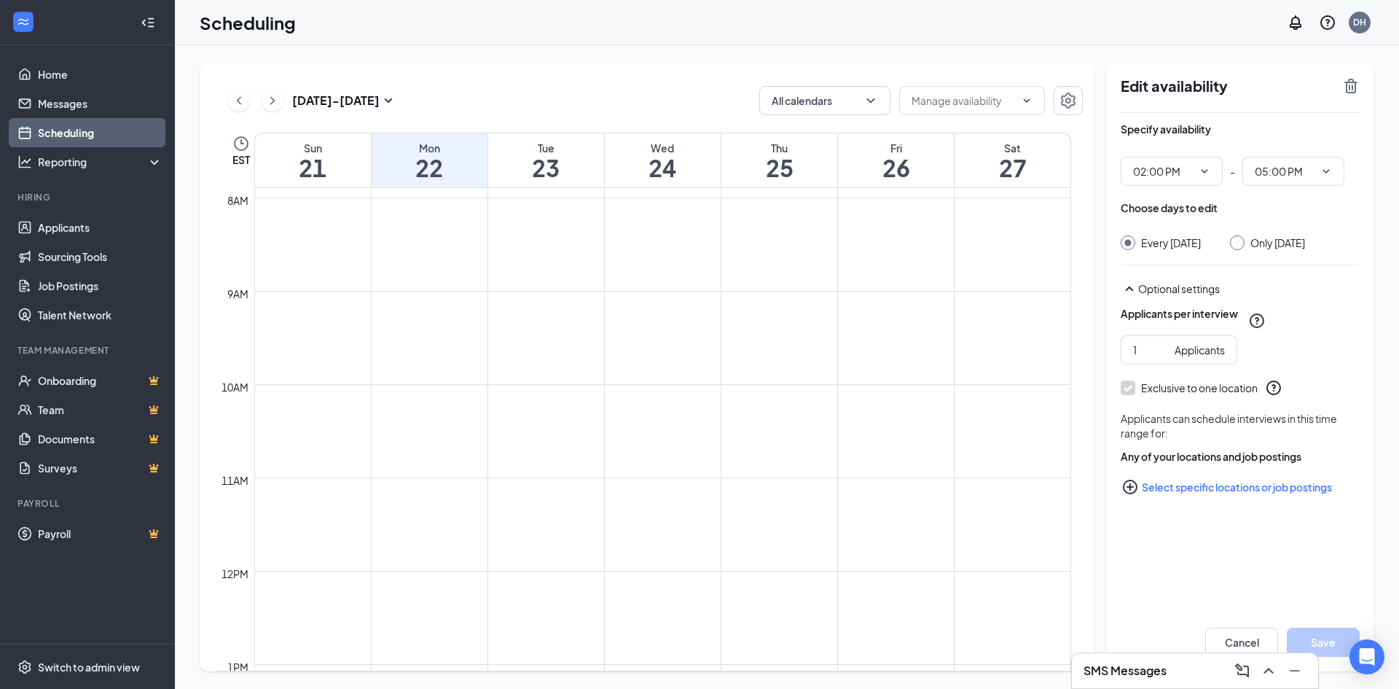
scroll to position [716, 0]
click at [103, 79] on link "Home" at bounding box center [100, 74] width 125 height 29
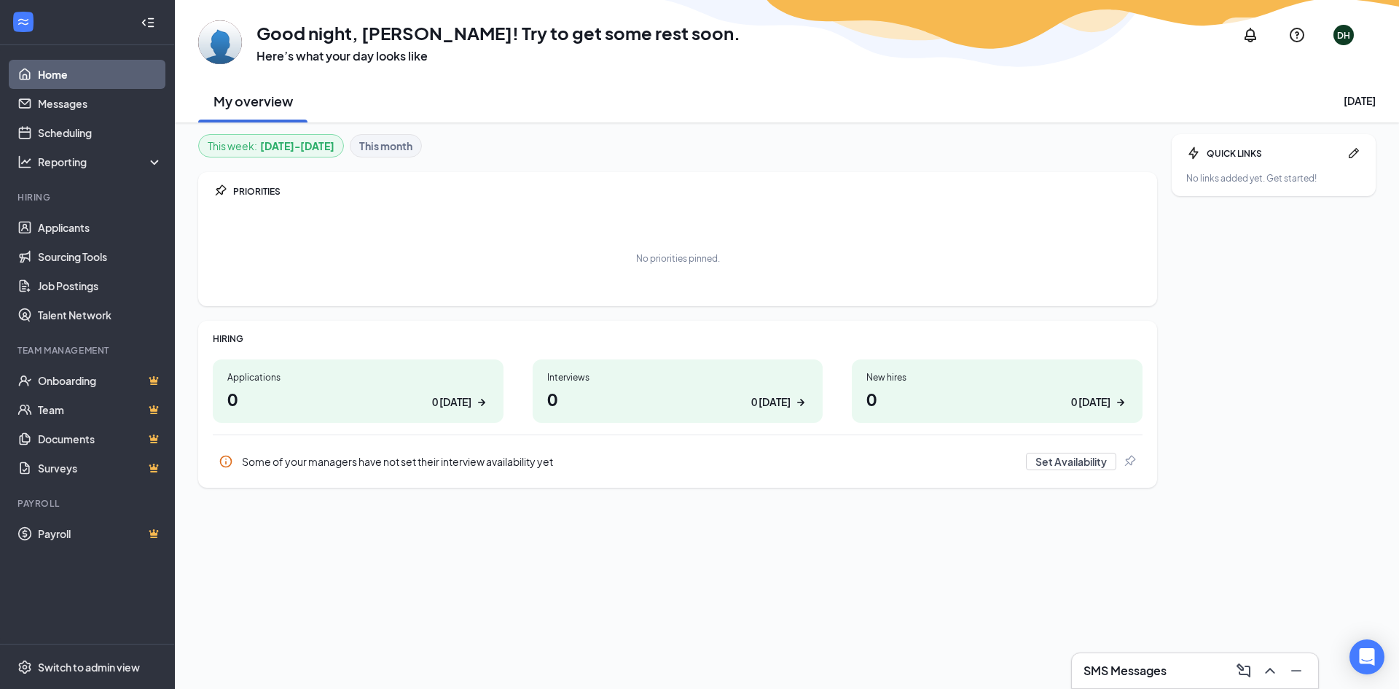
click at [1112, 663] on h3 "SMS Messages" at bounding box center [1125, 671] width 83 height 16
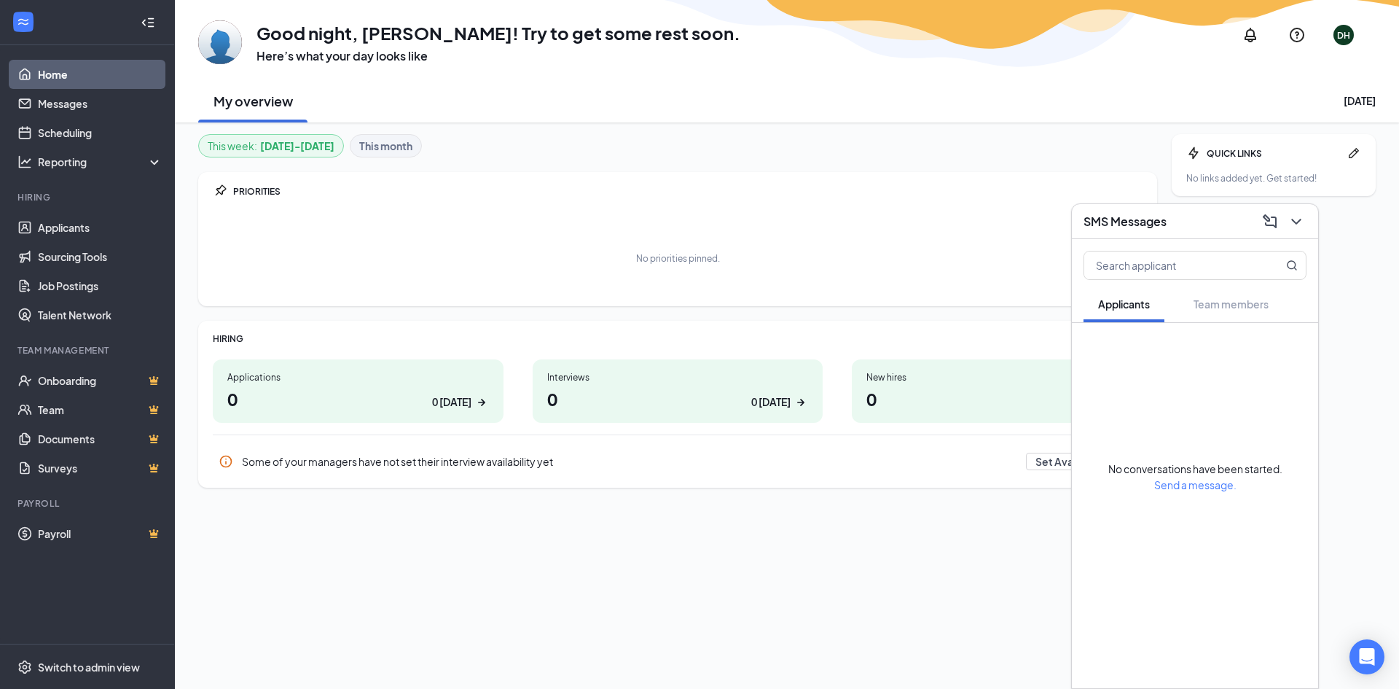
click at [1125, 233] on div "SMS Messages" at bounding box center [1195, 221] width 246 height 35
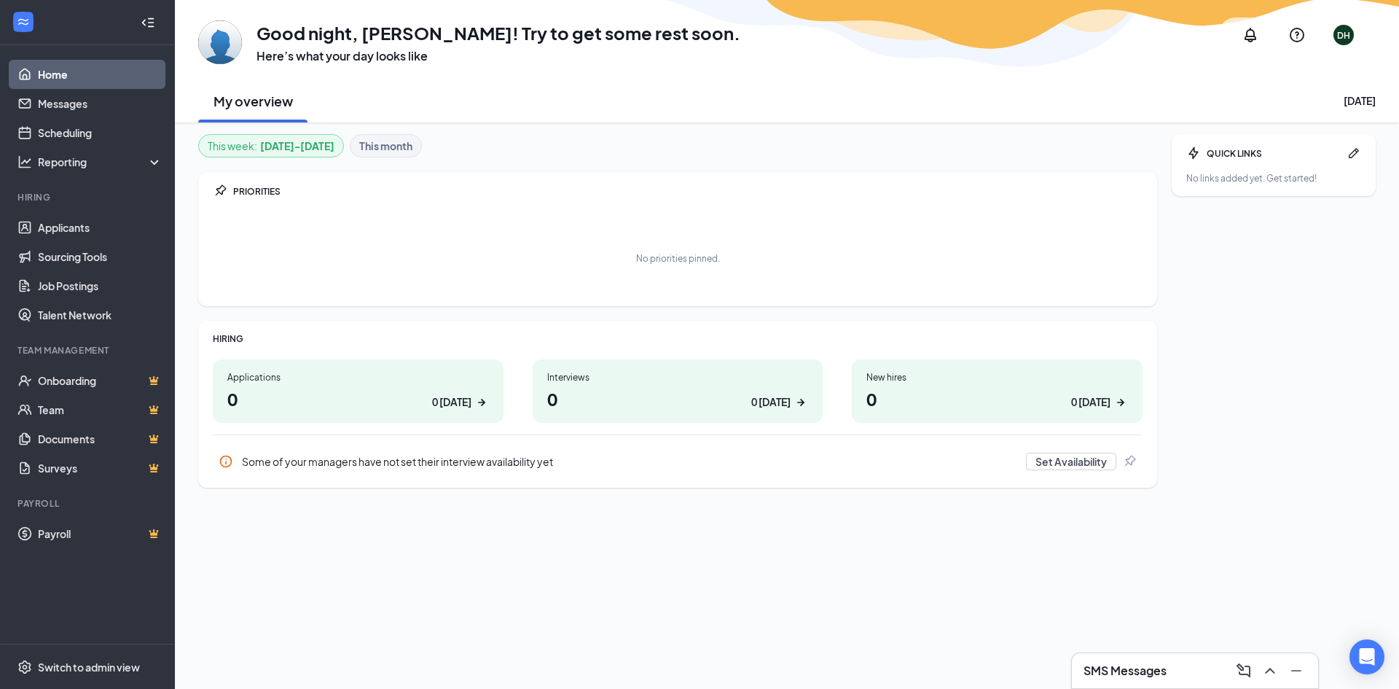
click at [401, 144] on b "This month" at bounding box center [385, 146] width 53 height 16
click at [296, 151] on b "[DATE] - [DATE]" at bounding box center [297, 146] width 74 height 16
click at [367, 130] on div "This week : [DATE] - [DATE] This month PRIORITIES No priorities pinned. HIRING …" at bounding box center [787, 405] width 1224 height 566
click at [383, 146] on b "This month" at bounding box center [385, 146] width 53 height 16
click at [609, 405] on h1 "8 0 [DATE]" at bounding box center [678, 398] width 262 height 25
